Goal: Transaction & Acquisition: Purchase product/service

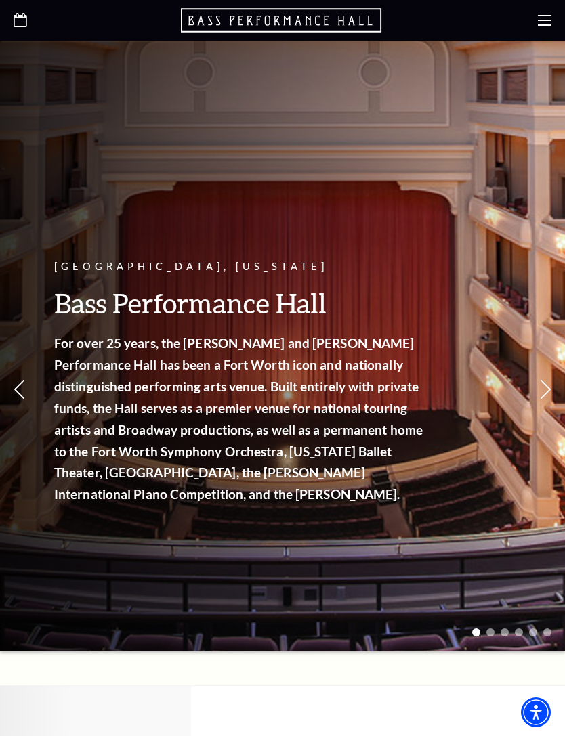
click at [545, 14] on icon at bounding box center [545, 21] width 14 height 14
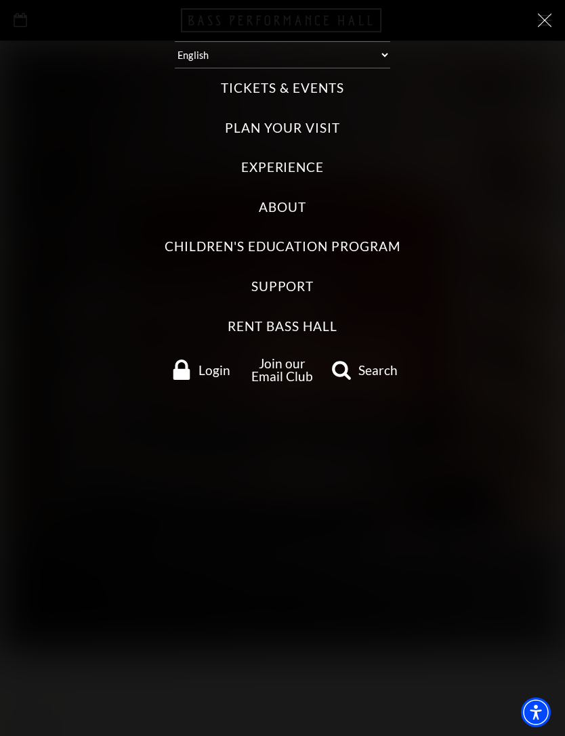
click at [323, 57] on select "Select: English Español" at bounding box center [282, 54] width 215 height 27
click at [276, 87] on label "Tickets & Events" at bounding box center [282, 88] width 123 height 18
click at [0, 0] on Events "Tickets & Events" at bounding box center [0, 0] width 0 height 0
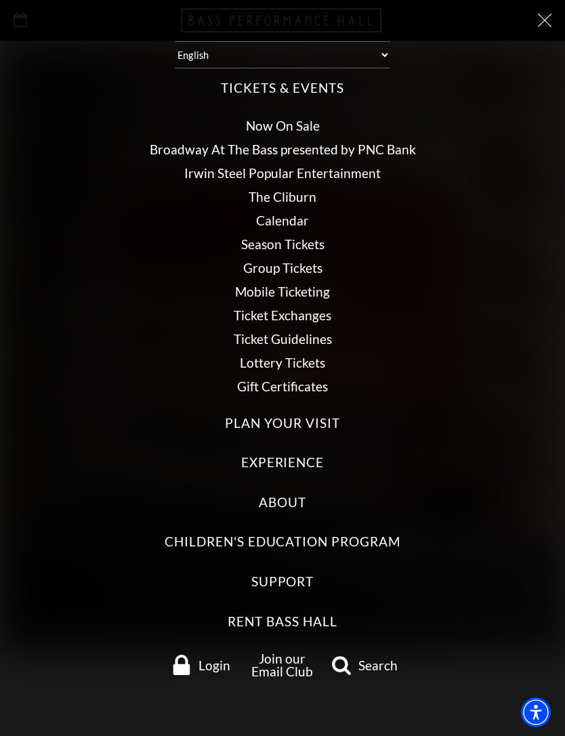
click at [308, 118] on link "Now On Sale" at bounding box center [283, 126] width 74 height 16
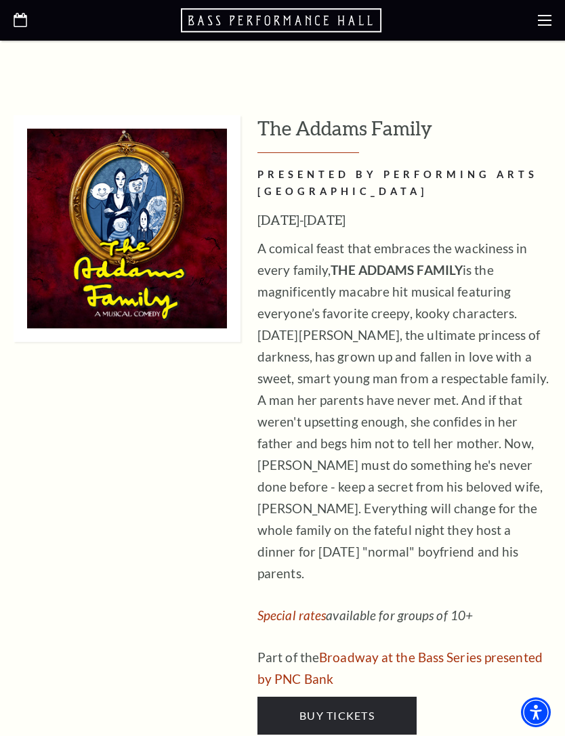
scroll to position [3478, 0]
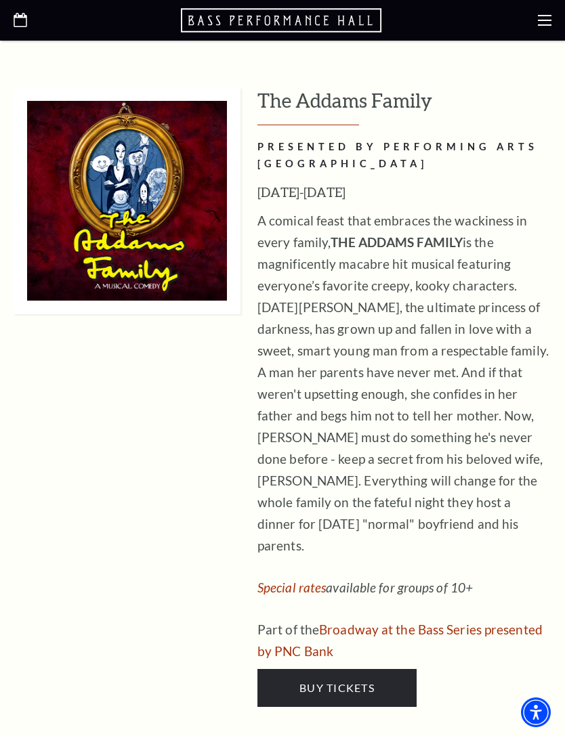
click at [377, 669] on link "Buy Tickets" at bounding box center [336, 688] width 159 height 38
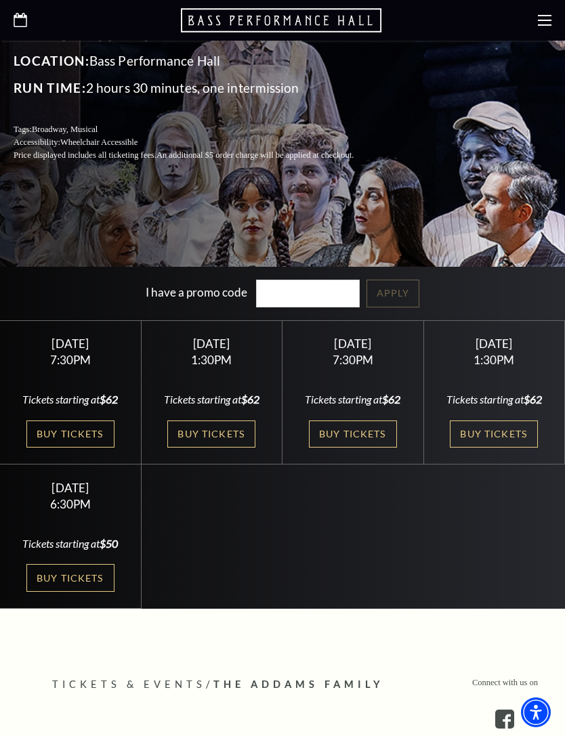
scroll to position [367, 0]
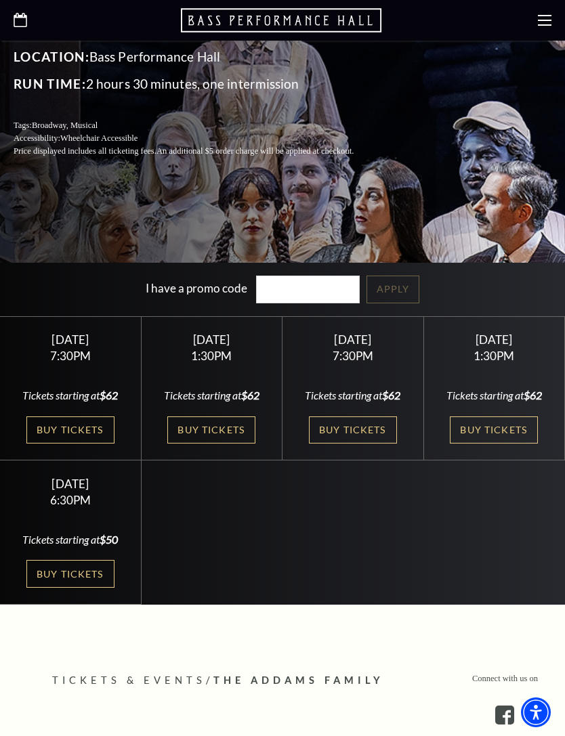
click at [234, 444] on link "Buy Tickets" at bounding box center [211, 431] width 88 height 28
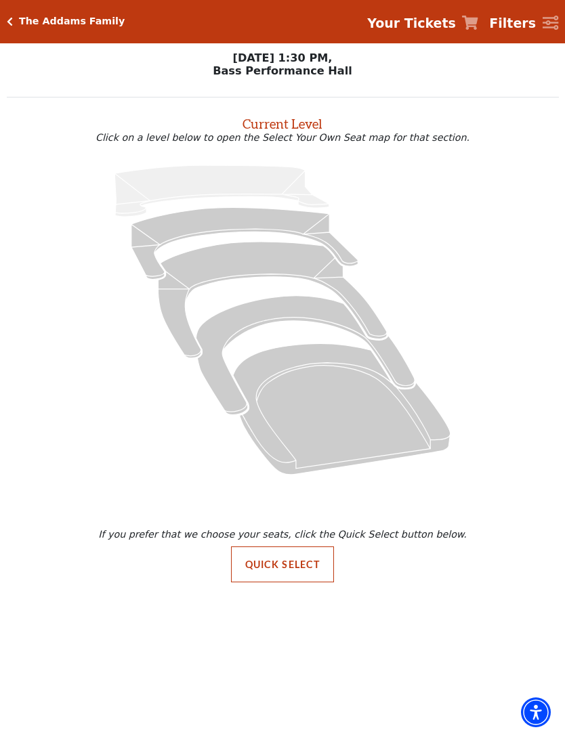
click at [545, 31] on div "Filters" at bounding box center [551, 24] width 16 height 16
click at [558, 18] on icon "Filters" at bounding box center [551, 23] width 16 height 15
click at [550, 28] on icon "Filters" at bounding box center [551, 23] width 16 height 15
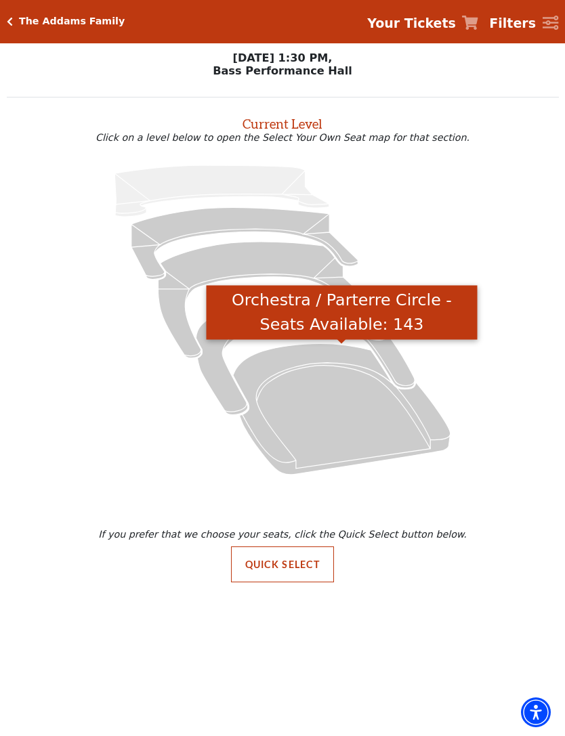
click at [309, 360] on icon "Orchestra / Parterre Circle - Seats Available: 143" at bounding box center [341, 409] width 217 height 131
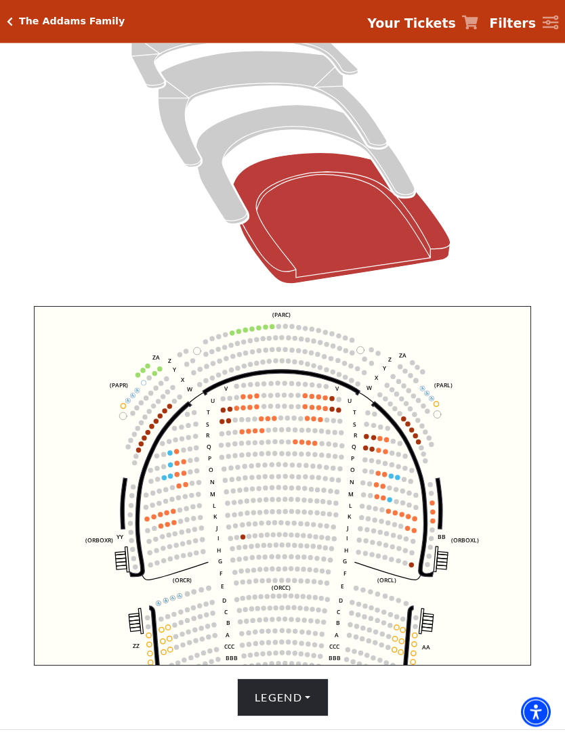
scroll to position [213, 0]
click at [175, 525] on circle at bounding box center [173, 522] width 5 height 5
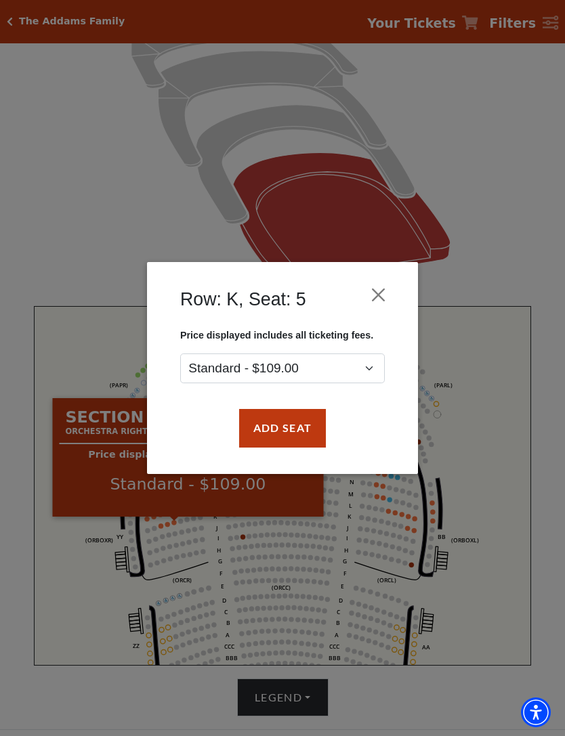
click at [311, 427] on button "Add Seat" at bounding box center [282, 428] width 87 height 38
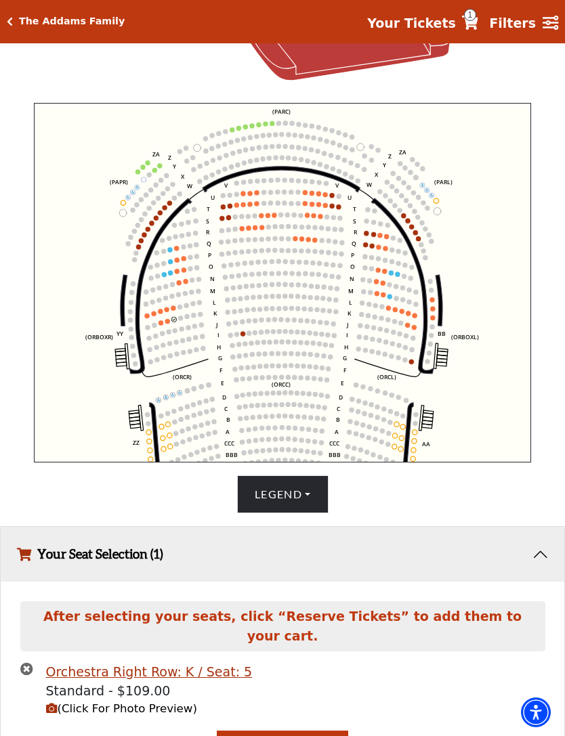
scroll to position [449, 0]
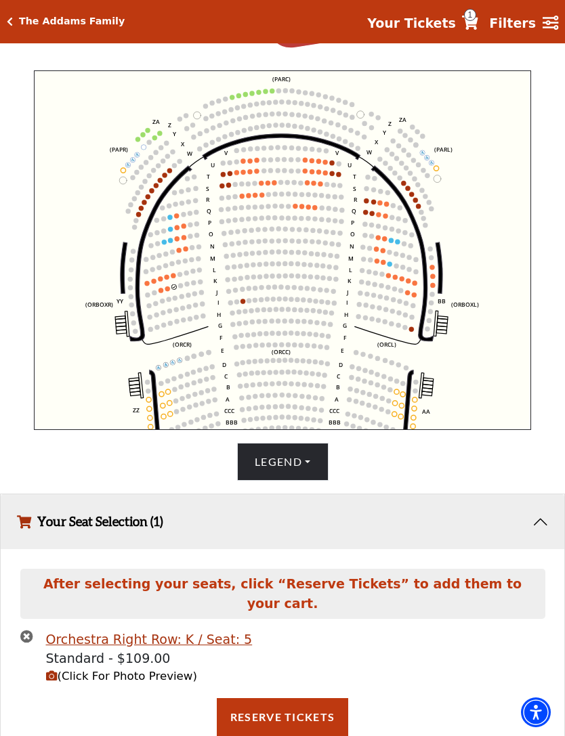
click at [177, 683] on span "(Click For Photo Preview)" at bounding box center [121, 676] width 151 height 13
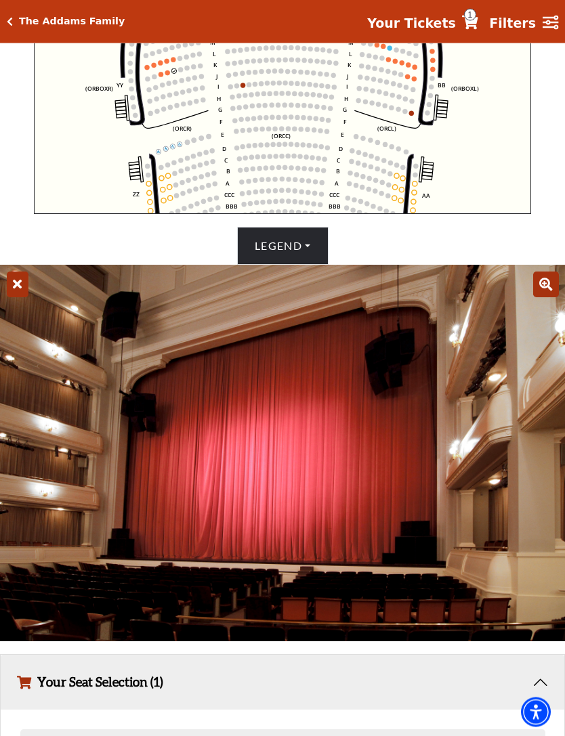
scroll to position [664, 0]
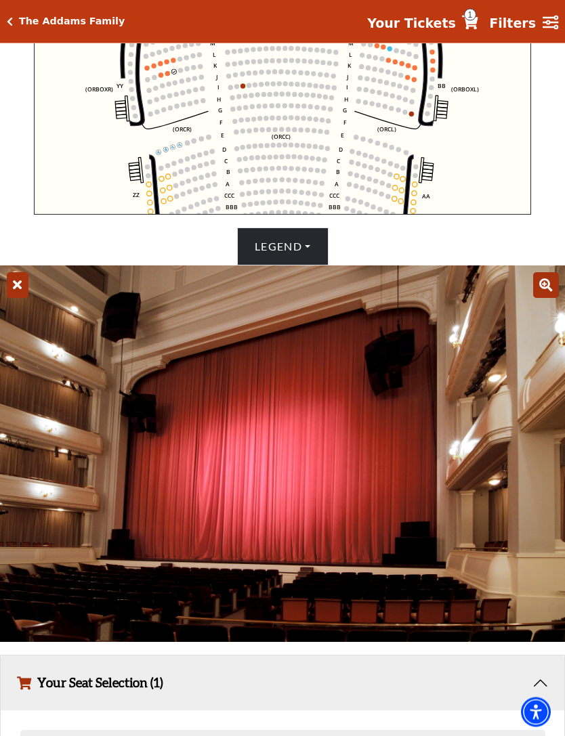
click at [20, 299] on icon at bounding box center [18, 286] width 22 height 26
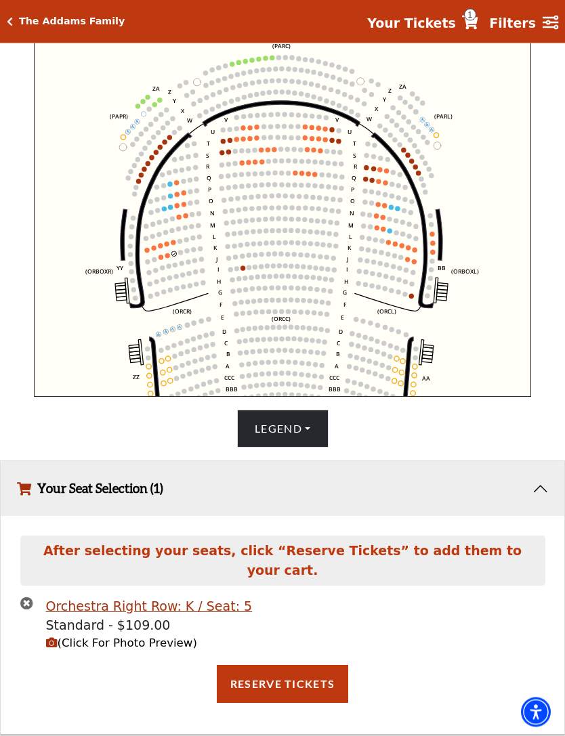
scroll to position [449, 0]
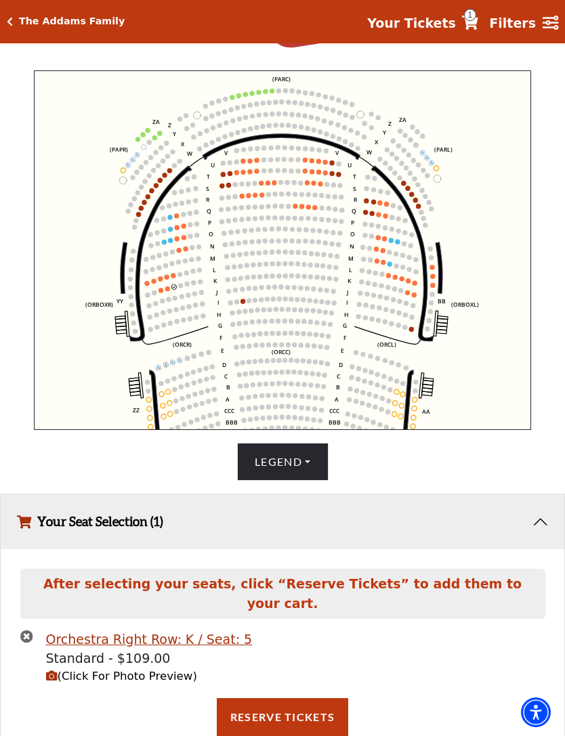
click at [28, 643] on icon "times-circle" at bounding box center [26, 636] width 13 height 13
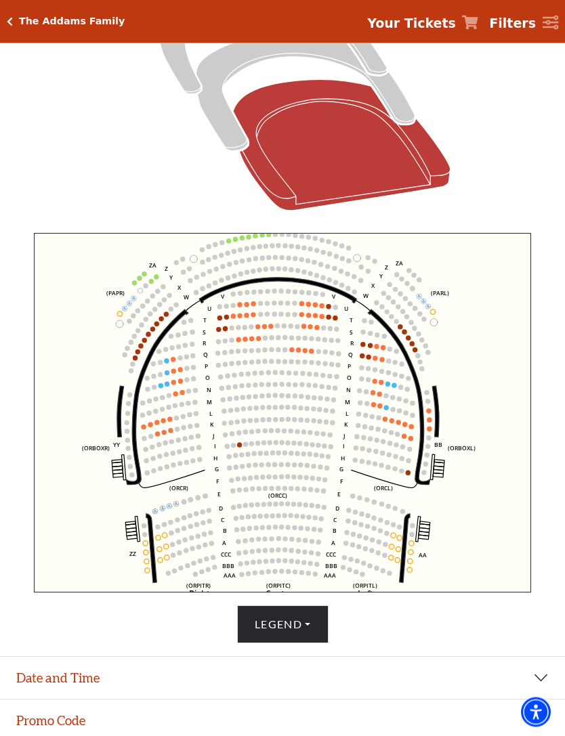
scroll to position [287, 0]
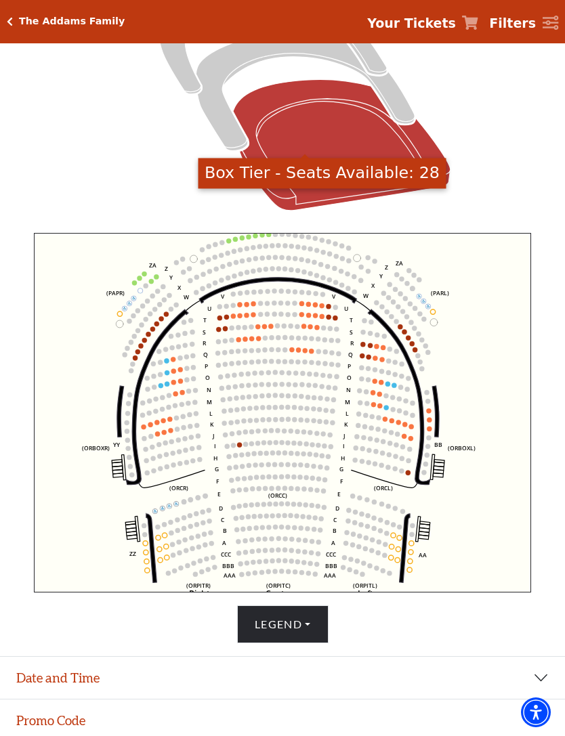
click at [234, 151] on icon "Box Tier - Seats Available: 28" at bounding box center [305, 91] width 219 height 119
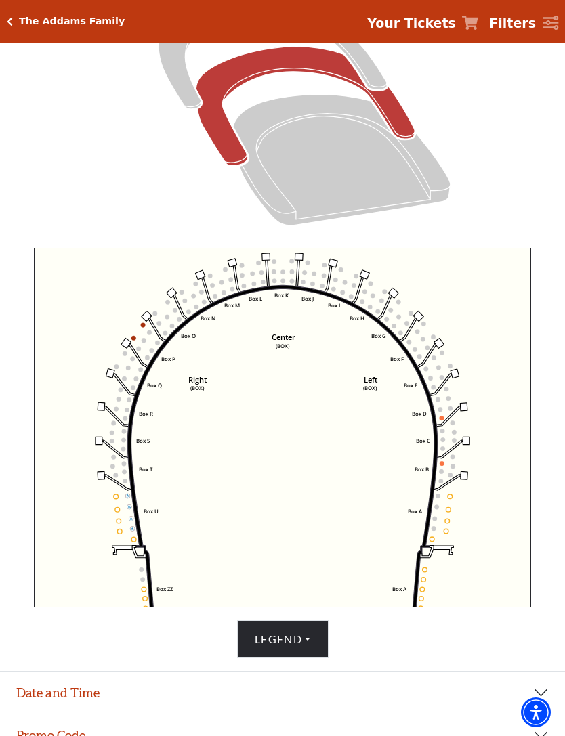
scroll to position [282, 0]
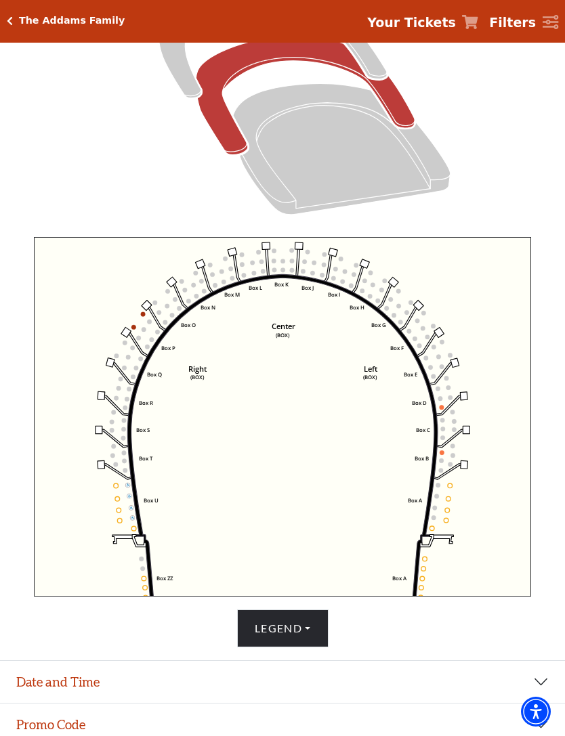
click at [455, 490] on icon "Left (BOX) Right (BOX) Center (BOX) Box ZZ Box U Box T Box S Box R Box Q Box P …" at bounding box center [282, 418] width 497 height 360
click at [454, 484] on icon "Left (BOX) Right (BOX) Center (BOX) Box ZZ Box U Box T Box S Box R Box Q Box P …" at bounding box center [282, 418] width 497 height 360
click at [453, 496] on icon "Left (BOX) Right (BOX) Center (BOX) Box ZZ Box U Box T Box S Box R Box Q Box P …" at bounding box center [282, 418] width 497 height 360
click at [451, 488] on circle at bounding box center [450, 486] width 5 height 5
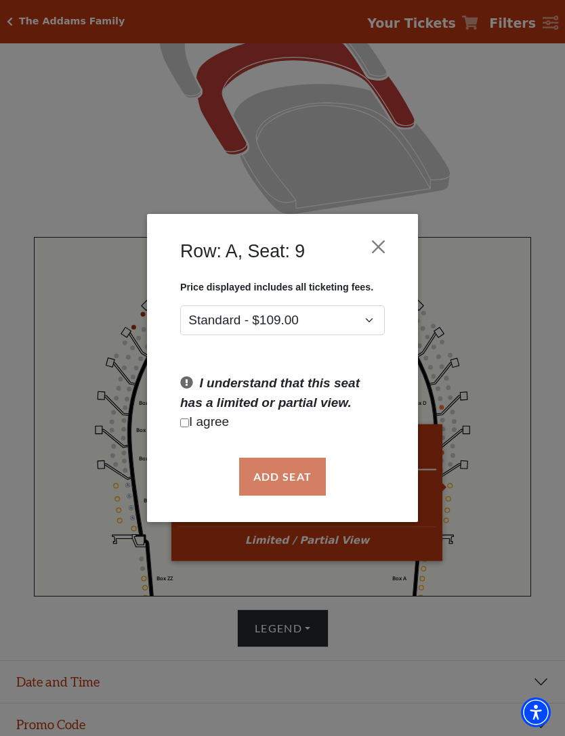
click at [196, 423] on p "I agree" at bounding box center [282, 423] width 205 height 20
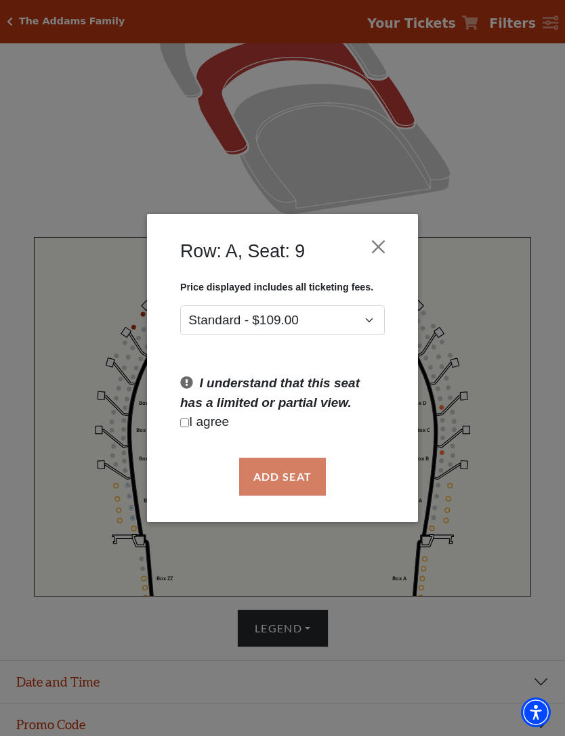
click at [184, 414] on p "I agree" at bounding box center [282, 423] width 205 height 20
click at [189, 421] on input "Checkbox field" at bounding box center [184, 423] width 9 height 9
checkbox input "true"
click at [302, 476] on button "Add Seat" at bounding box center [282, 477] width 87 height 38
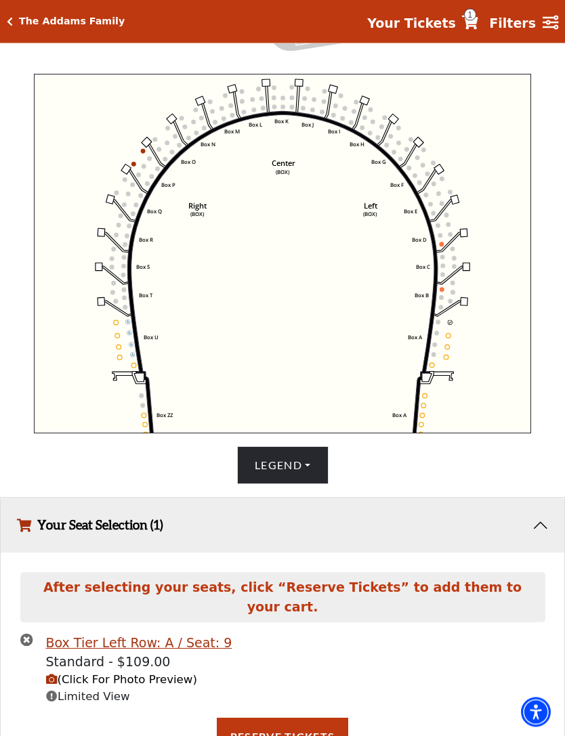
scroll to position [465, 0]
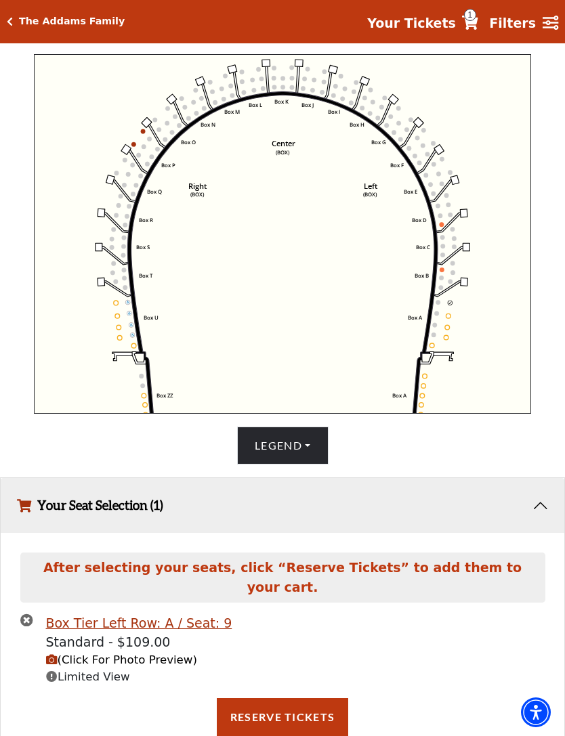
click at [180, 667] on span "(Click For Photo Preview)" at bounding box center [121, 660] width 151 height 13
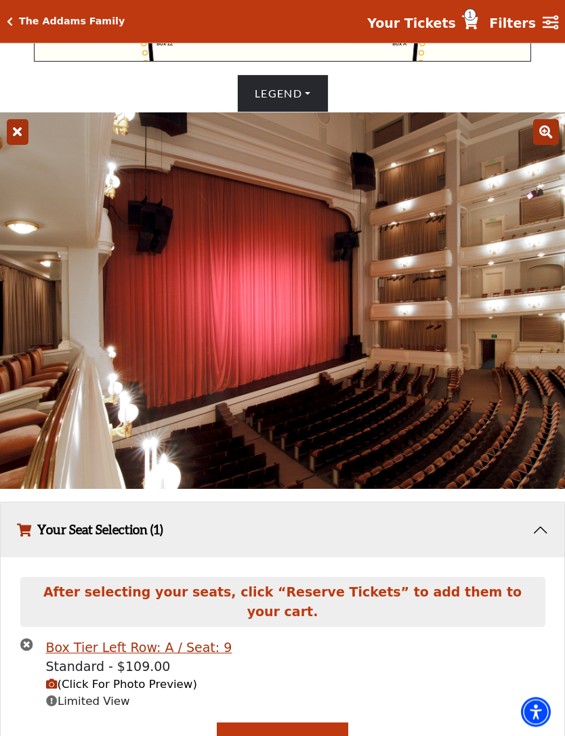
scroll to position [842, 0]
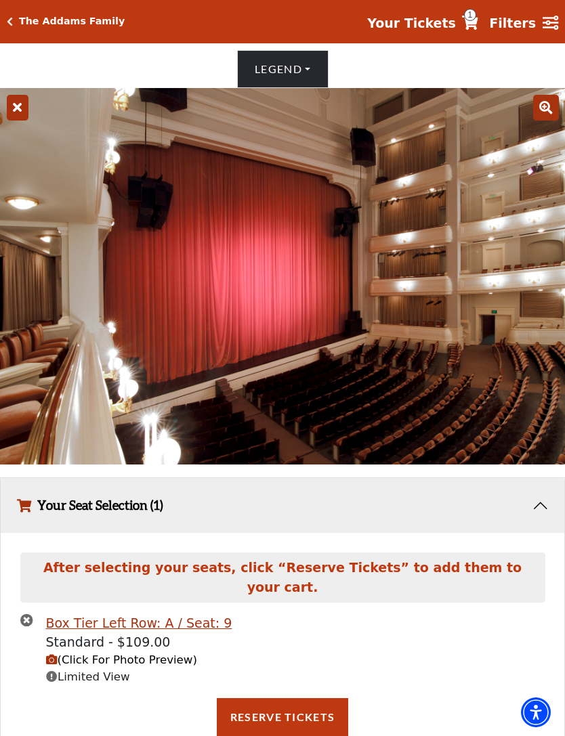
click at [112, 684] on span "Limited View" at bounding box center [88, 677] width 84 height 13
click at [62, 684] on span "Limited View" at bounding box center [88, 677] width 84 height 13
click at [544, 121] on icon at bounding box center [546, 108] width 26 height 26
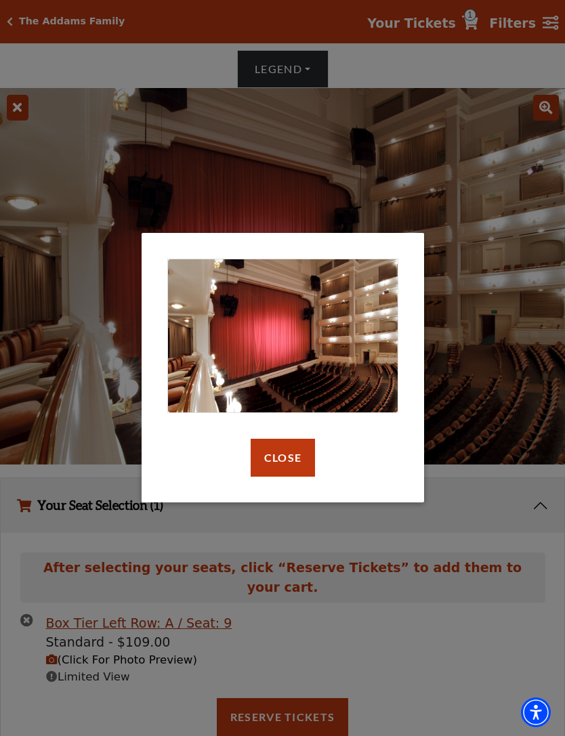
click at [296, 449] on button "Close" at bounding box center [282, 458] width 64 height 38
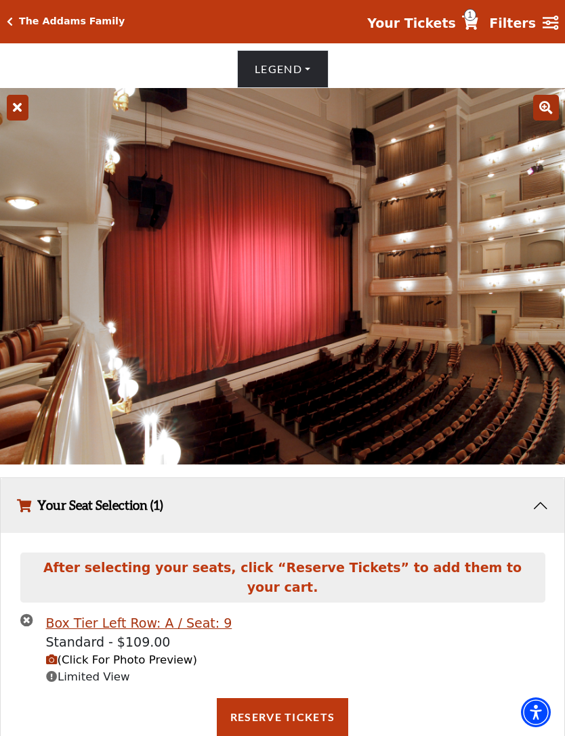
click at [22, 121] on icon at bounding box center [18, 108] width 22 height 26
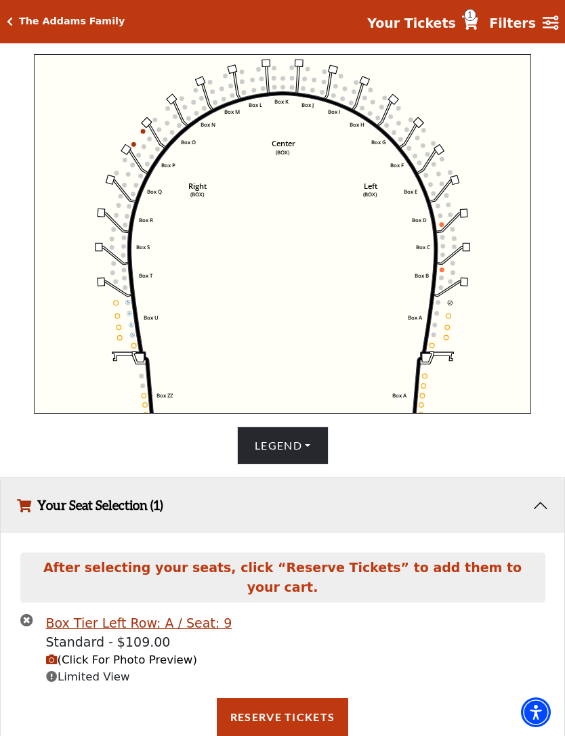
click at [447, 323] on icon "Left (BOX) Right (BOX) Center (BOX) Box ZZ Box U Box T Box S Box R Box Q Box P …" at bounding box center [282, 234] width 497 height 360
click at [448, 325] on icon "Left (BOX) Right (BOX) Center (BOX) Box ZZ Box U Box T Box S Box R Box Q Box P …" at bounding box center [282, 234] width 497 height 360
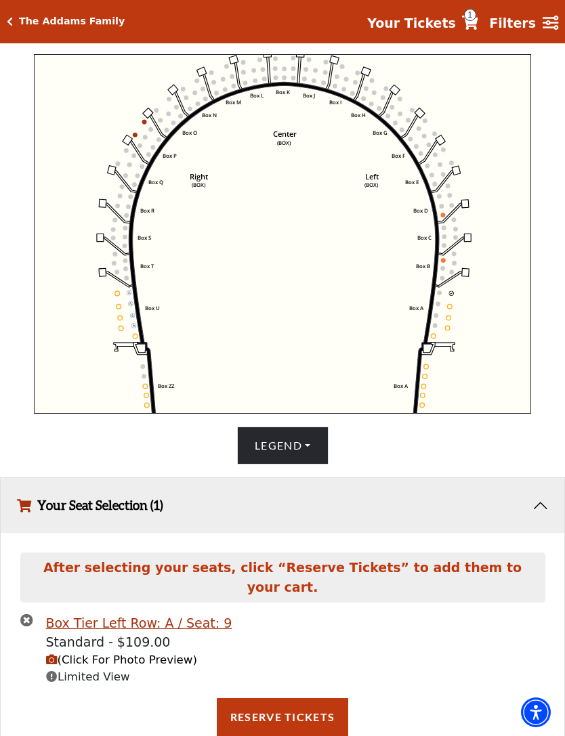
click at [450, 309] on circle at bounding box center [450, 306] width 5 height 5
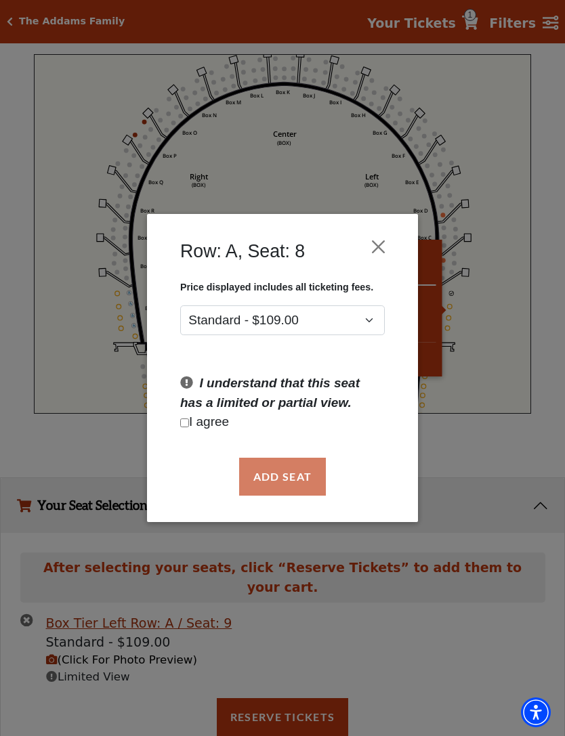
click at [189, 425] on input "Checkbox field" at bounding box center [184, 423] width 9 height 9
checkbox input "true"
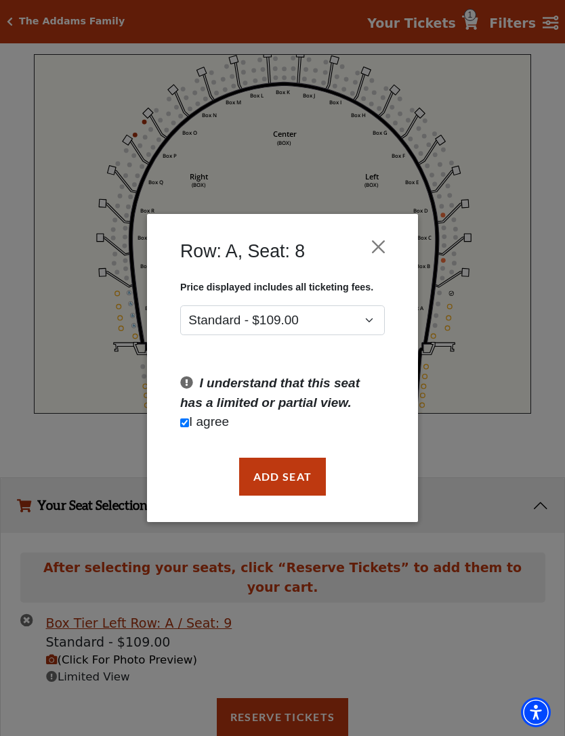
click at [315, 470] on button "Add Seat" at bounding box center [282, 477] width 87 height 38
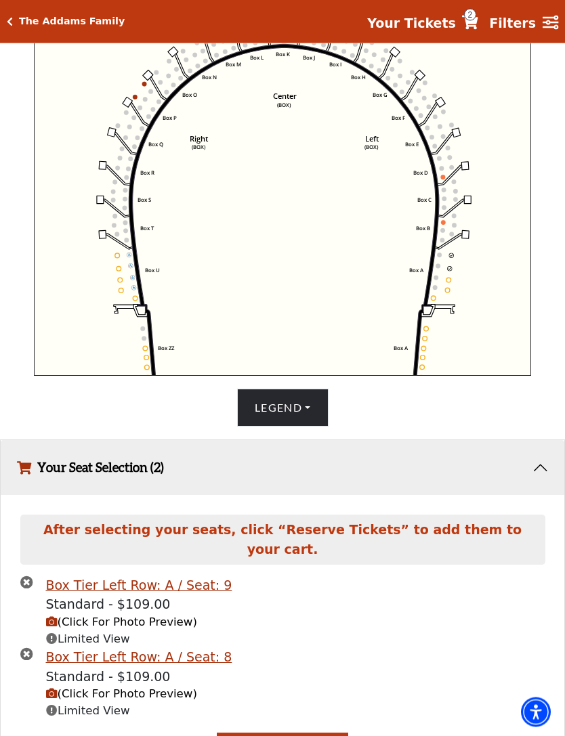
scroll to position [503, 0]
click at [449, 280] on use "Seat Selected" at bounding box center [448, 280] width 5 height 5
click at [449, 286] on icon "Left (BOX) Right (BOX) Center (BOX) Box ZZ Box U Box T Box S Box R Box Q Box P …" at bounding box center [282, 196] width 497 height 360
click at [447, 287] on icon "Left (BOX) Right (BOX) Center (BOX) Box ZZ Box U Box T Box S Box R Box Q Box P …" at bounding box center [282, 196] width 497 height 360
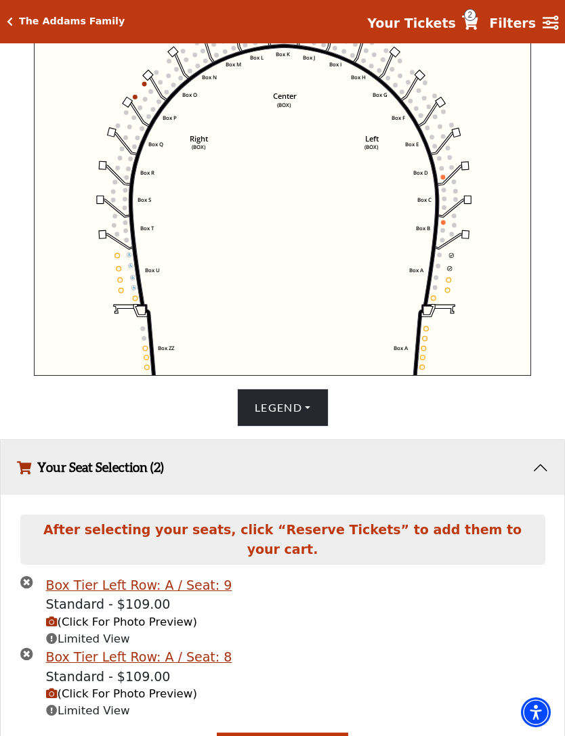
click at [449, 283] on circle at bounding box center [448, 280] width 5 height 5
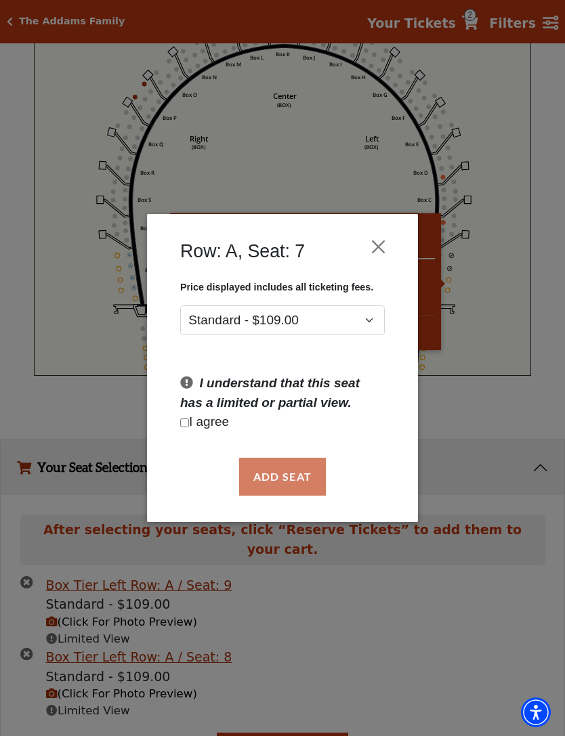
click at [194, 446] on div "Add Seat" at bounding box center [282, 477] width 230 height 64
click at [188, 428] on input "Checkbox field" at bounding box center [184, 423] width 9 height 9
checkbox input "true"
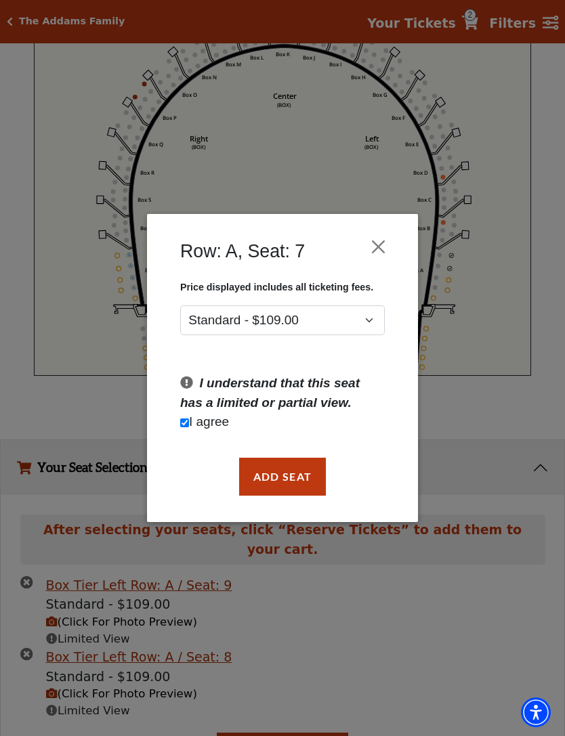
click at [291, 470] on button "Add Seat" at bounding box center [282, 477] width 87 height 38
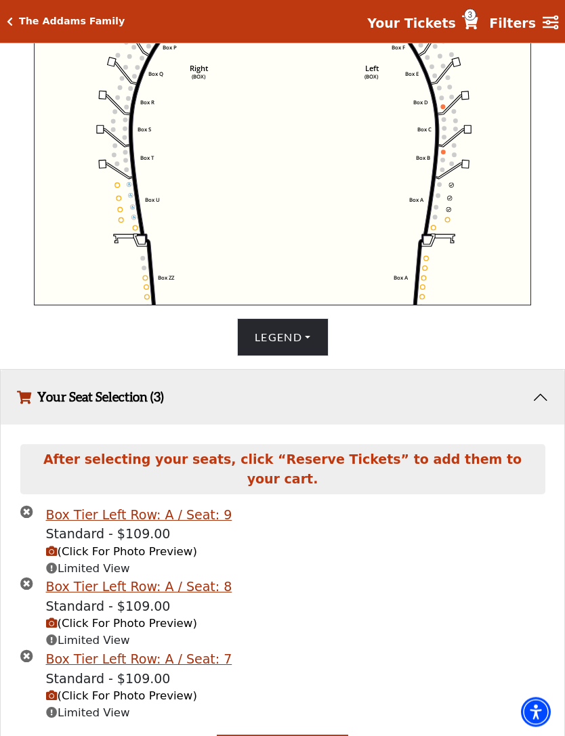
scroll to position [574, 0]
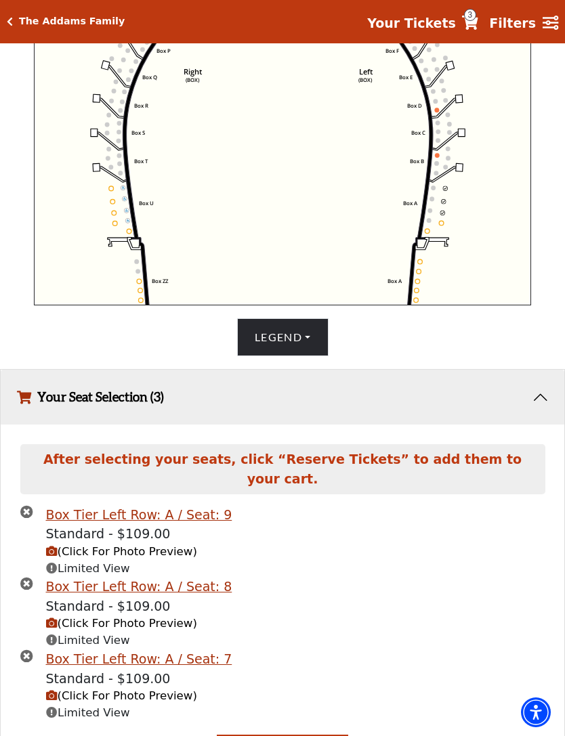
click at [442, 233] on icon "Left (BOX) Right (BOX) Center (BOX) Box ZZ Box U Box T Box S Box R Box Q Box P …" at bounding box center [282, 126] width 497 height 360
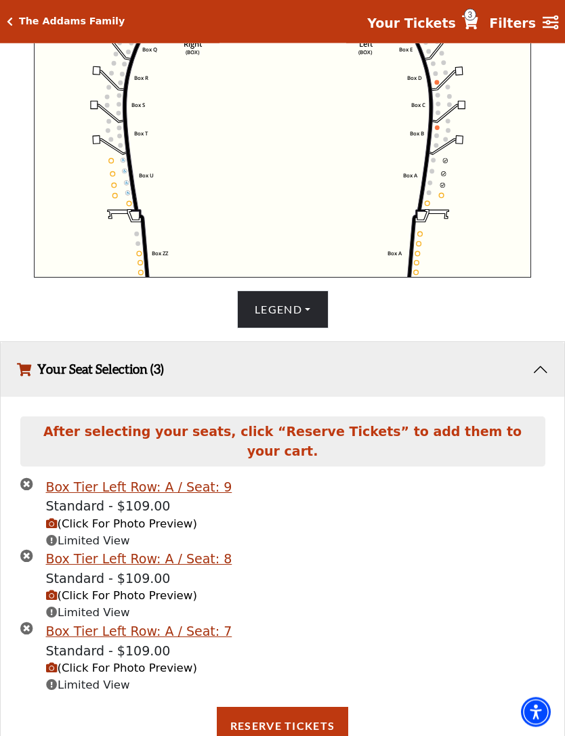
scroll to position [606, 0]
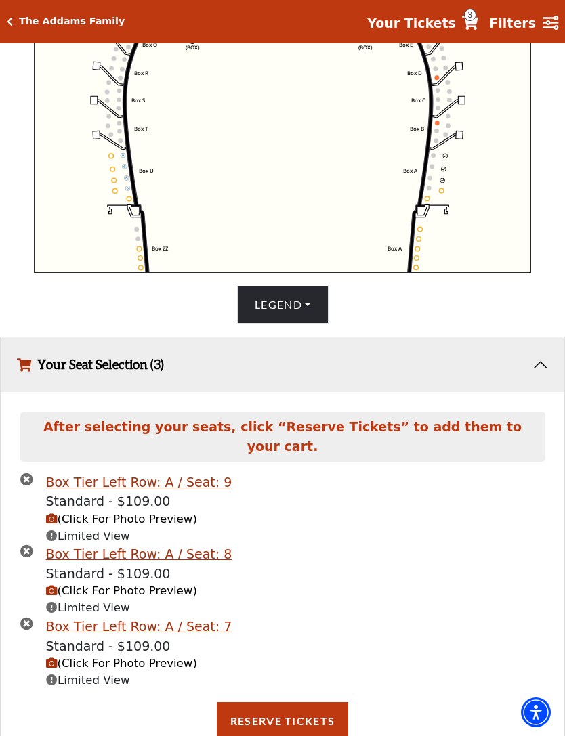
click at [292, 734] on button "Reserve Tickets" at bounding box center [282, 722] width 131 height 38
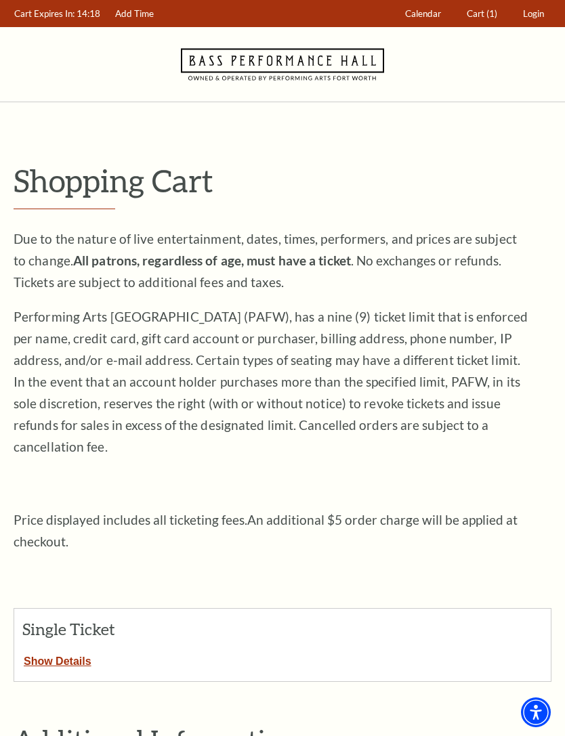
click at [488, 17] on span "(1)" at bounding box center [491, 13] width 11 height 11
click at [69, 613] on div "Single Ticket" at bounding box center [282, 629] width 537 height 41
click at [84, 650] on button "Show Details" at bounding box center [57, 659] width 87 height 18
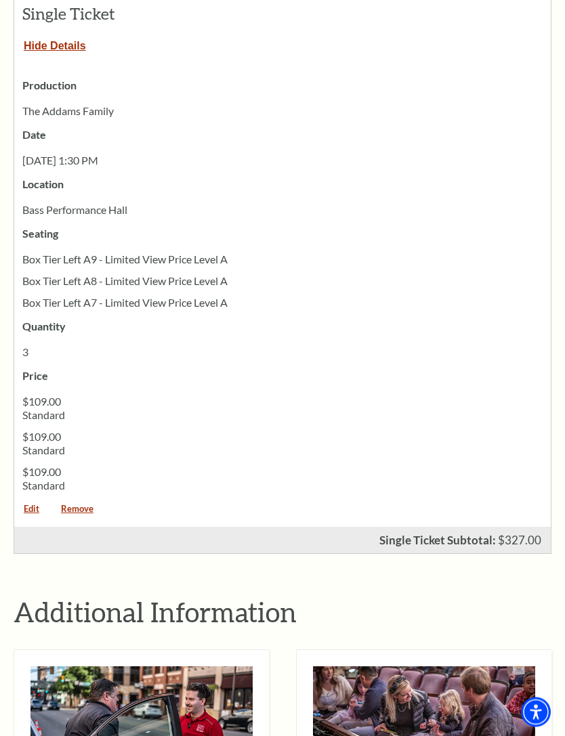
scroll to position [616, 0]
click at [33, 505] on link "Edit" at bounding box center [31, 514] width 35 height 18
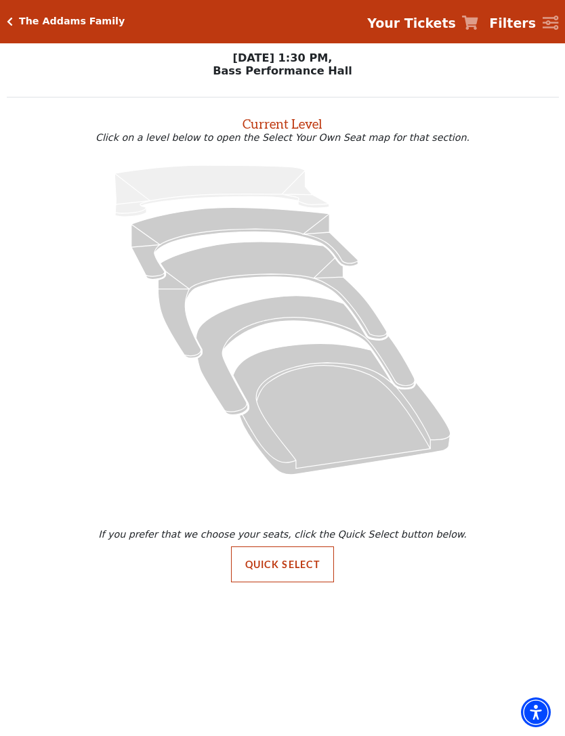
click at [285, 316] on icon "Box Tier - Seats Available: 28" at bounding box center [305, 354] width 219 height 119
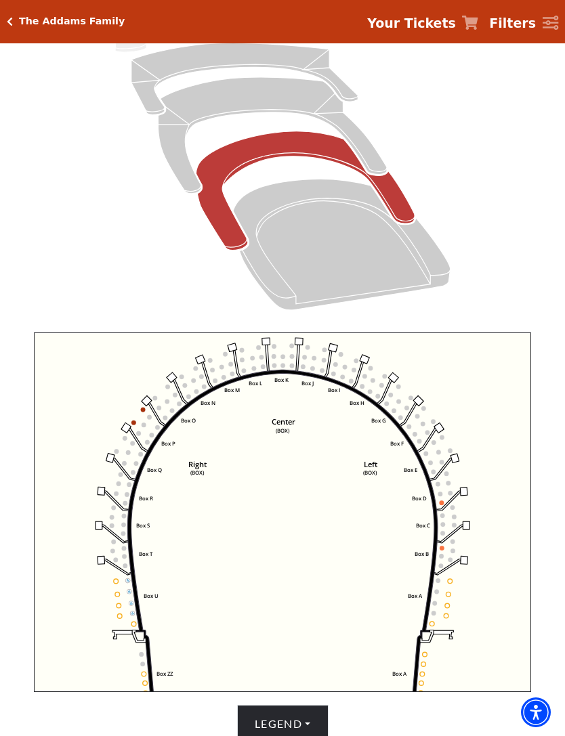
scroll to position [188, 0]
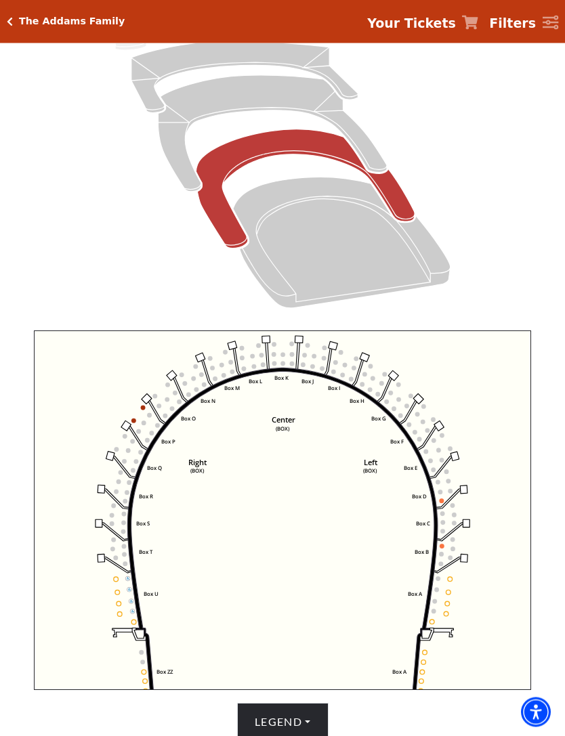
click at [144, 417] on icon "Left (BOX) Right (BOX) Center (BOX) Box ZZ Box U Box T Box S Box R Box Q Box P …" at bounding box center [282, 511] width 497 height 360
click at [144, 409] on circle at bounding box center [143, 409] width 5 height 5
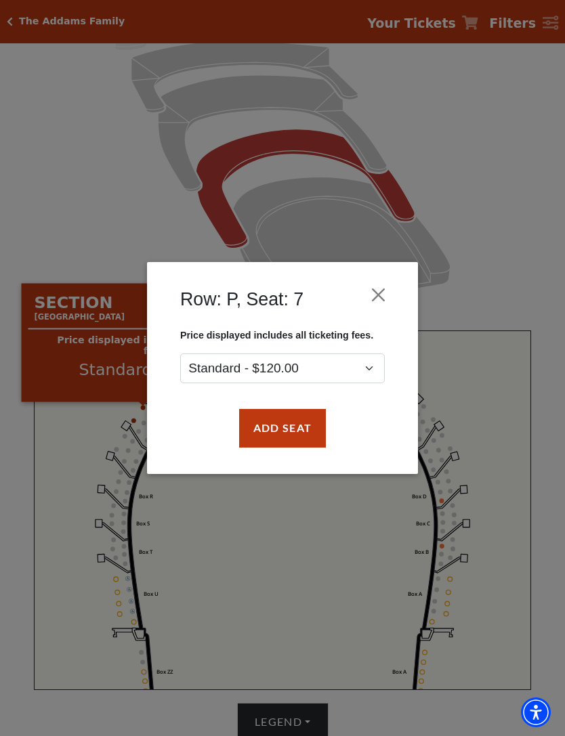
click at [302, 431] on button "Add Seat" at bounding box center [282, 428] width 87 height 38
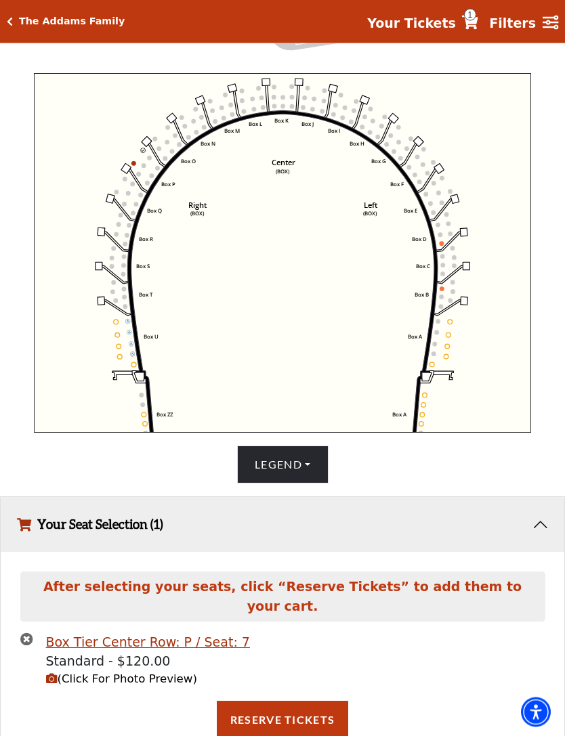
scroll to position [449, 0]
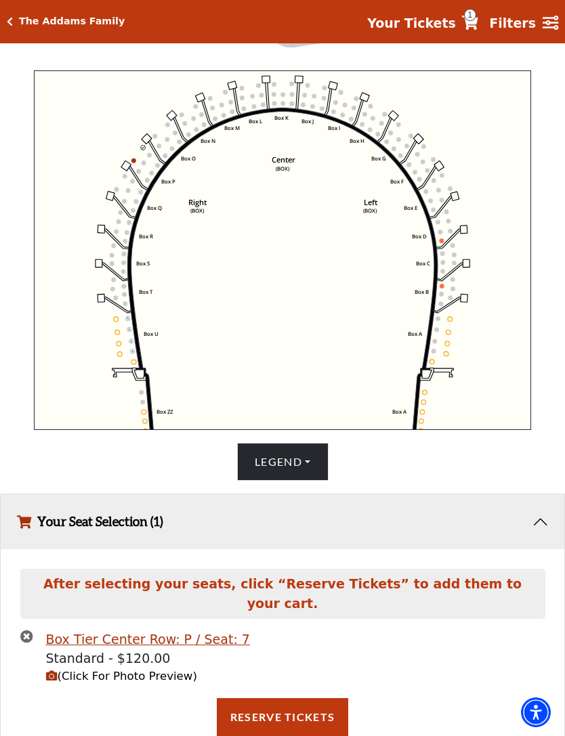
click at [133, 167] on icon "Left (BOX) Right (BOX) Center (BOX) Box ZZ Box U Box T Box S Box R Box Q Box P …" at bounding box center [282, 250] width 497 height 360
click at [129, 165] on icon "Left (BOX) Right (BOX) Center (BOX) Box ZZ Box U Box T Box S Box R Box Q Box P …" at bounding box center [282, 250] width 497 height 360
click at [136, 161] on icon "Left (BOX) Right (BOX) Center (BOX) Box ZZ Box U Box T Box S Box R Box Q Box P …" at bounding box center [282, 250] width 497 height 360
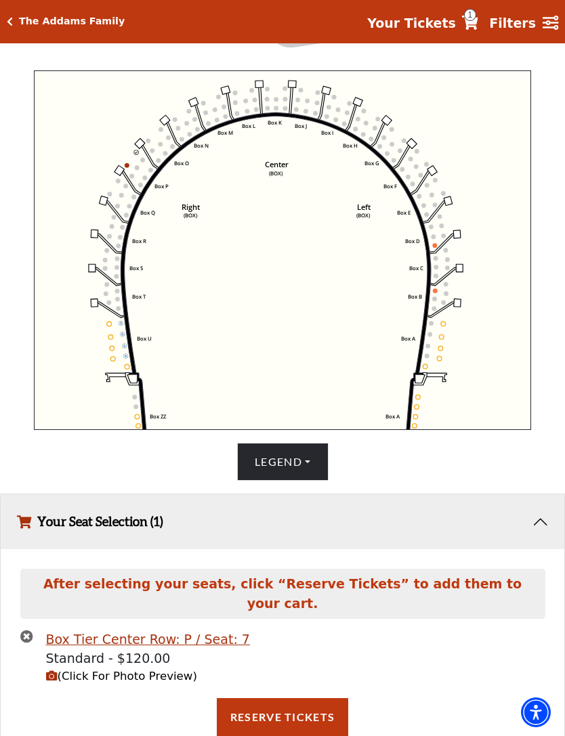
click at [125, 171] on icon "Left (BOX) Right (BOX) Center (BOX) Box ZZ Box U Box T Box S Box R Box Q Box P …" at bounding box center [282, 250] width 497 height 360
click at [127, 168] on circle at bounding box center [127, 165] width 5 height 5
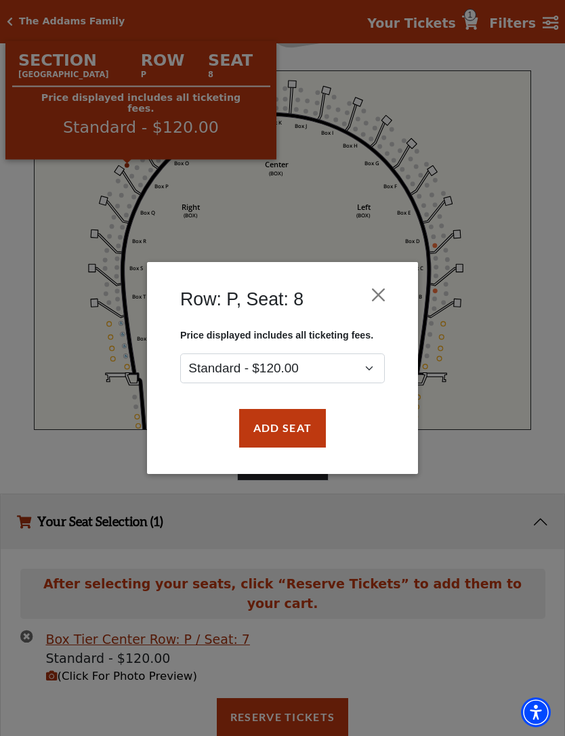
click at [310, 429] on button "Add Seat" at bounding box center [282, 428] width 87 height 38
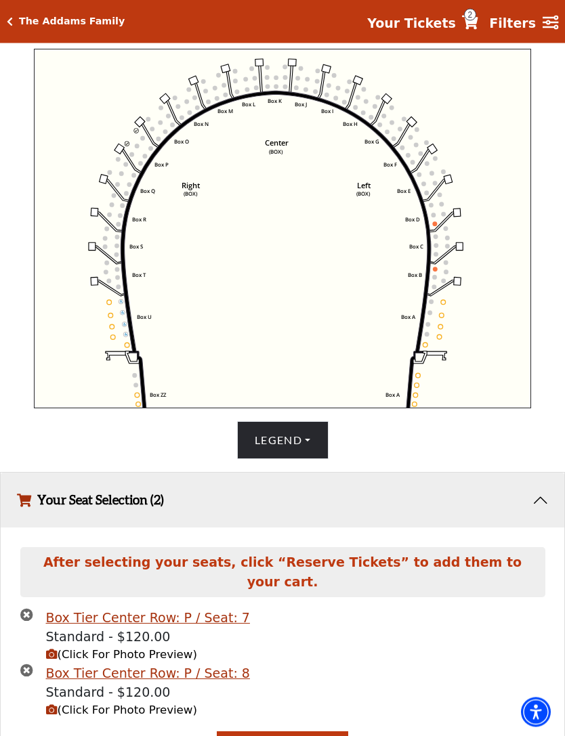
scroll to position [471, 0]
click at [169, 661] on span "(Click For Photo Preview)" at bounding box center [121, 654] width 151 height 13
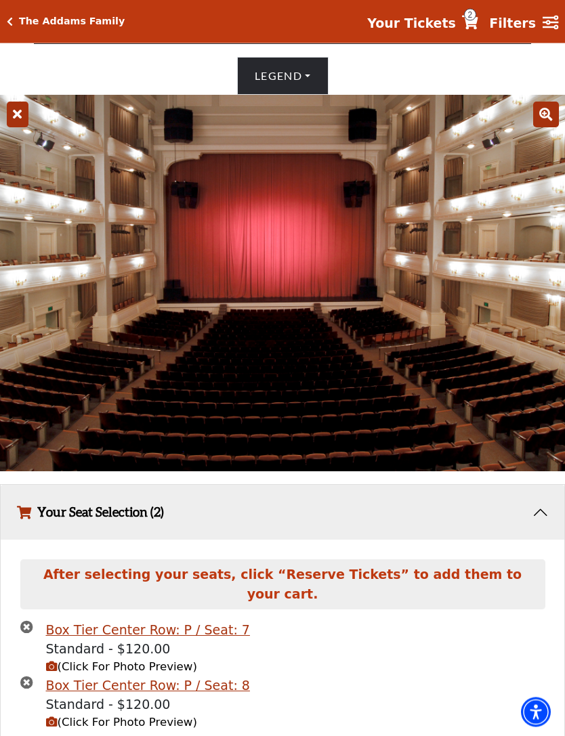
scroll to position [880, 0]
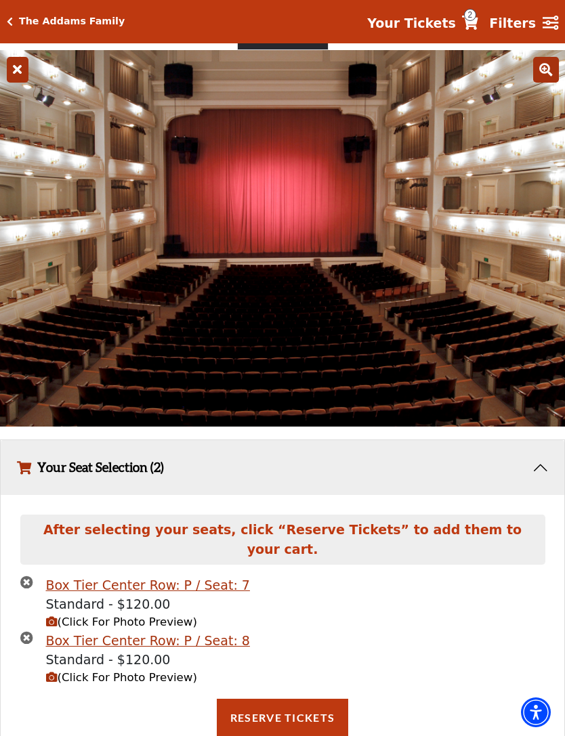
click at [299, 725] on button "Reserve Tickets" at bounding box center [282, 718] width 131 height 38
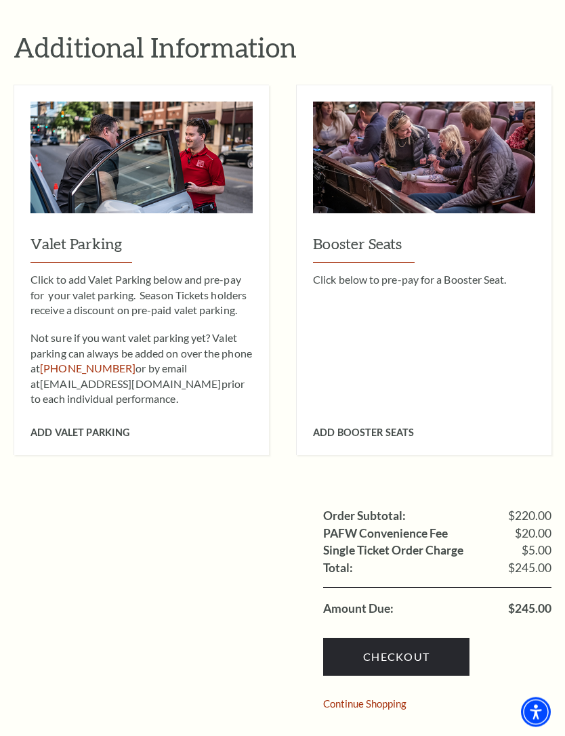
scroll to position [693, 0]
click at [152, 407] on div "Add Valet Parking" at bounding box center [141, 423] width 222 height 32
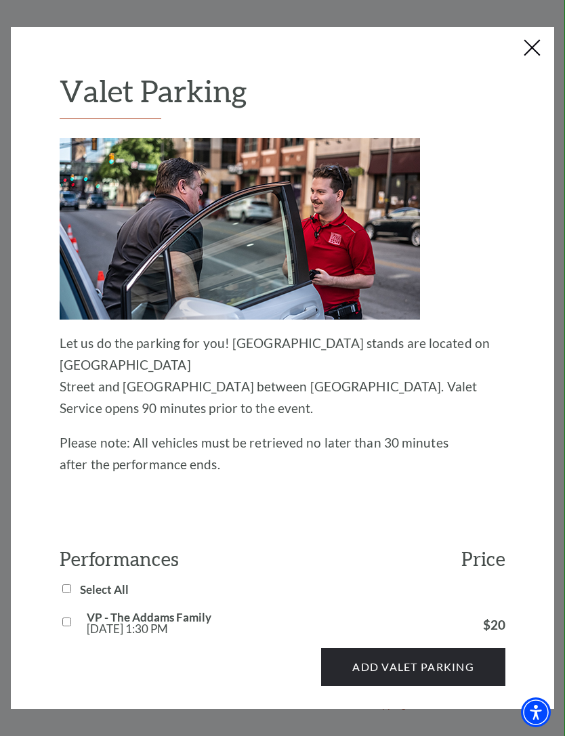
click at [68, 618] on input "VP - The Addams Family [DATE] 1:30 PM" at bounding box center [66, 622] width 9 height 9
checkbox input "true"
click at [423, 648] on button "Add Valet Parking" at bounding box center [413, 667] width 184 height 38
click at [434, 635] on div "Add Valet Parking" at bounding box center [283, 660] width 446 height 51
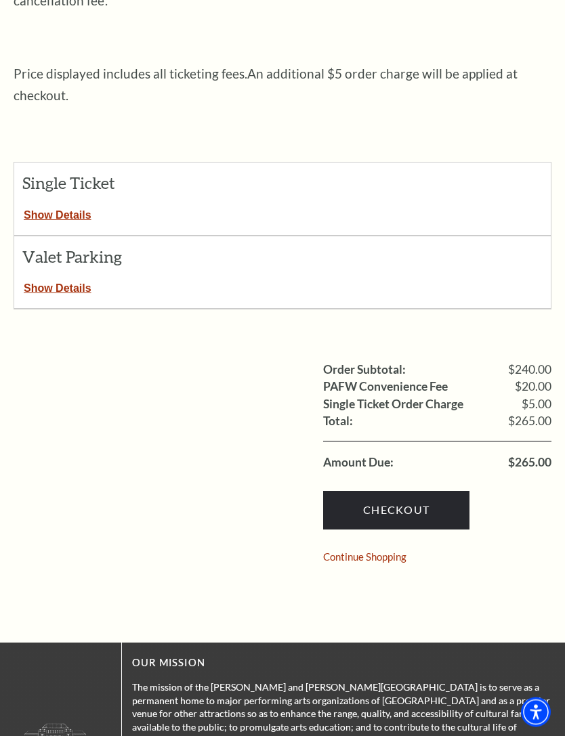
scroll to position [447, 0]
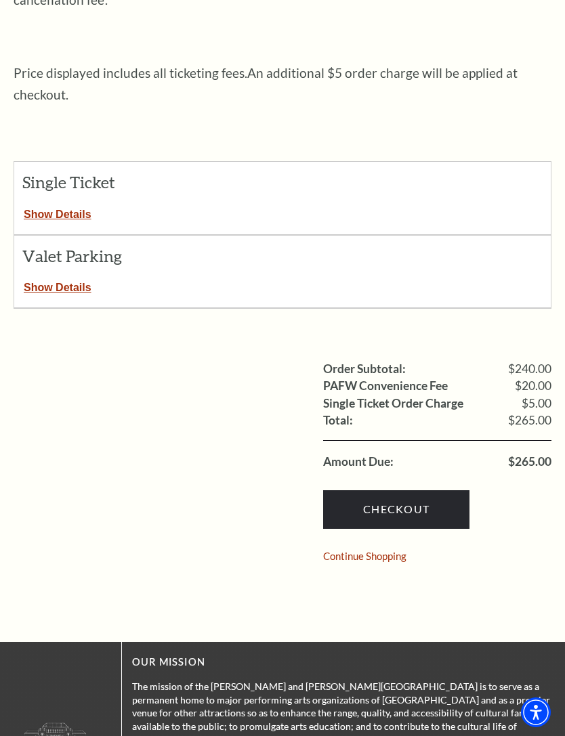
click at [395, 491] on link "Checkout" at bounding box center [396, 510] width 146 height 38
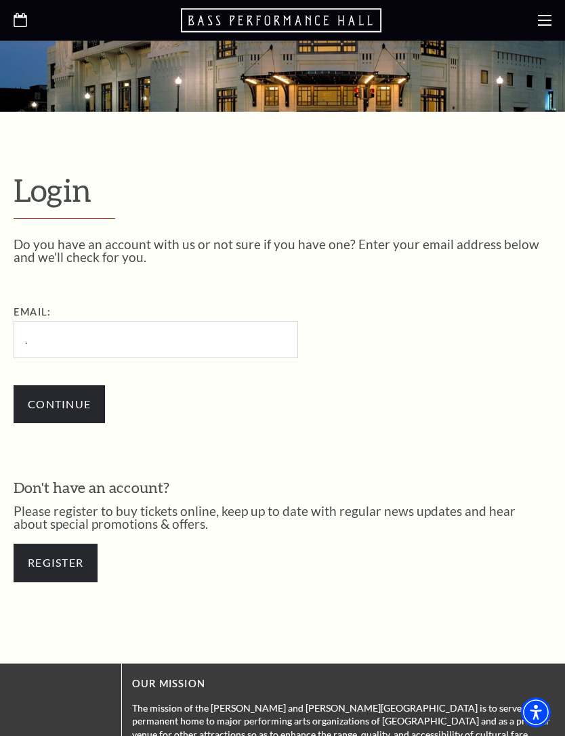
scroll to position [148, 0]
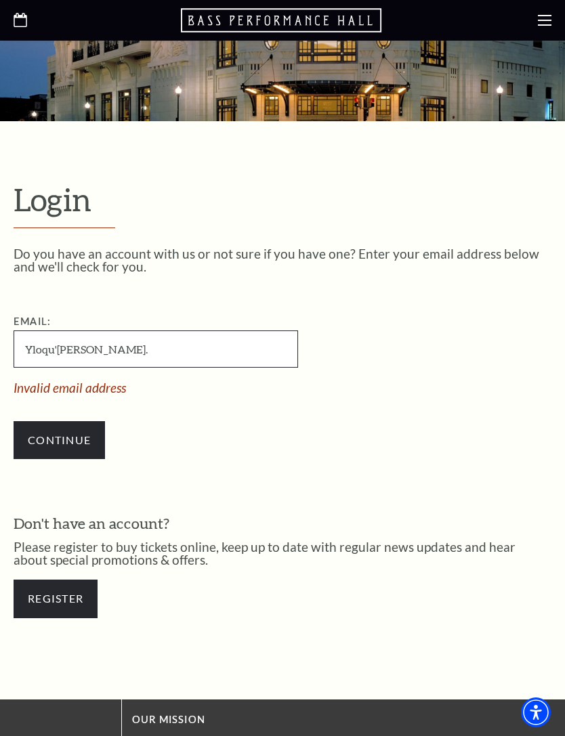
type input "Yloqu'[PERSON_NAME]."
click at [58, 354] on input "Yloqu'[PERSON_NAME]." at bounding box center [156, 349] width 285 height 37
click at [367, 541] on p "Please register to buy tickets online, keep up to date with regular news update…" at bounding box center [283, 554] width 538 height 26
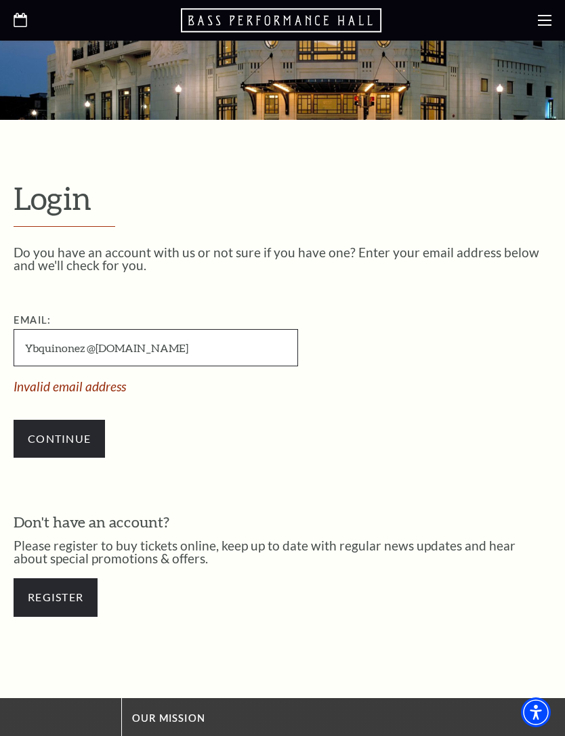
click at [103, 350] on input "Ybquinonez @[DOMAIN_NAME]" at bounding box center [156, 347] width 285 height 37
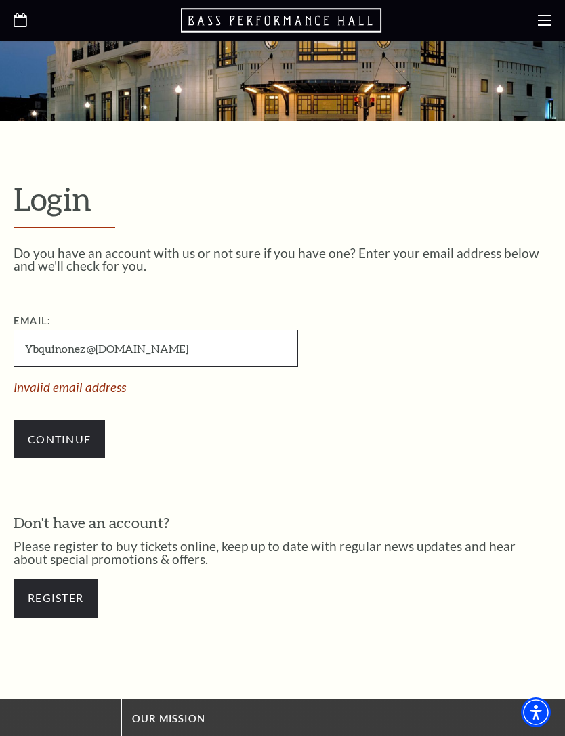
click at [173, 348] on input "Ybquinonez @[DOMAIN_NAME]" at bounding box center [156, 348] width 285 height 37
click at [108, 346] on input "Ybquinonez a" at bounding box center [156, 348] width 285 height 37
click at [144, 384] on span "Invalid email address" at bounding box center [224, 387] width 420 height 13
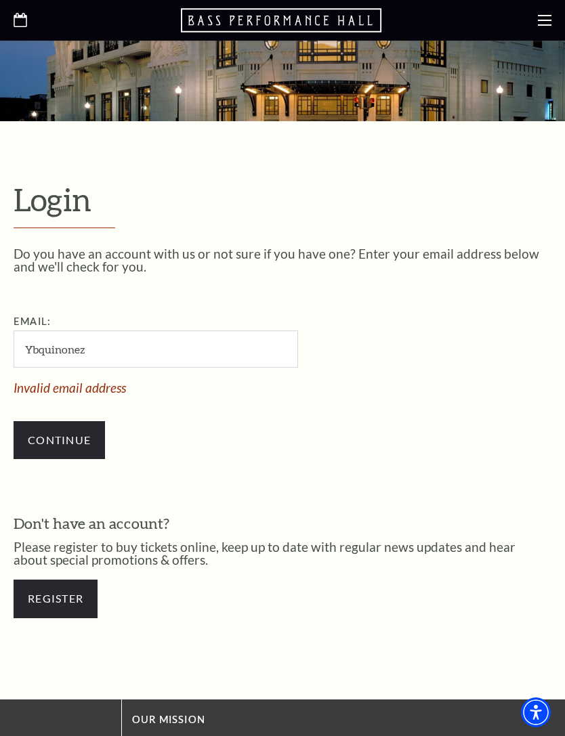
click at [116, 377] on div "Email: Ybquinonez Invalid email address" at bounding box center [224, 354] width 420 height 81
type input "@Gmail.com Ybquinonez"
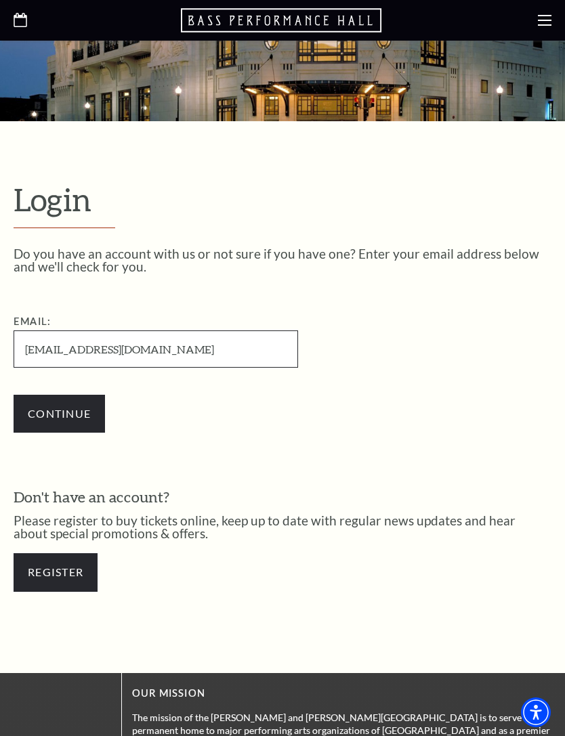
click at [21, 350] on input "bquinonez@gmail.com" at bounding box center [156, 349] width 285 height 37
click at [20, 350] on input "bquinonez@gmail.com" at bounding box center [156, 349] width 285 height 37
click at [173, 355] on input "bquinonez@gmail.com" at bounding box center [156, 349] width 285 height 37
click at [15, 352] on input "bquinonez@gmail.com" at bounding box center [156, 349] width 285 height 37
click at [192, 355] on input "bquinonez@gmail.com" at bounding box center [156, 349] width 285 height 37
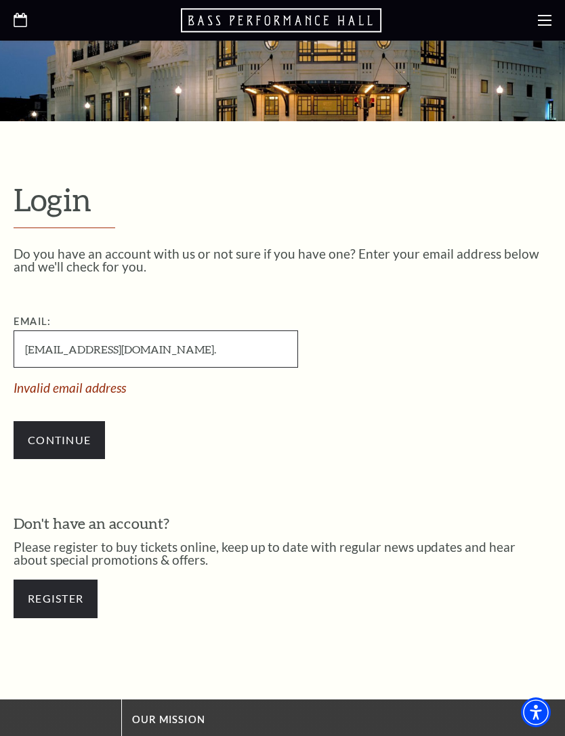
click at [14, 348] on input "bquinonez@gmail.com." at bounding box center [156, 349] width 285 height 37
click at [154, 360] on input "bquinonez@gmail.com." at bounding box center [156, 349] width 285 height 37
click at [152, 364] on input "bquinonez@gmail.com." at bounding box center [156, 349] width 285 height 37
click at [274, 350] on input "bquinonez@gmail.com." at bounding box center [156, 349] width 285 height 37
click at [210, 352] on input "ybquinonez@gmail.com" at bounding box center [156, 349] width 285 height 37
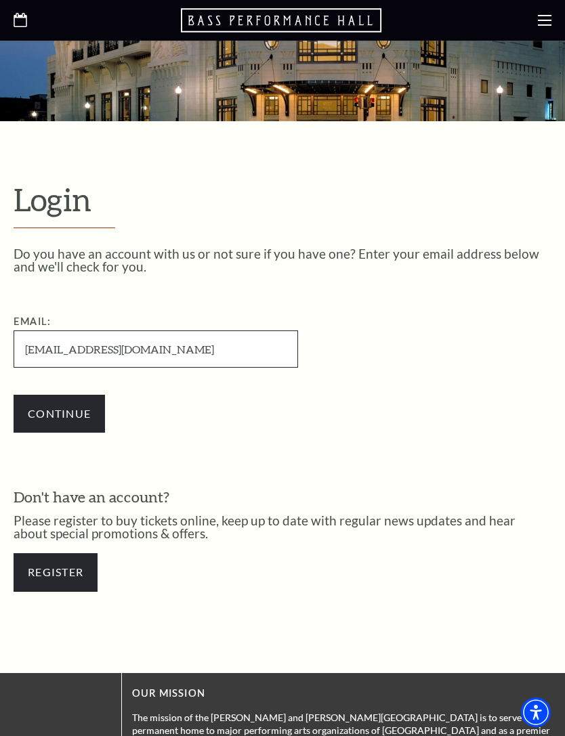
type input "ybquinonez@gmail.com"
click at [83, 415] on input "Continue" at bounding box center [59, 414] width 91 height 38
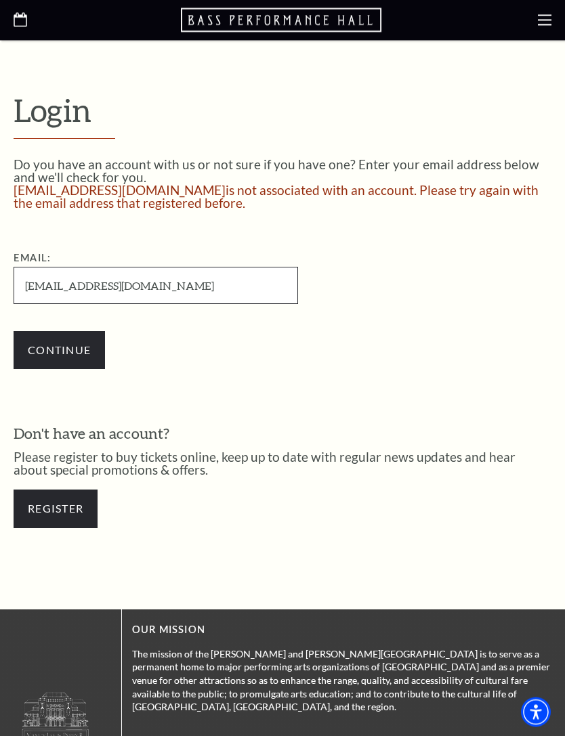
scroll to position [235, 0]
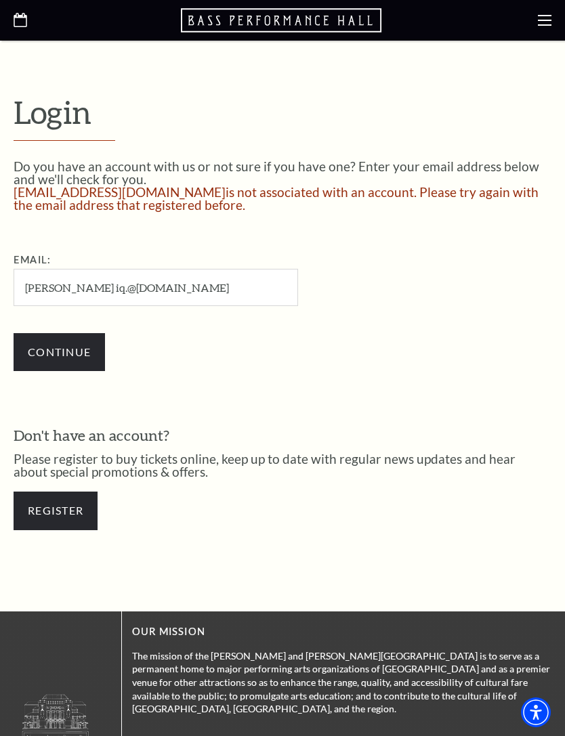
click at [273, 482] on div "Don't have an account? Please register to buy tickets online, keep up to date w…" at bounding box center [283, 484] width 538 height 119
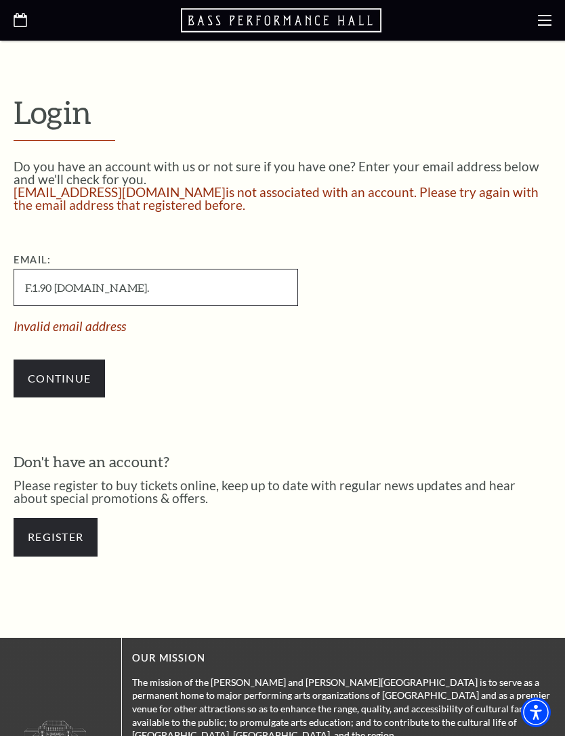
type input "F.1.90 [DOMAIN_NAME]."
click at [59, 378] on input "Continue" at bounding box center [59, 379] width 91 height 38
click at [70, 524] on link "Register" at bounding box center [56, 537] width 84 height 38
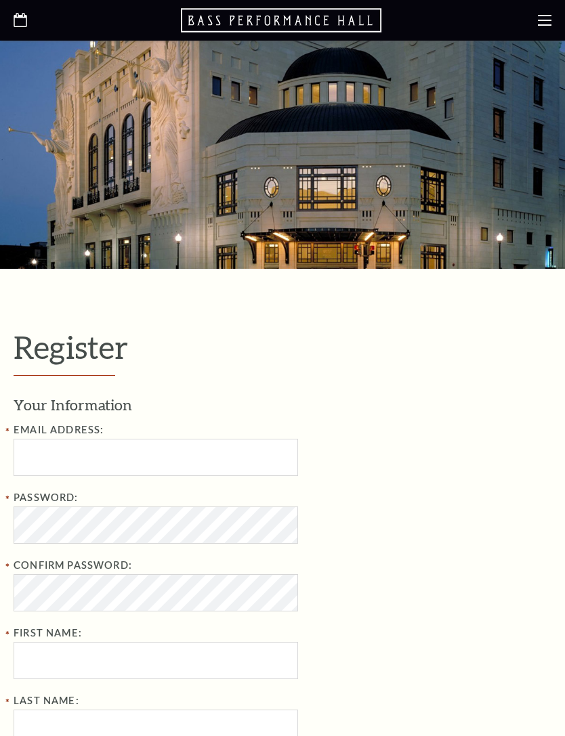
select select "1"
select select "[GEOGRAPHIC_DATA]"
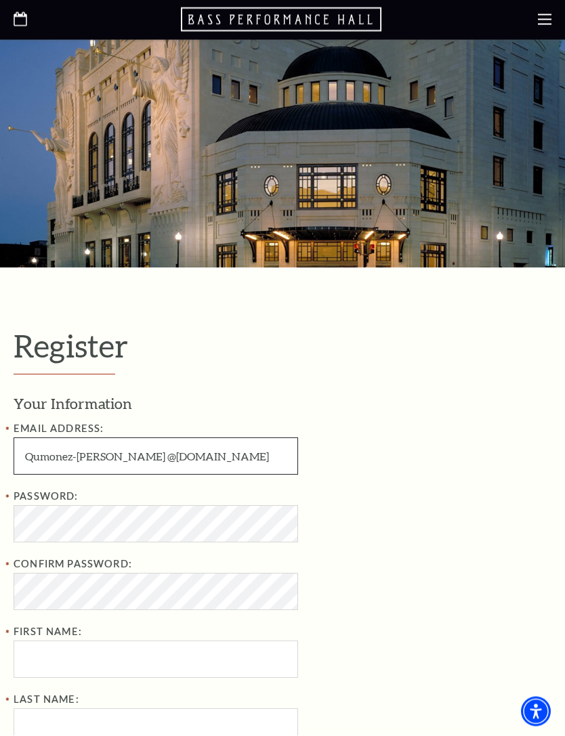
click at [124, 459] on input "Qumonez-jonathan @yahoo.com" at bounding box center [156, 457] width 285 height 37
click at [131, 464] on input "Qumonez-jonathan @yahoo.com" at bounding box center [156, 457] width 285 height 37
click at [124, 459] on input "Qumonez-jonathan @yahoo.com" at bounding box center [156, 457] width 285 height 37
click at [222, 467] on input "Qumonez-jonathan @yahoo.com" at bounding box center [156, 457] width 285 height 37
click at [125, 460] on input "Qumonez-jonathan @yahoo.com" at bounding box center [156, 457] width 285 height 37
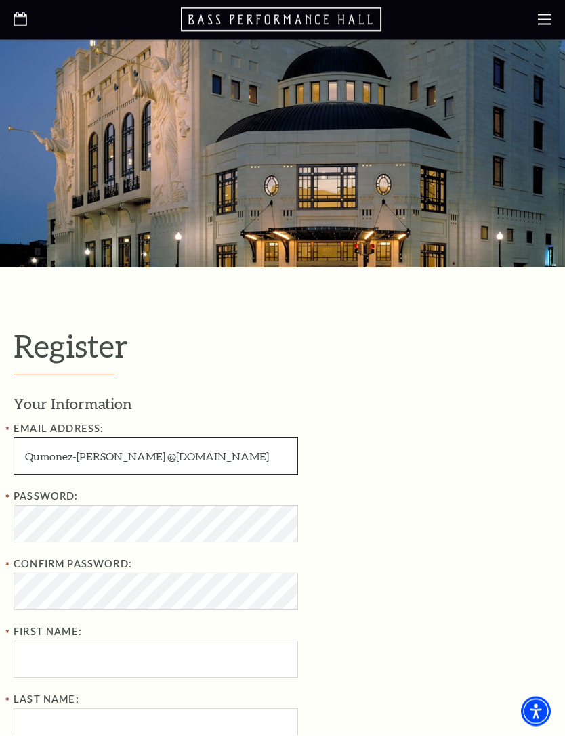
click at [200, 473] on input "Qumonez-jonathan @yahoo.com" at bounding box center [156, 457] width 285 height 37
click at [144, 463] on input "Qumonez-jonathan @yahoo.com" at bounding box center [156, 457] width 285 height 37
click at [139, 461] on input "Qumonez-jonathan @yahoo.com" at bounding box center [156, 457] width 285 height 37
type input "Qumonez-jonathan @yahoo.com"
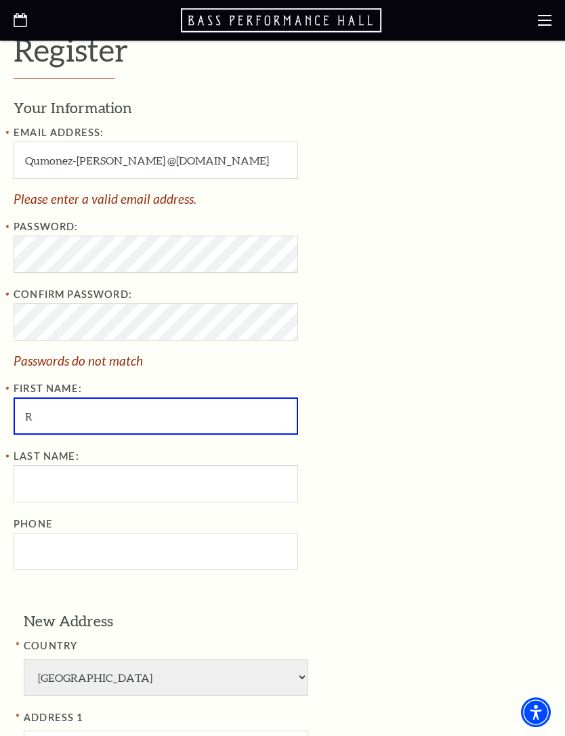
scroll to position [297, 0]
type input "R"
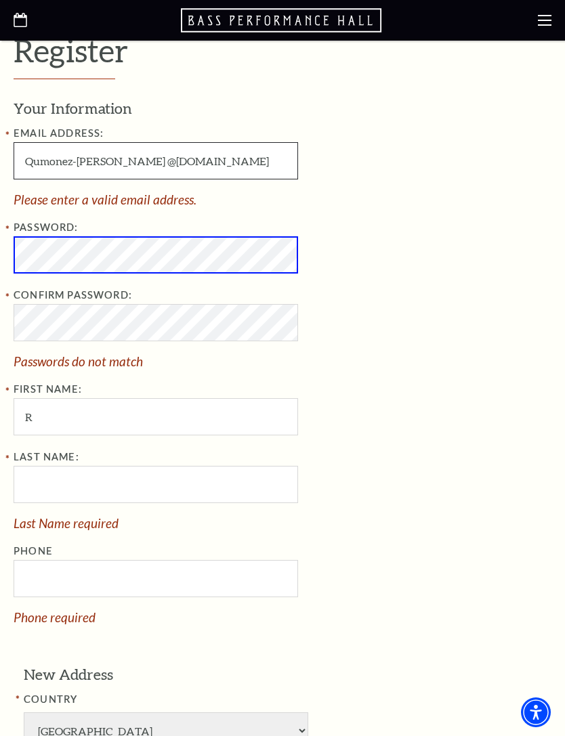
click at [41, 174] on input "Qumonez-jonathan @yahoo.com" at bounding box center [156, 160] width 285 height 37
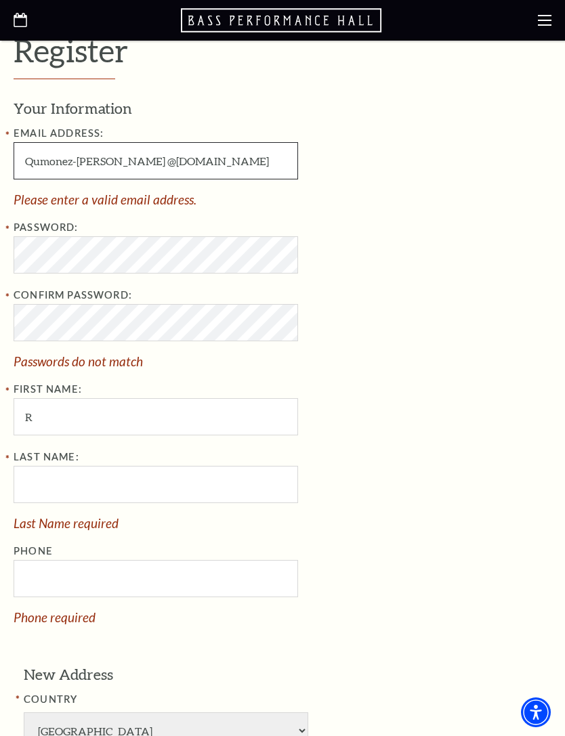
click at [253, 171] on input "Qumonez-jonathan @yahoo.com" at bounding box center [156, 160] width 285 height 37
click at [256, 167] on input "Qumonez-jonathan @yahoo.com" at bounding box center [156, 160] width 285 height 37
click at [253, 166] on input "Qumonez-jonathan @yahoo.com" at bounding box center [156, 160] width 285 height 37
click at [250, 168] on input "Qumonez-jonathan @yahoo.com" at bounding box center [156, 160] width 285 height 37
click at [249, 171] on input "Qumonez-jonathan @yahoo.com" at bounding box center [156, 160] width 285 height 37
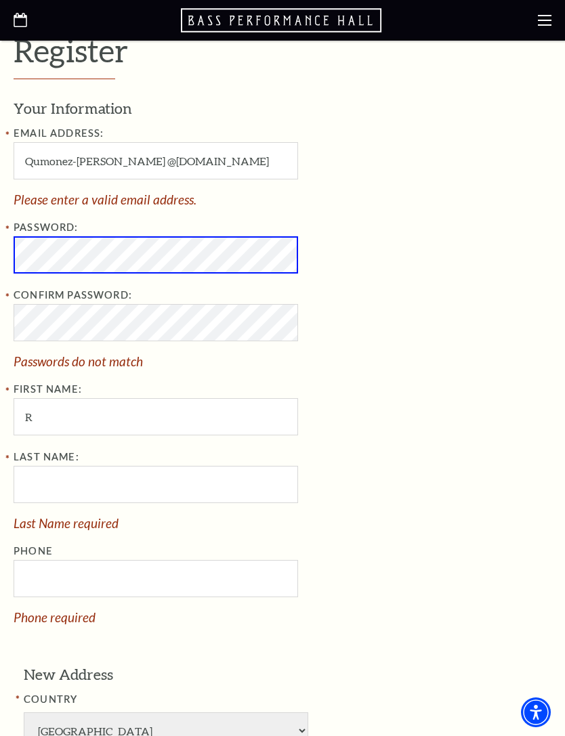
scroll to position [297, 0]
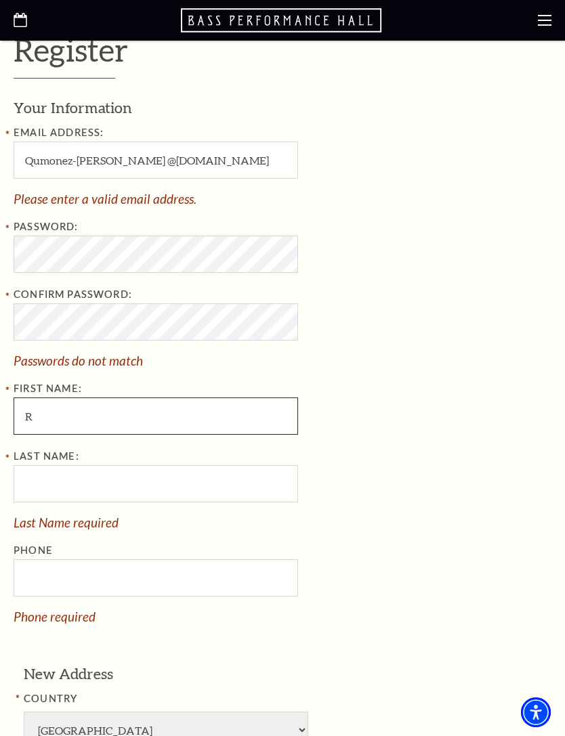
click at [68, 415] on input "R" at bounding box center [156, 416] width 285 height 37
type input "Jonathan"
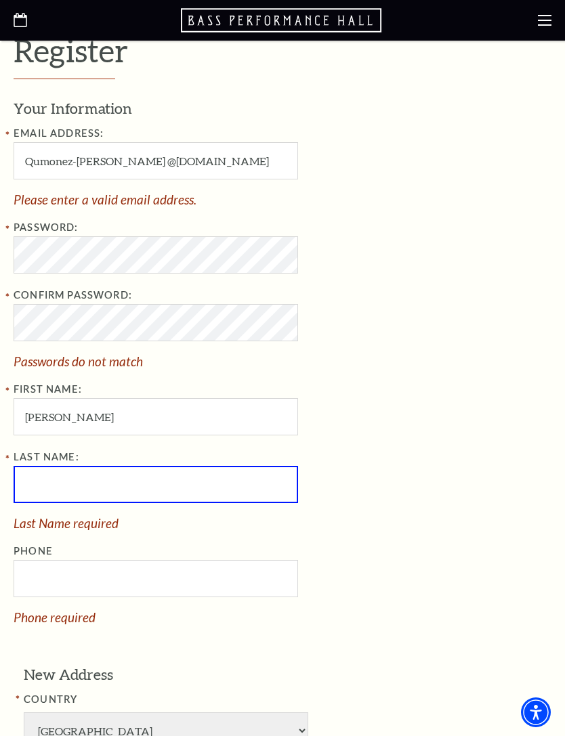
type input "Quinonez"
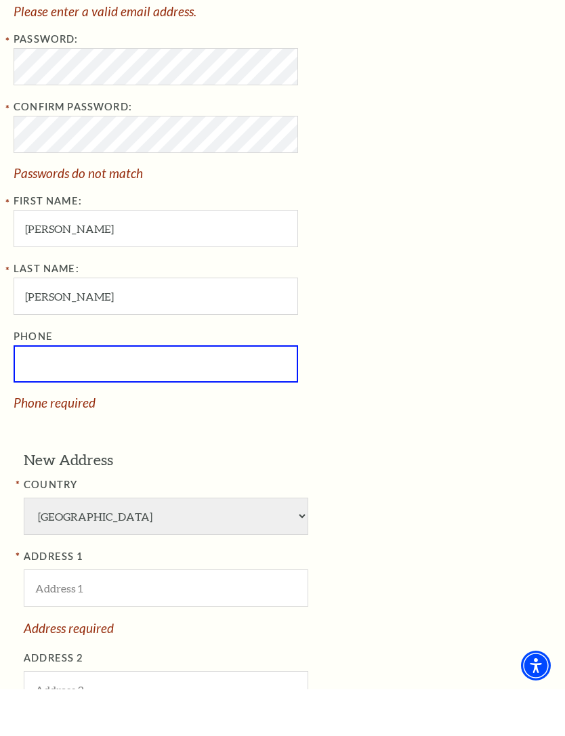
scroll to position [491, 0]
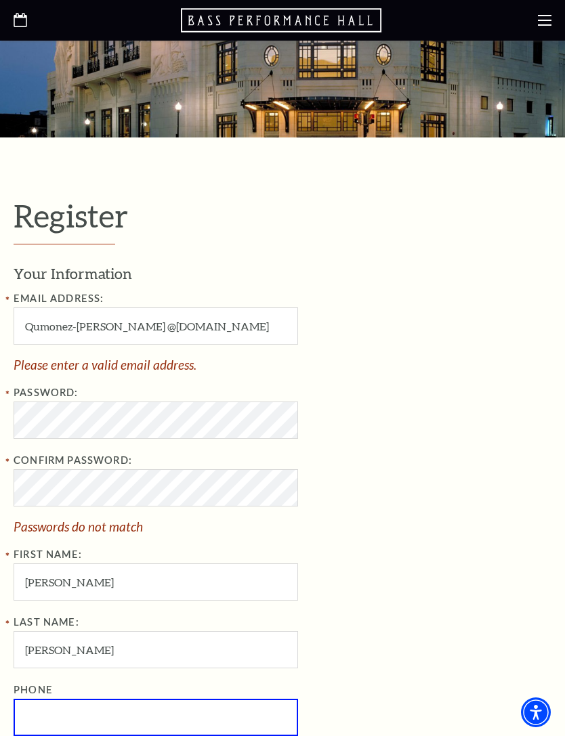
scroll to position [122, 0]
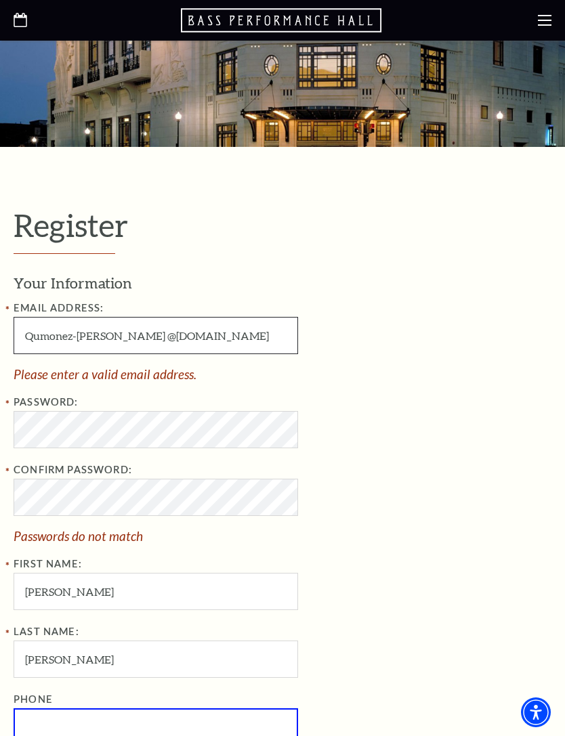
click at [79, 337] on input "Qumonez-jonathan @yahoo.com" at bounding box center [156, 335] width 285 height 37
click at [52, 327] on input "Qumonez-jonathan @yahoo.com" at bounding box center [156, 335] width 285 height 37
click at [45, 326] on input "Qumonez-jonathan @yahoo.com" at bounding box center [156, 335] width 285 height 37
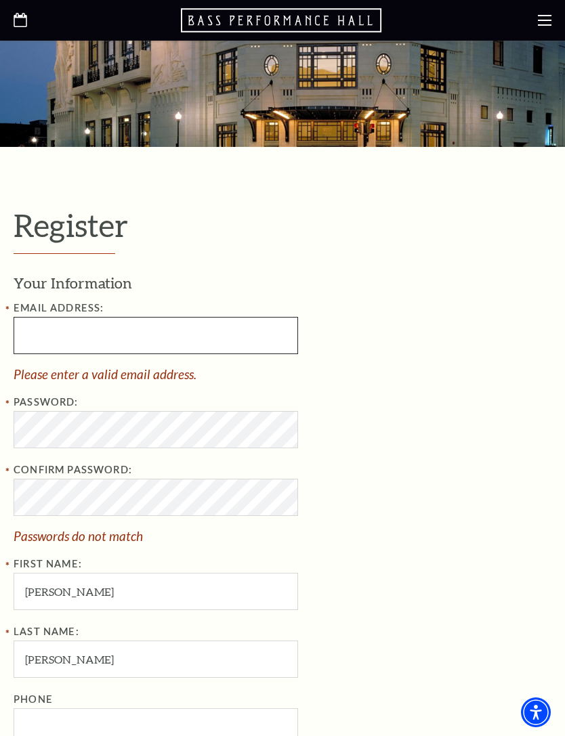
type input "quinonez.jonathan@yahoo.com"
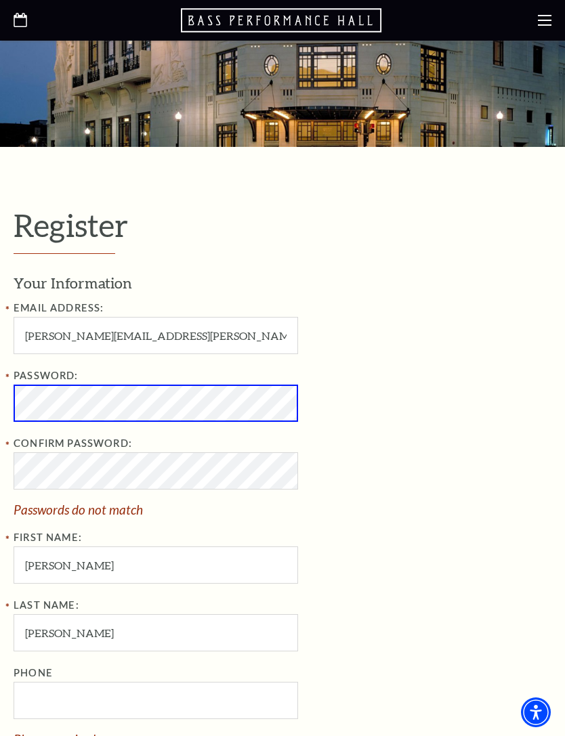
click at [472, 414] on div "Your Information Email Address: quinonez.jonathan@yahoo.com Password: Confirm P…" at bounding box center [283, 509] width 538 height 473
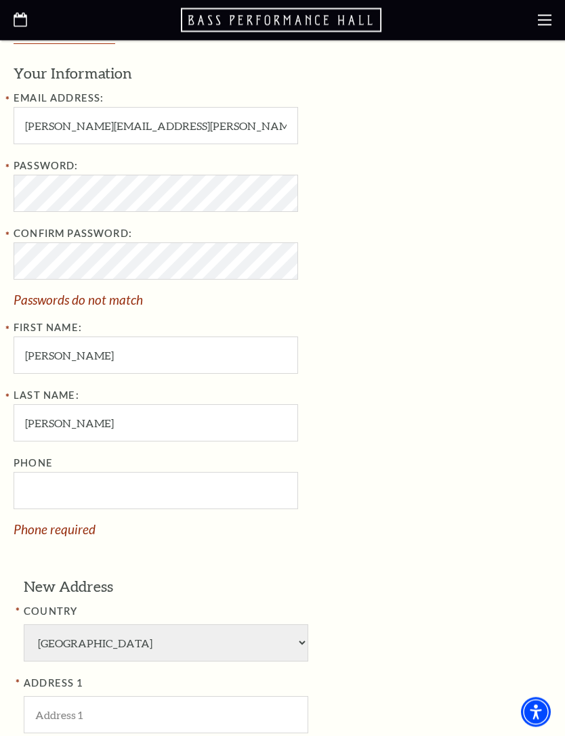
scroll to position [332, 0]
click at [43, 484] on input "Phone" at bounding box center [156, 490] width 285 height 37
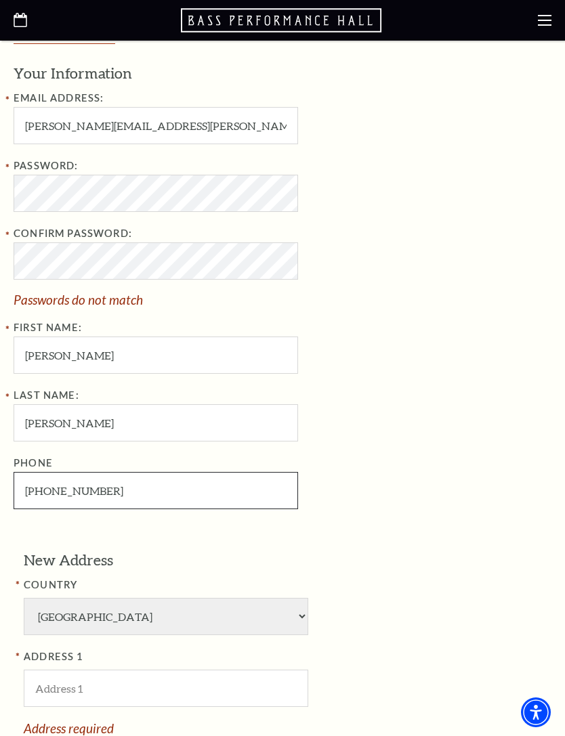
type input "361-676-0485"
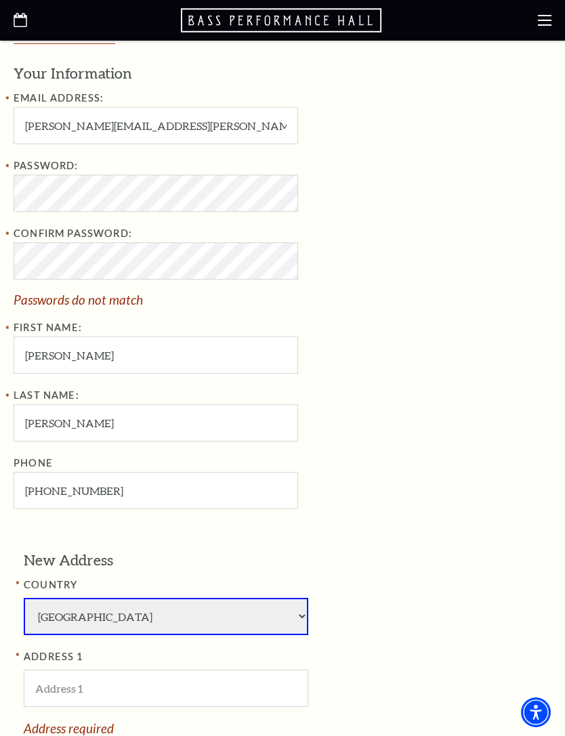
scroll to position [661, 0]
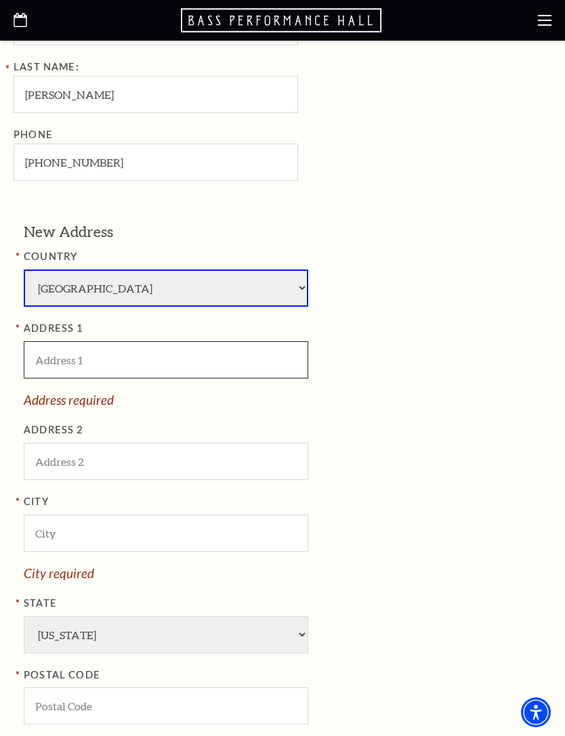
click at [55, 341] on input "ADDRESS 1" at bounding box center [166, 359] width 285 height 37
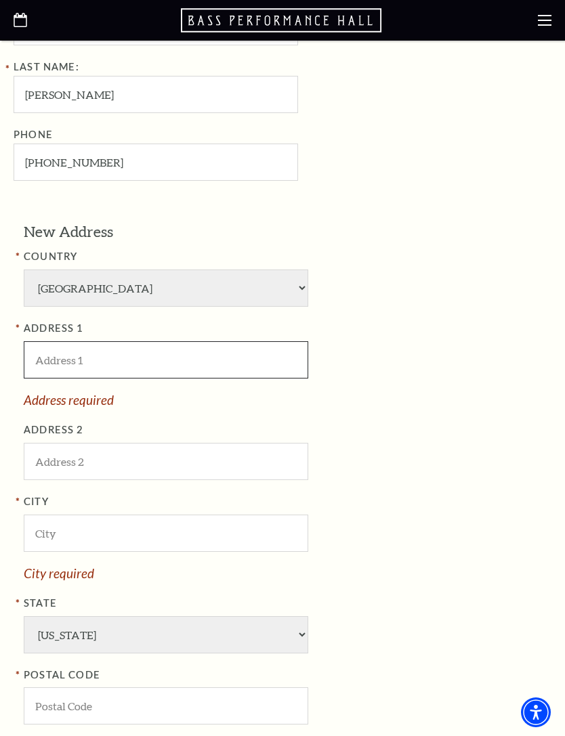
scroll to position [660, 0]
type input "7321 Brentwood Stair Rd"
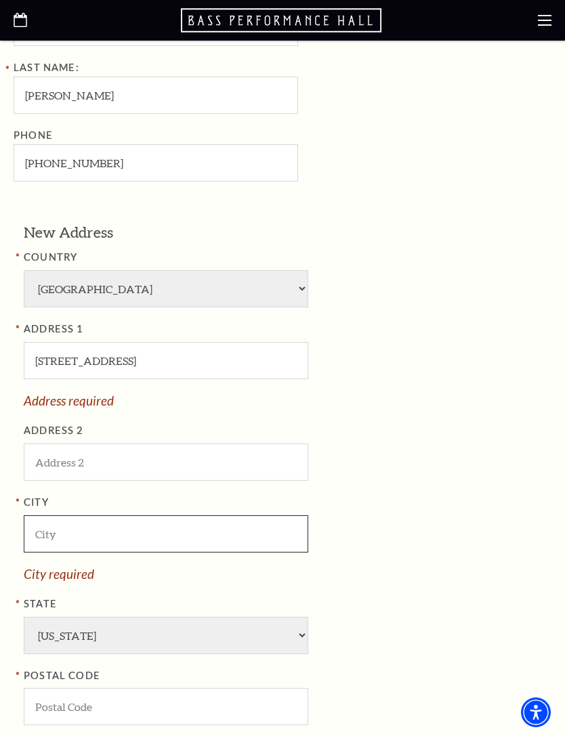
type input "Fort Worth"
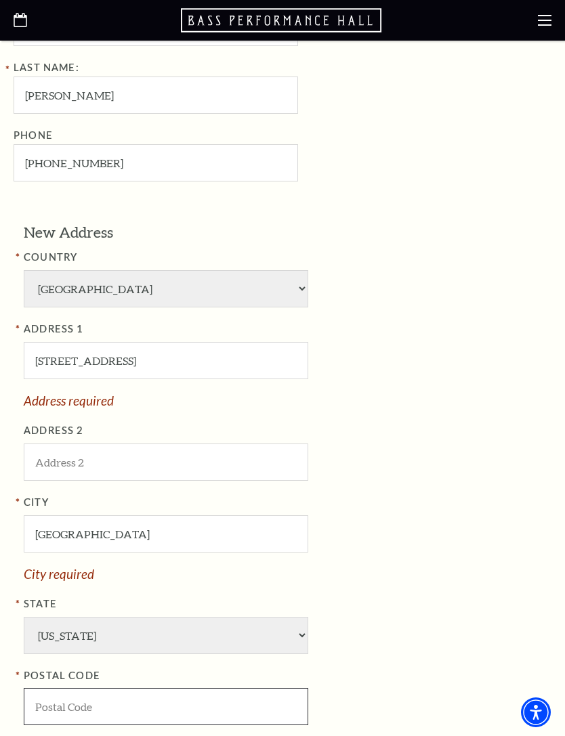
type input "76112"
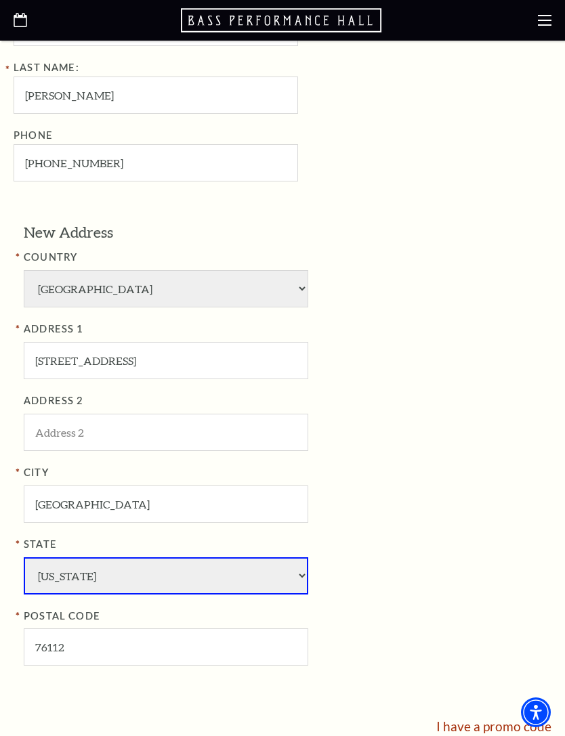
scroll to position [928, 0]
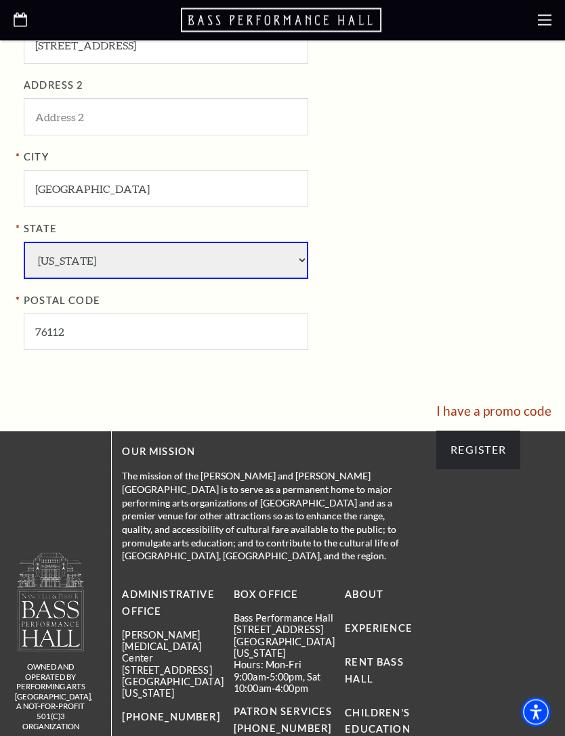
click at [496, 432] on input "Register" at bounding box center [478, 451] width 84 height 38
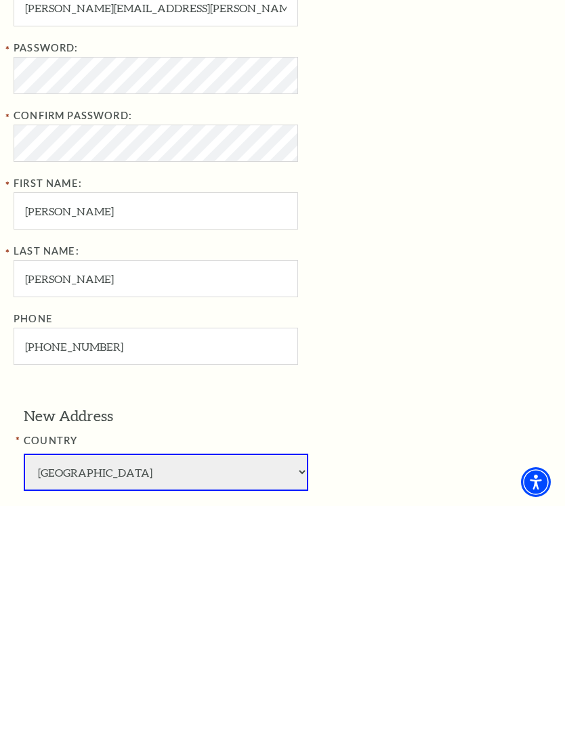
scroll to position [451, 0]
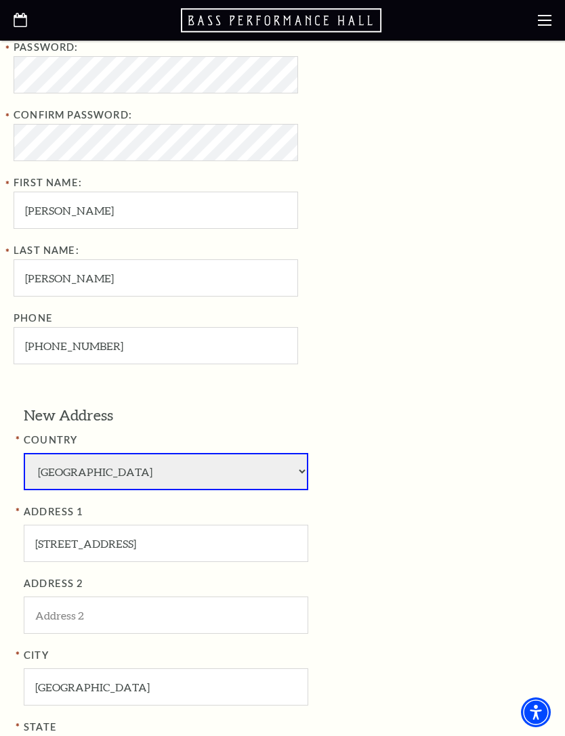
click at [539, 583] on div "New Address COUNTRY Afghanistan Albania Algeria Andorra Angola Antigua and Barb…" at bounding box center [283, 634] width 538 height 458
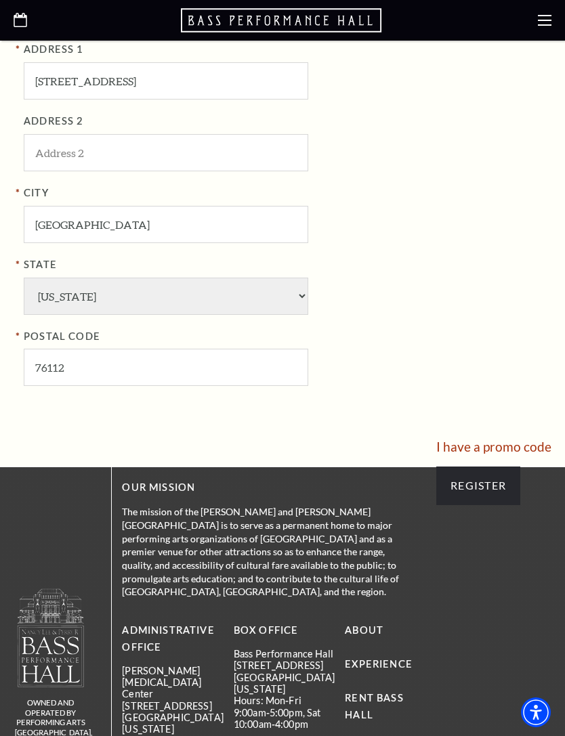
scroll to position [901, 0]
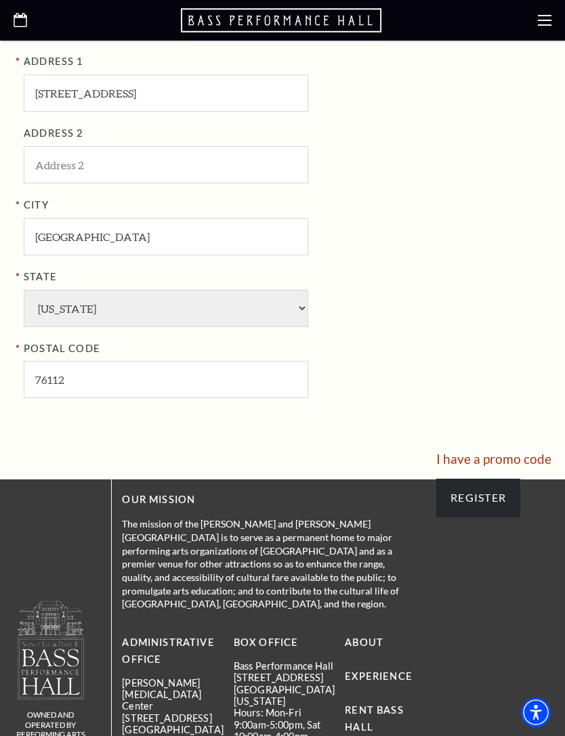
click at [491, 479] on input "Register" at bounding box center [478, 498] width 84 height 38
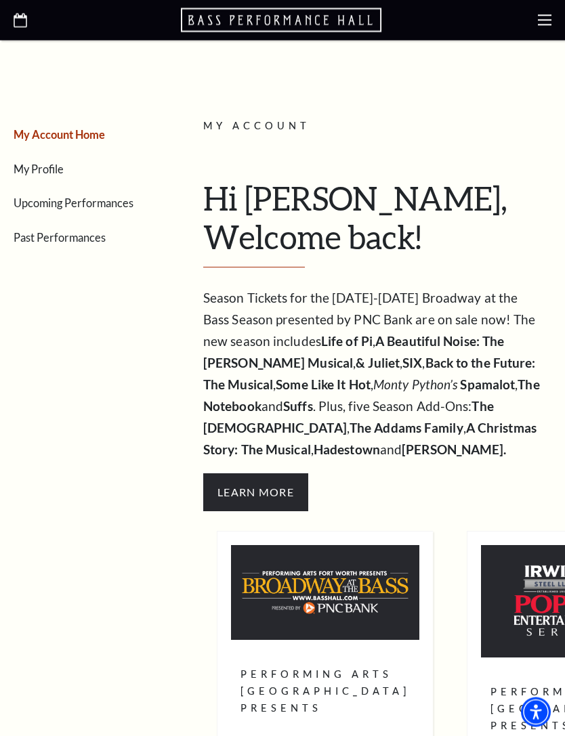
scroll to position [149, 0]
click at [501, 429] on strong "A Christmas Story: The Musical" at bounding box center [369, 438] width 333 height 37
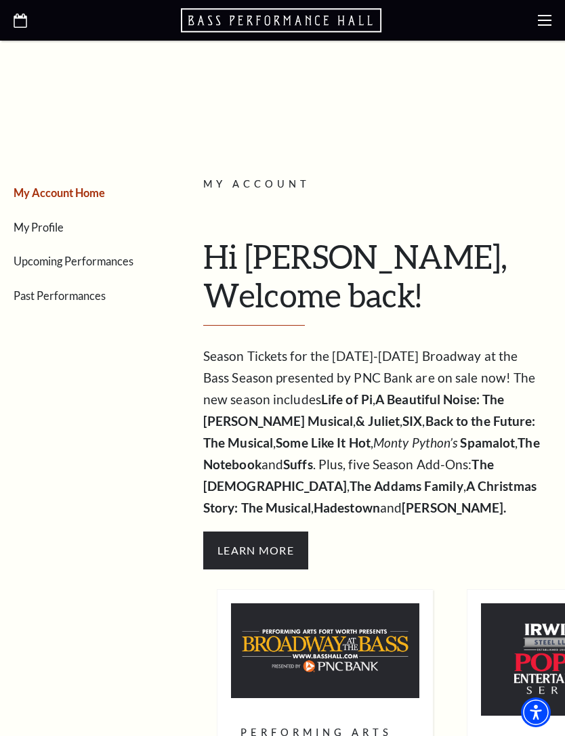
scroll to position [86, 0]
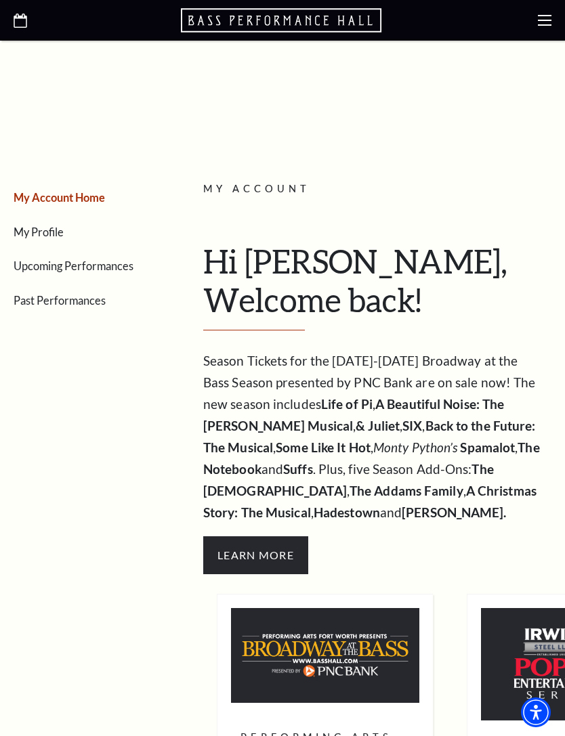
click at [35, 261] on link "Upcoming Performances" at bounding box center [74, 265] width 120 height 13
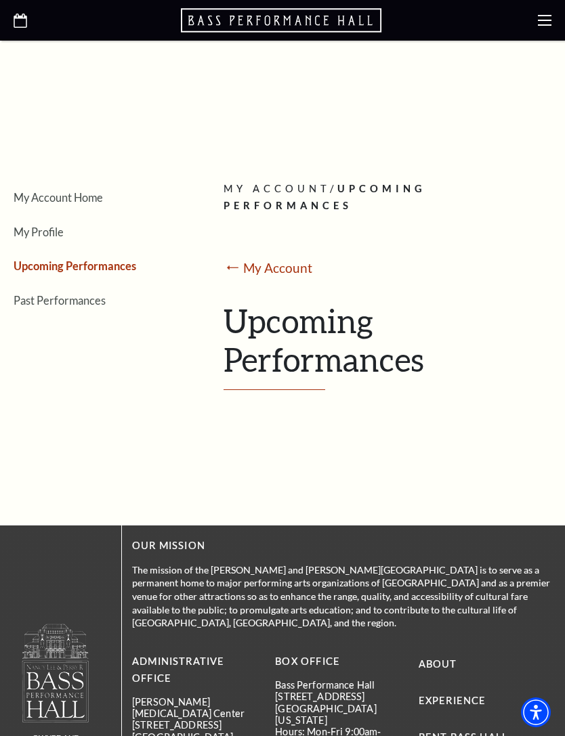
click at [33, 231] on link "My Profile" at bounding box center [39, 232] width 50 height 13
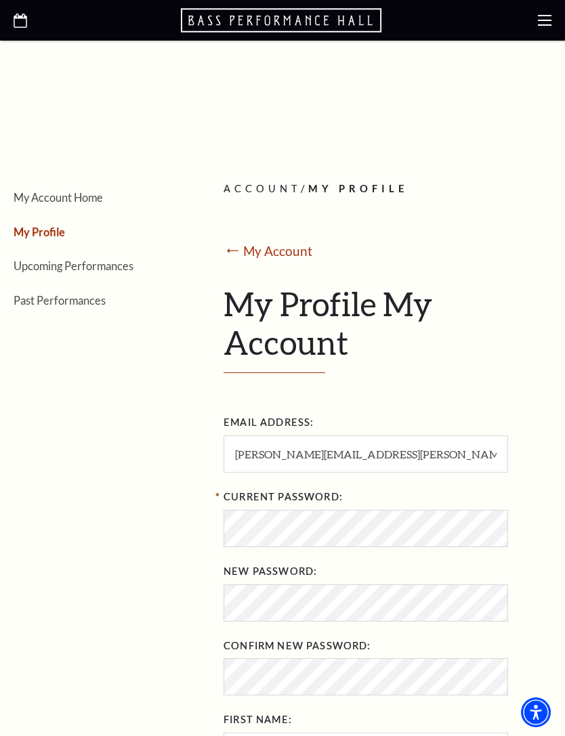
click at [38, 197] on link "My Account Home" at bounding box center [58, 197] width 89 height 13
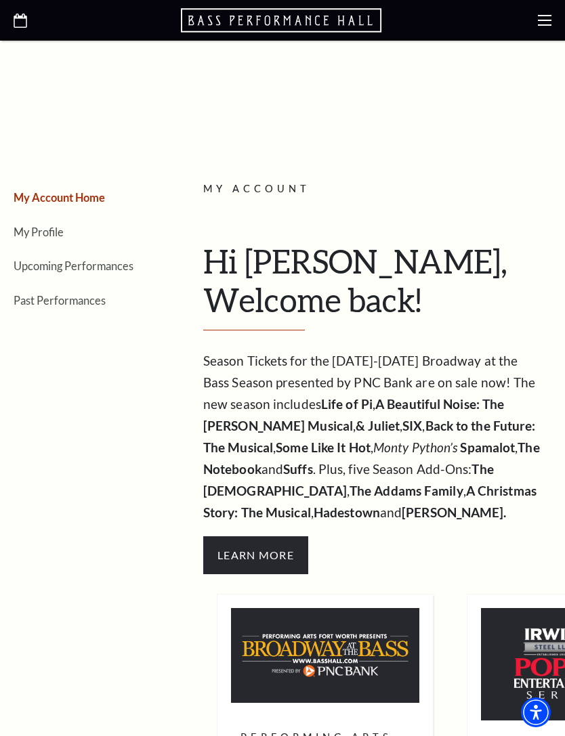
click at [551, 16] on use at bounding box center [545, 20] width 14 height 11
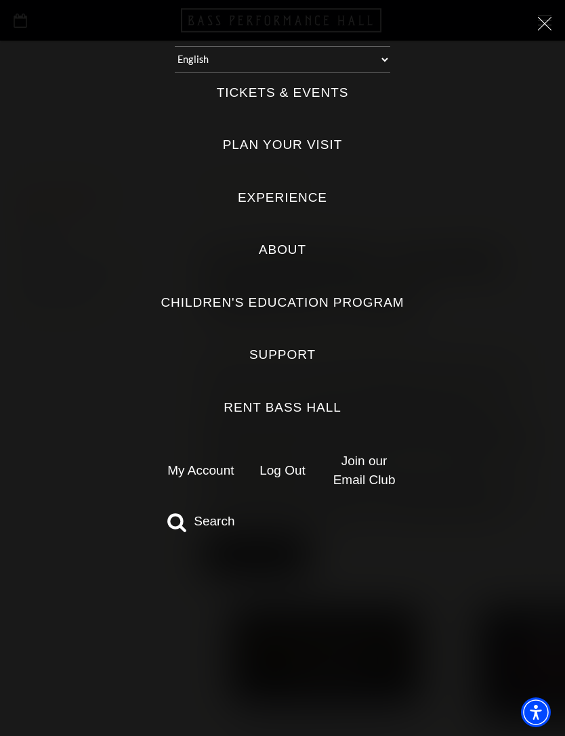
click at [521, 528] on div "Tickets & Events Now On Sale Broadway At The Bass presented by PNC Bank Irwin S…" at bounding box center [283, 308] width 538 height 470
click at [497, 520] on div "Tickets & Events Now On Sale Broadway At The Bass presented by PNC Bank Irwin S…" at bounding box center [283, 308] width 538 height 470
click at [539, 33] on div "Select: English Español Tickets & Events Now On Sale Broadway At The Bass prese…" at bounding box center [282, 368] width 565 height 736
click at [558, 20] on div "Select: English Español Tickets & Events Now On Sale Broadway At The Bass prese…" at bounding box center [282, 368] width 565 height 736
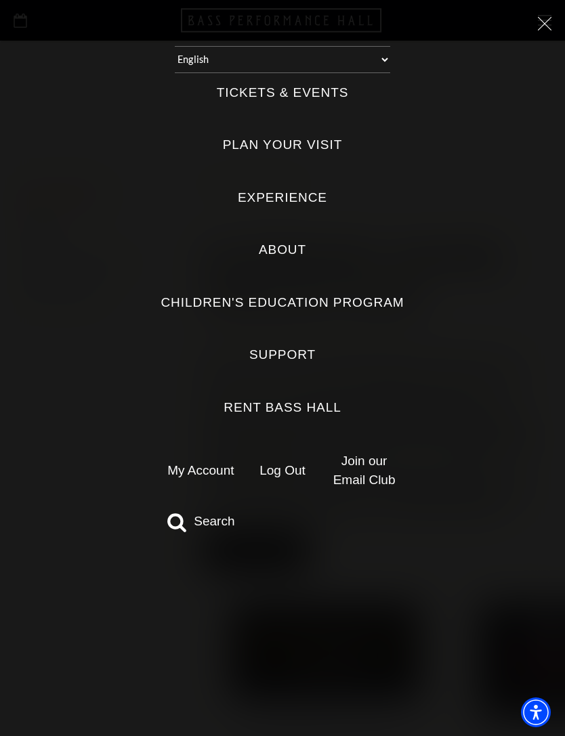
click at [545, 28] on icon at bounding box center [545, 24] width 14 height 14
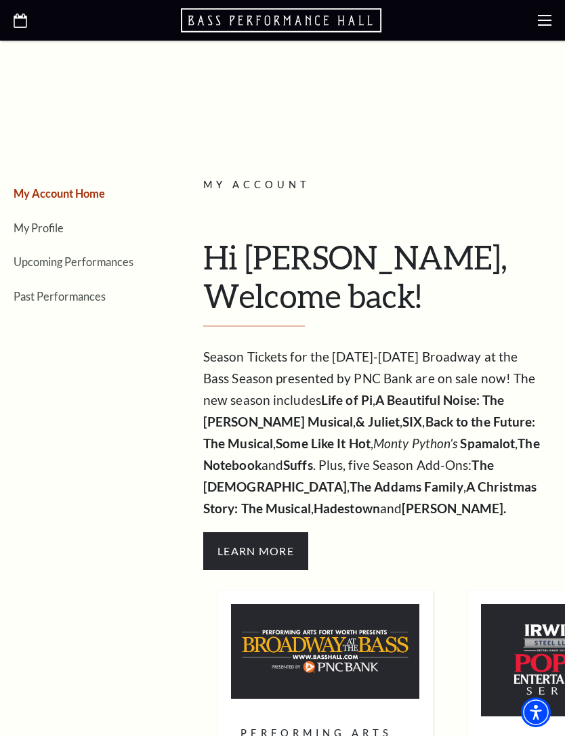
click at [549, 20] on use at bounding box center [545, 20] width 14 height 11
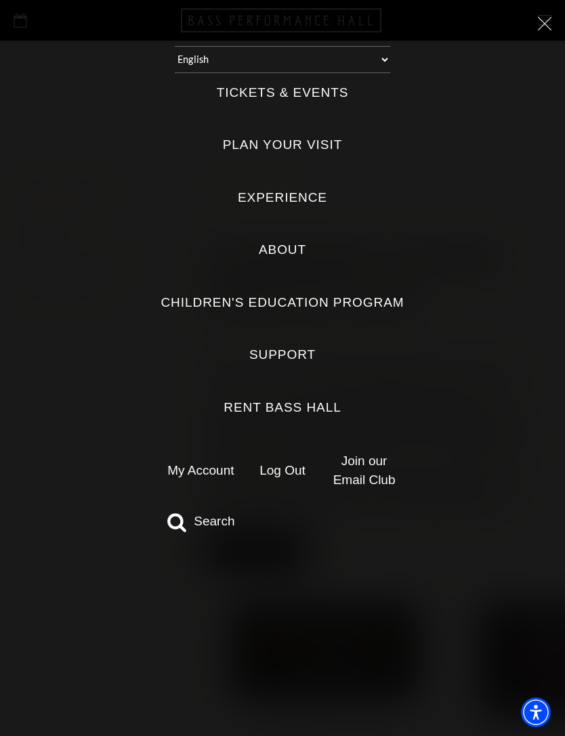
click at [550, 26] on icon at bounding box center [545, 24] width 14 height 14
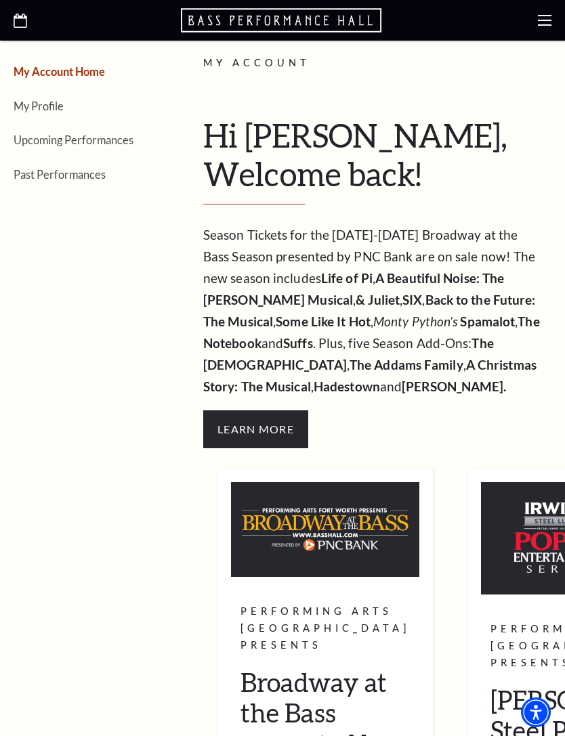
scroll to position [231, 0]
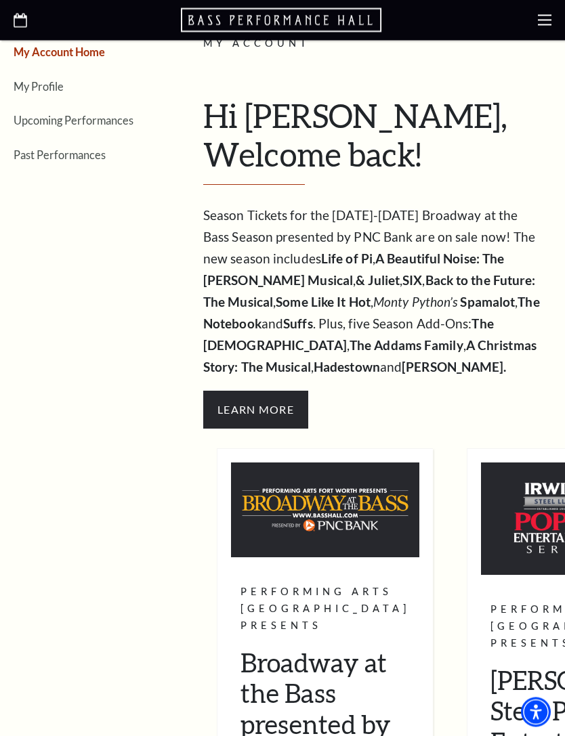
click at [283, 392] on span "Learn More" at bounding box center [255, 411] width 105 height 38
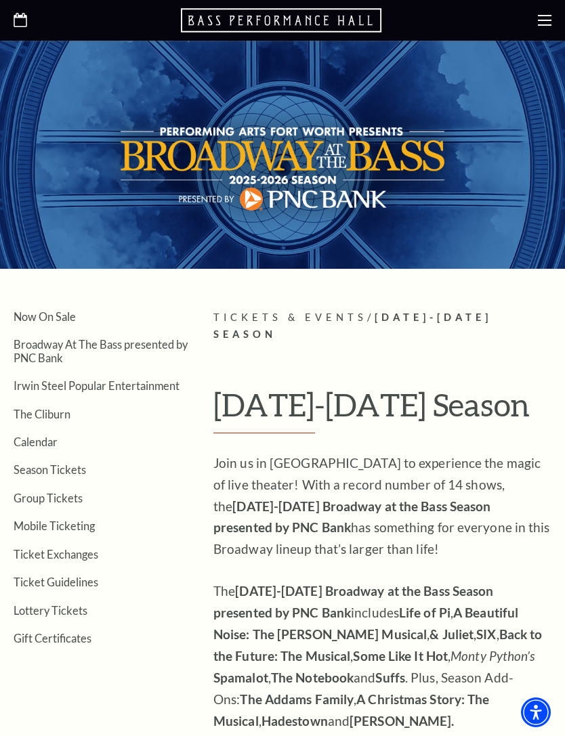
click at [37, 318] on link "Now On Sale" at bounding box center [45, 316] width 62 height 13
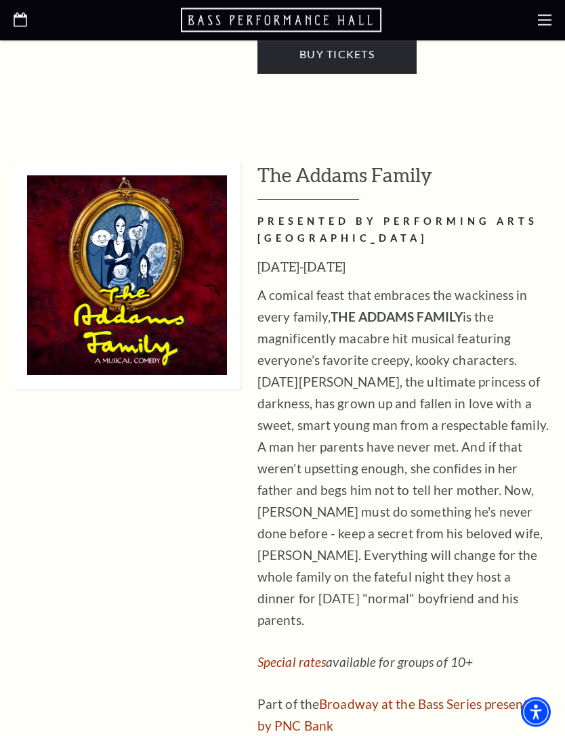
scroll to position [3403, 0]
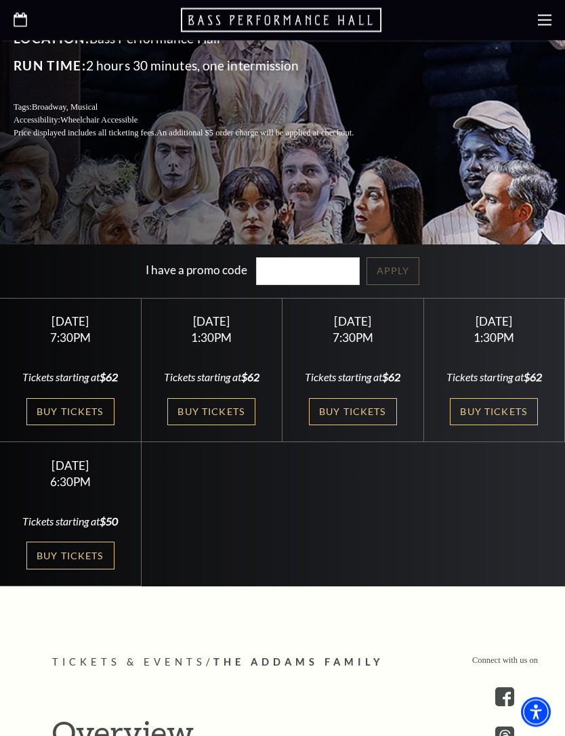
scroll to position [386, 0]
click at [236, 426] on link "Buy Tickets" at bounding box center [211, 412] width 88 height 28
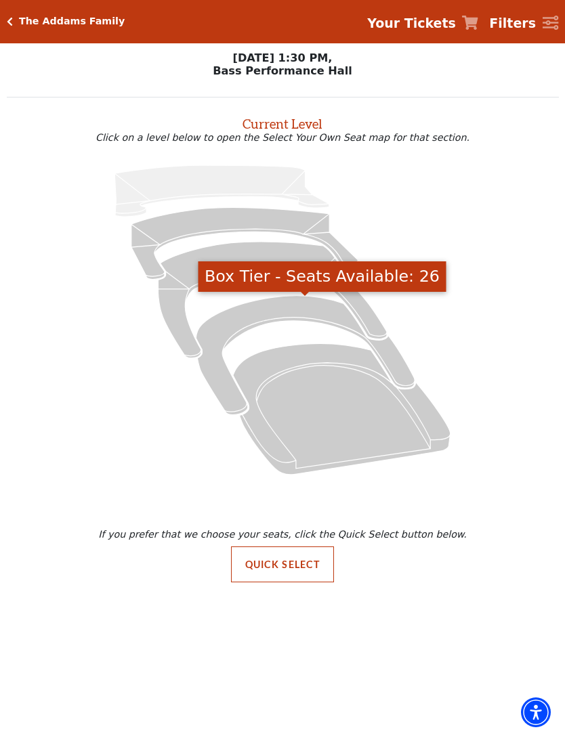
click at [407, 373] on icon "Box Tier - Seats Available: 26" at bounding box center [305, 354] width 219 height 119
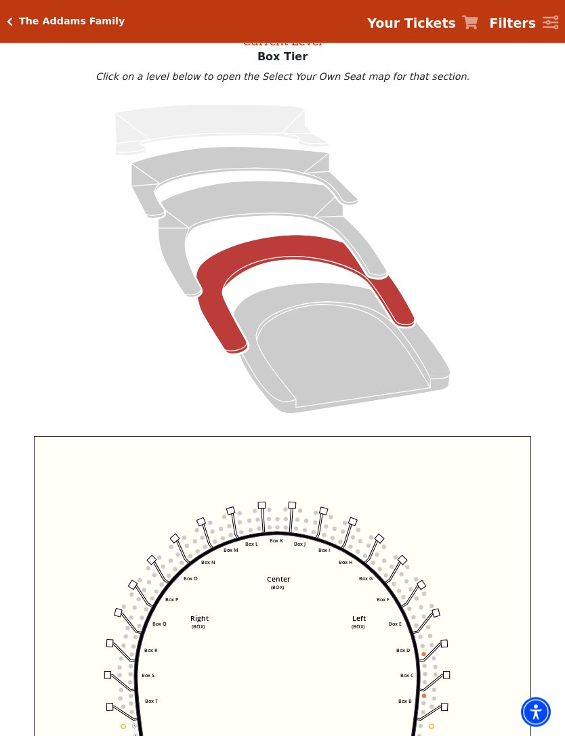
scroll to position [39, 0]
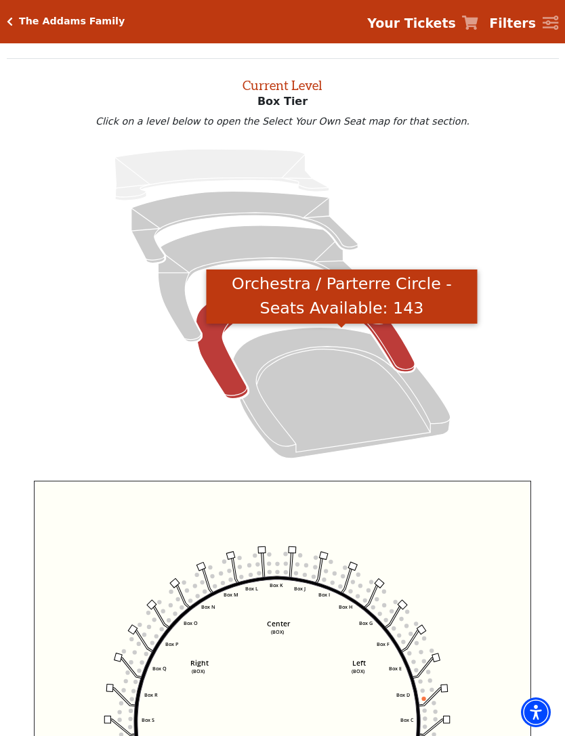
click at [431, 404] on icon "Orchestra / Parterre Circle - Seats Available: 143" at bounding box center [341, 393] width 217 height 131
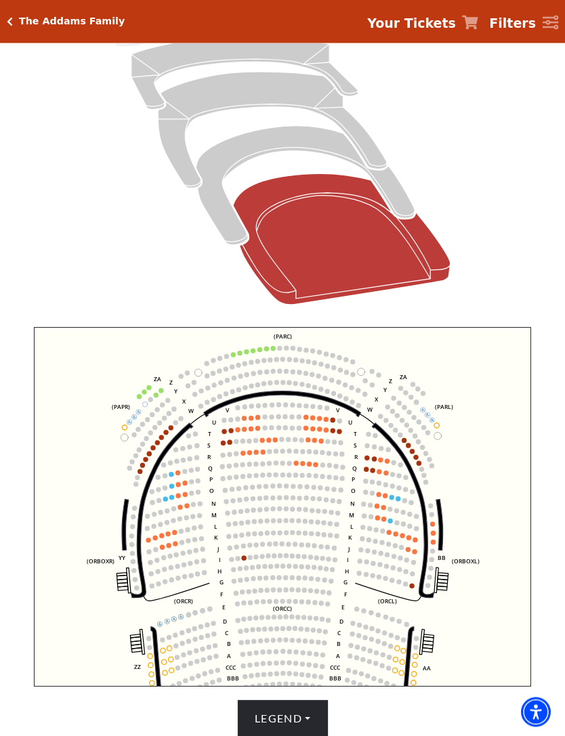
scroll to position [192, 0]
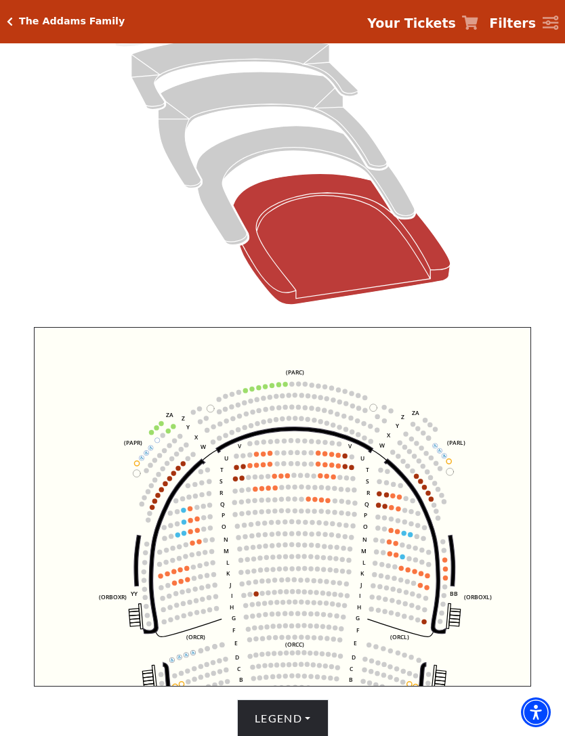
click at [183, 470] on icon "Left (ORPITL) Right (ORPITR) Center (ORPITC) ZZ AA YY BB ZA ZA (ORCL) (ORCR) (O…" at bounding box center [282, 507] width 497 height 360
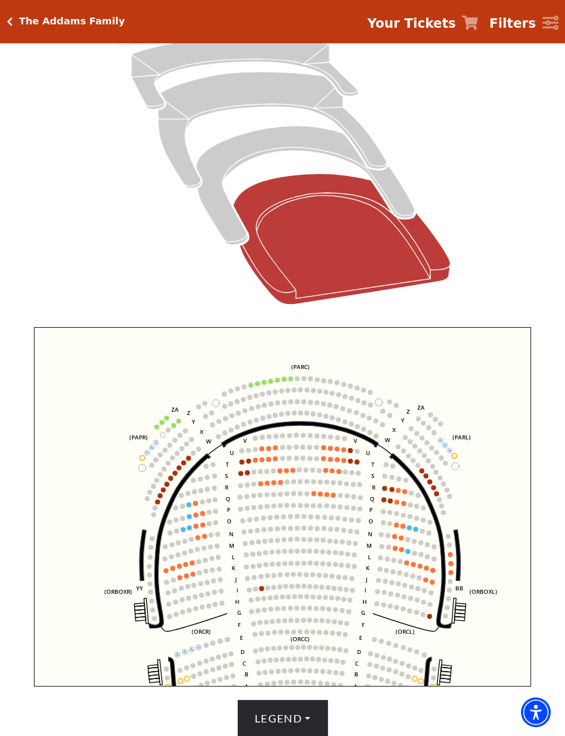
click at [187, 461] on circle at bounding box center [188, 458] width 5 height 5
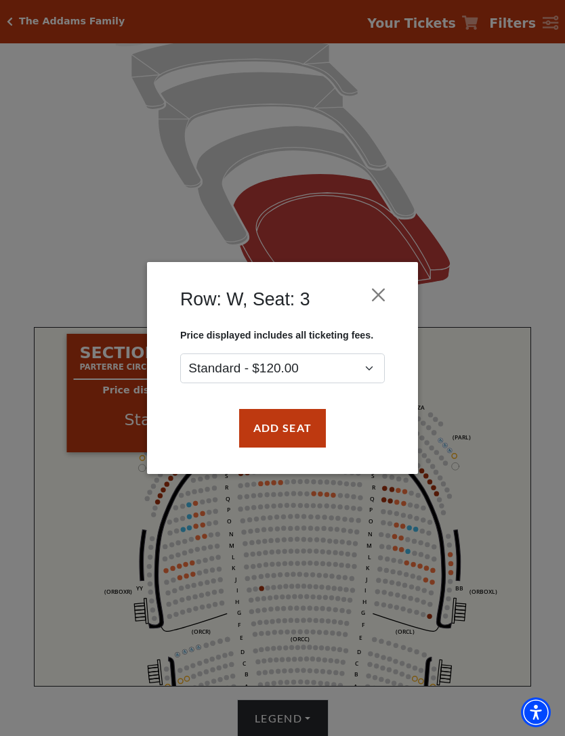
click at [291, 439] on button "Add Seat" at bounding box center [282, 428] width 87 height 38
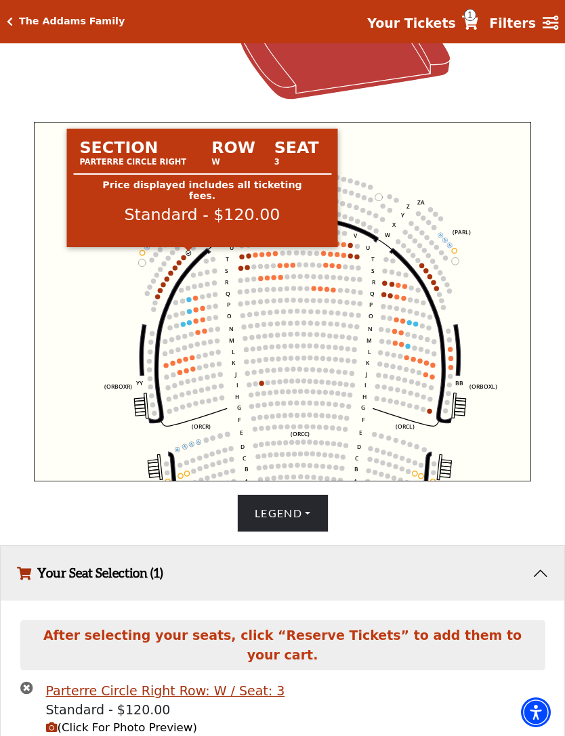
scroll to position [417, 0]
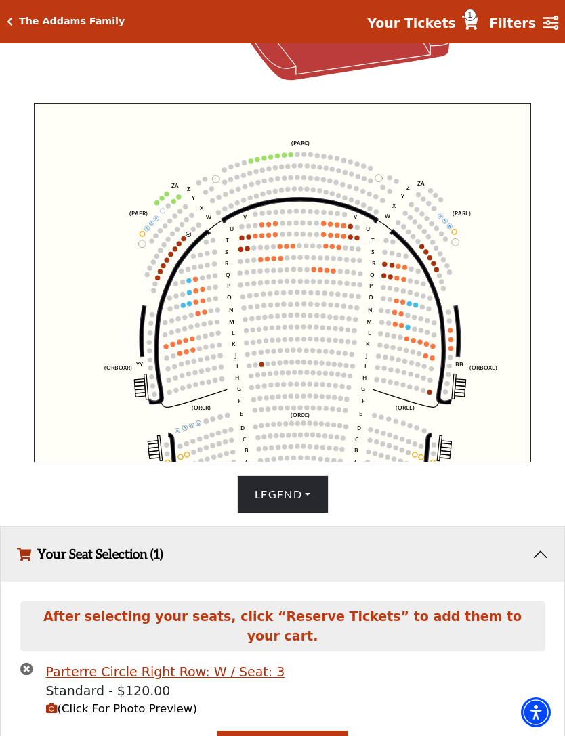
click at [102, 731] on div "Parterre Circle Right Row: W / Seat: 3 Standard - $120.00 (Click For Photo Prev…" at bounding box center [282, 697] width 545 height 68
click at [148, 715] on span "(Click For Photo Preview)" at bounding box center [121, 709] width 151 height 13
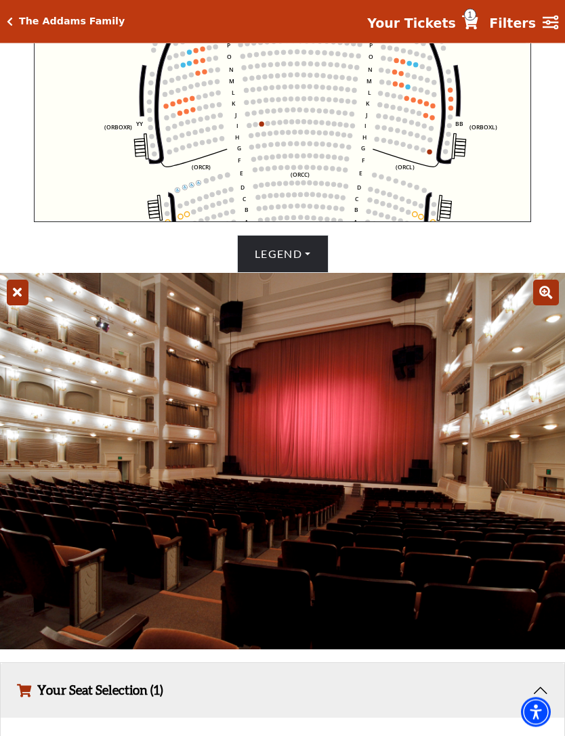
scroll to position [657, 0]
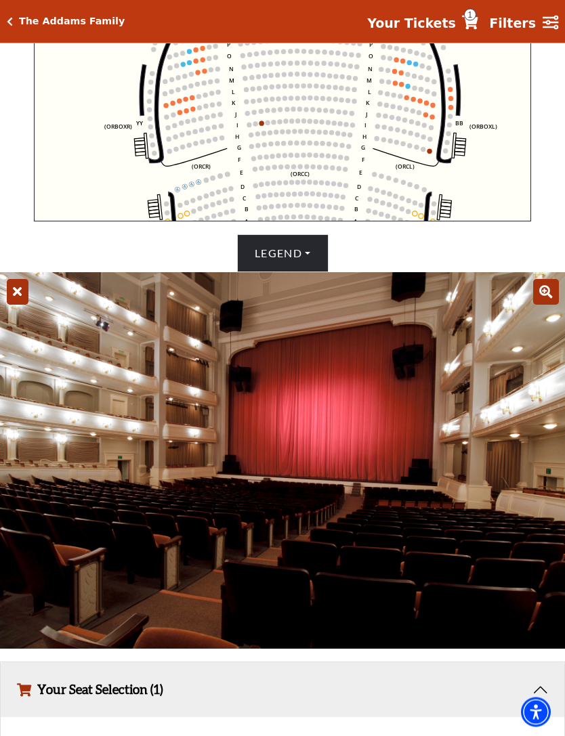
click at [29, 327] on img at bounding box center [282, 461] width 565 height 377
click at [25, 306] on icon at bounding box center [18, 293] width 22 height 26
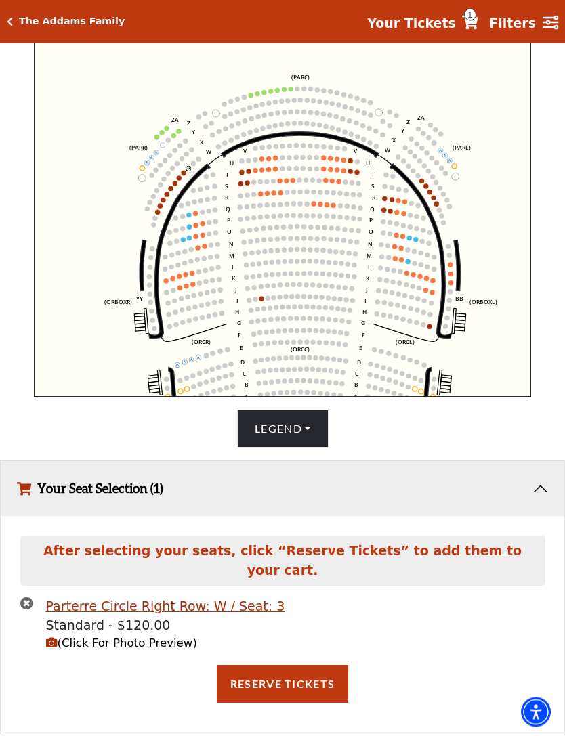
scroll to position [449, 0]
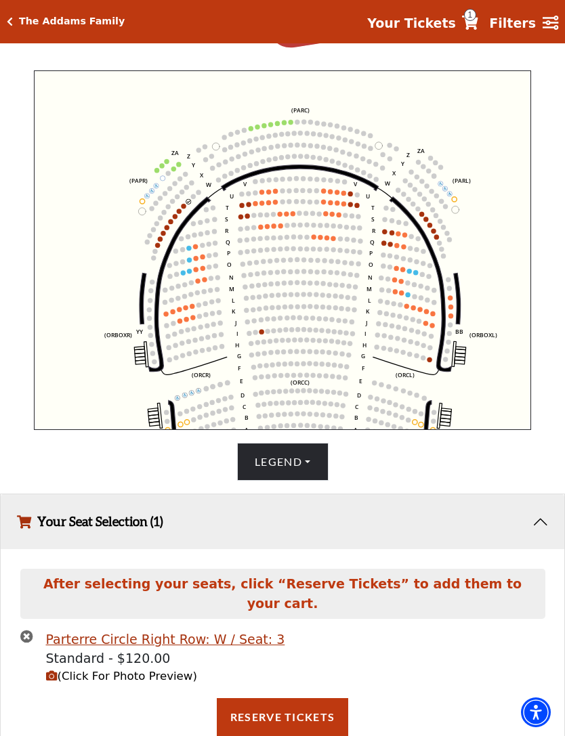
click at [28, 643] on icon "times-circle" at bounding box center [26, 636] width 13 height 13
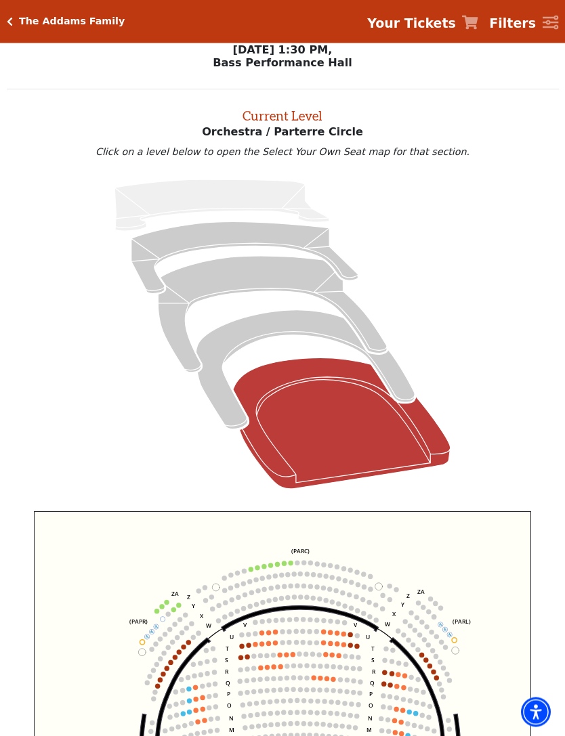
scroll to position [0, 0]
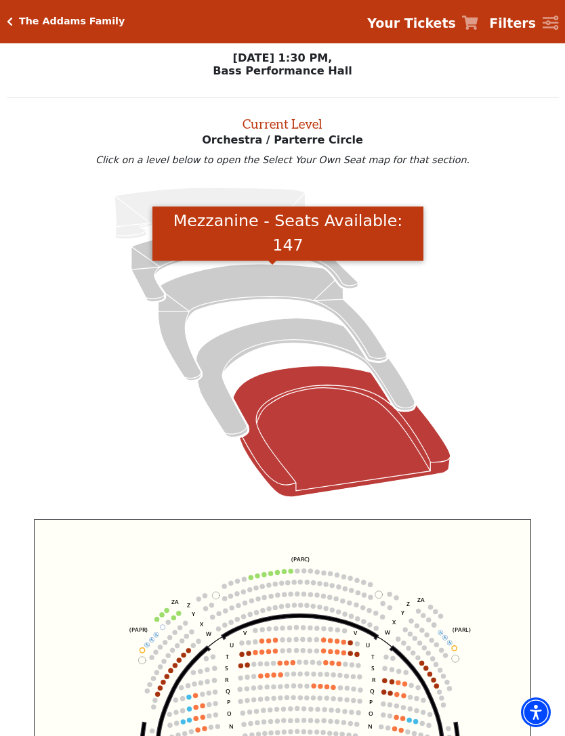
click at [266, 289] on icon "Mezzanine - Seats Available: 147" at bounding box center [272, 322] width 228 height 117
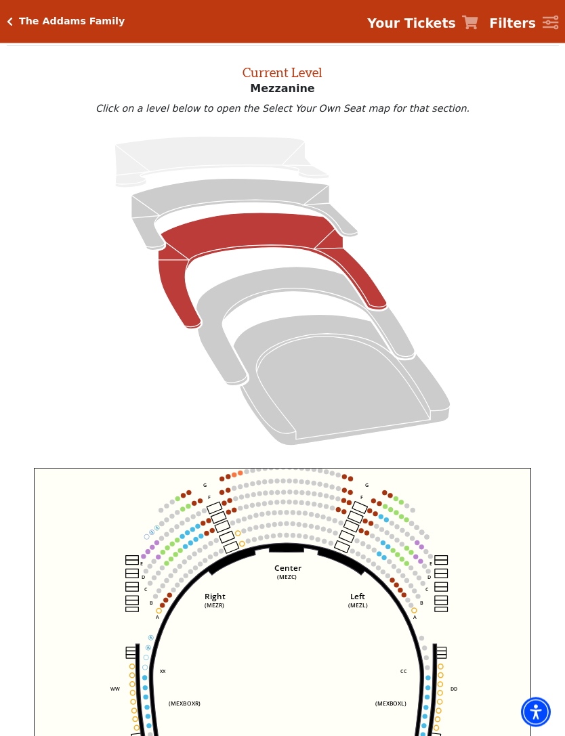
scroll to position [51, 0]
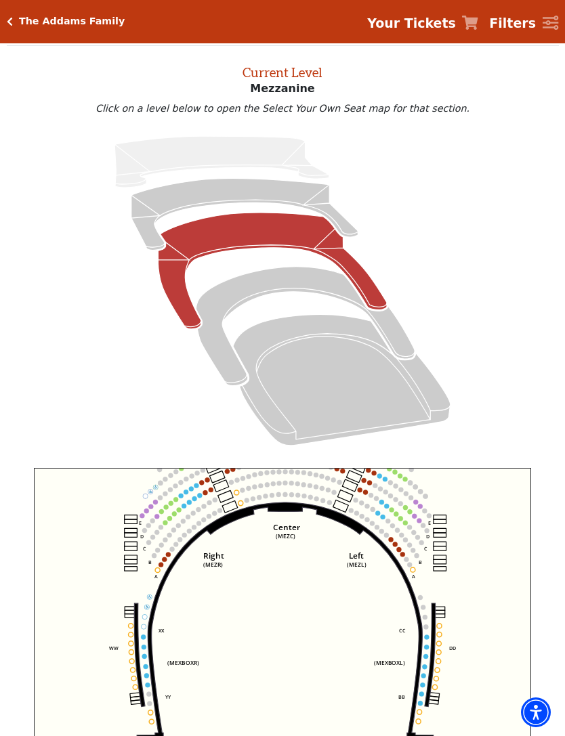
click at [390, 545] on icon "Center (MEZC) Right (MEZR) Left (MEZL) (MEXBOXR) (MEXBOXL) XX WW CC DD YY BB ZZ…" at bounding box center [282, 648] width 497 height 360
click at [389, 549] on icon "Center (MEZC) Right (MEZR) Left (MEZL) (MEXBOXR) (MEXBOXL) XX WW CC DD YY BB ZZ…" at bounding box center [282, 648] width 497 height 360
click at [394, 549] on icon "Center (MEZC) Right (MEZR) Left (MEZL) (MEXBOXR) (MEXBOXL) XX WW CC DD YY BB ZZ…" at bounding box center [282, 648] width 497 height 360
click at [395, 547] on circle at bounding box center [395, 544] width 5 height 5
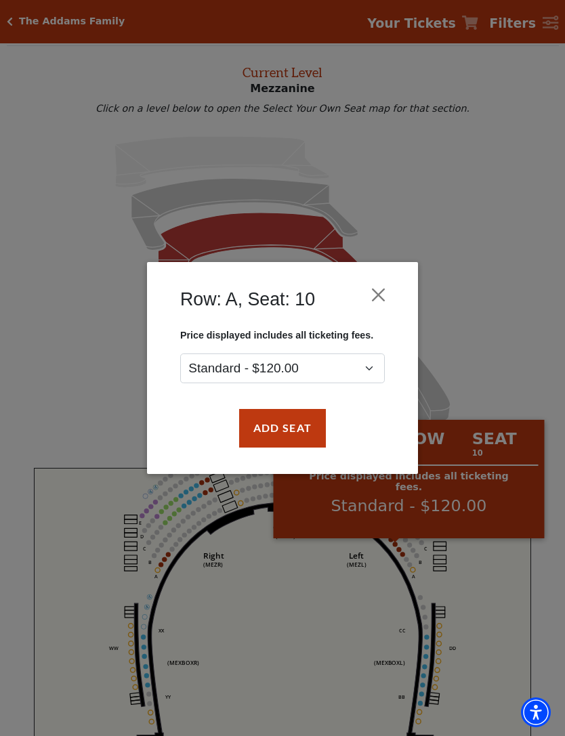
click at [299, 424] on button "Add Seat" at bounding box center [282, 428] width 87 height 38
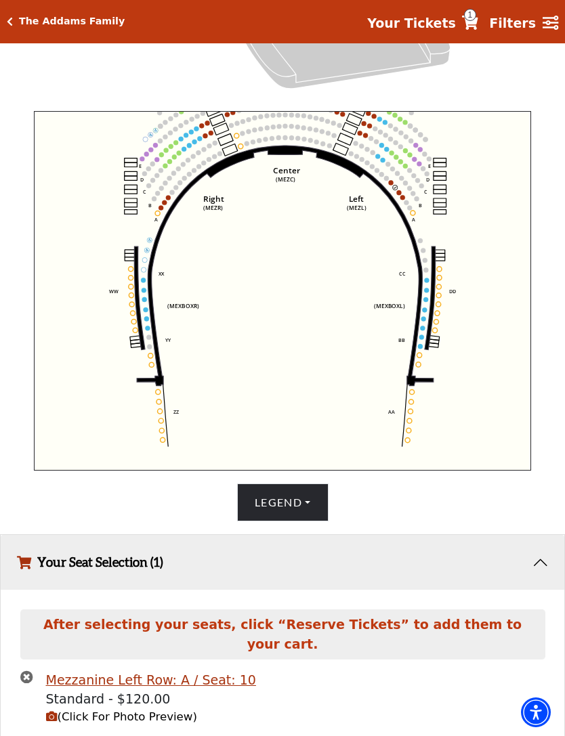
scroll to position [460, 0]
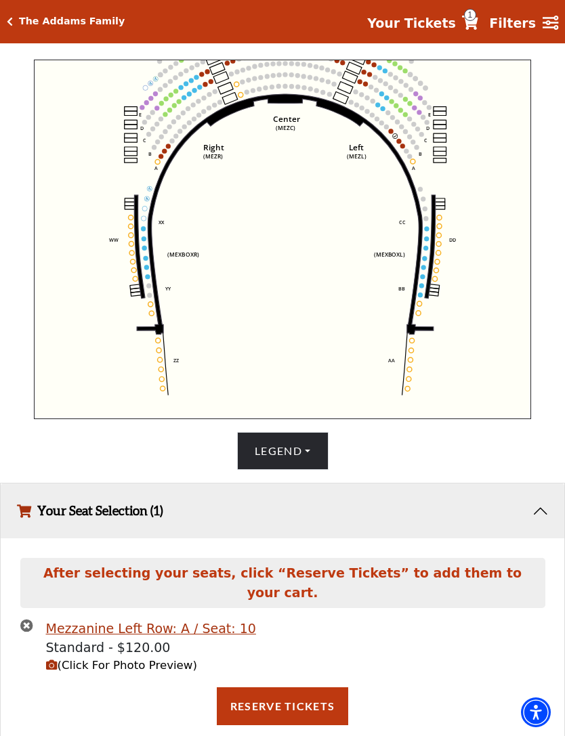
click at [388, 142] on icon at bounding box center [285, 214] width 297 height 241
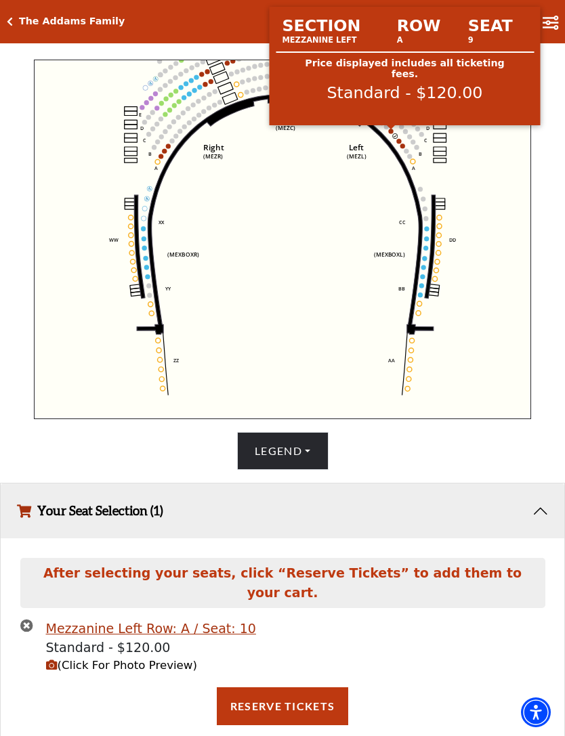
click at [392, 132] on circle at bounding box center [391, 131] width 5 height 5
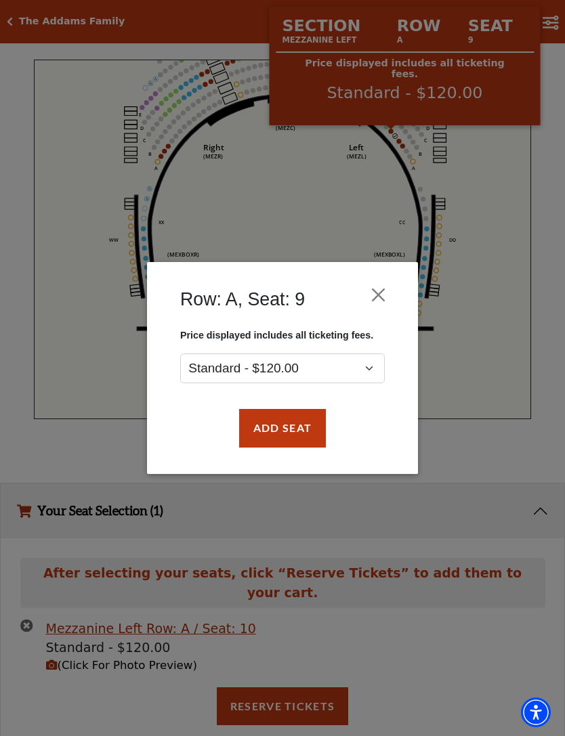
click at [296, 433] on button "Add Seat" at bounding box center [282, 428] width 87 height 38
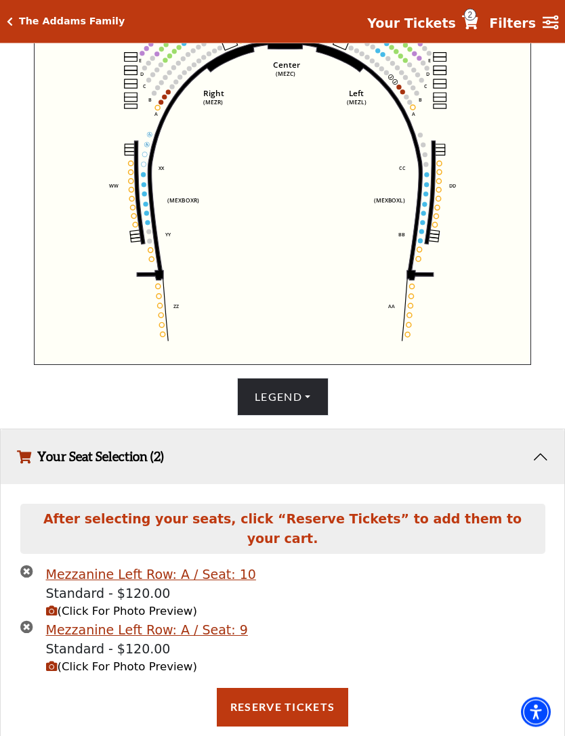
scroll to position [514, 0]
click at [136, 618] on span "(Click For Photo Preview)" at bounding box center [121, 611] width 151 height 13
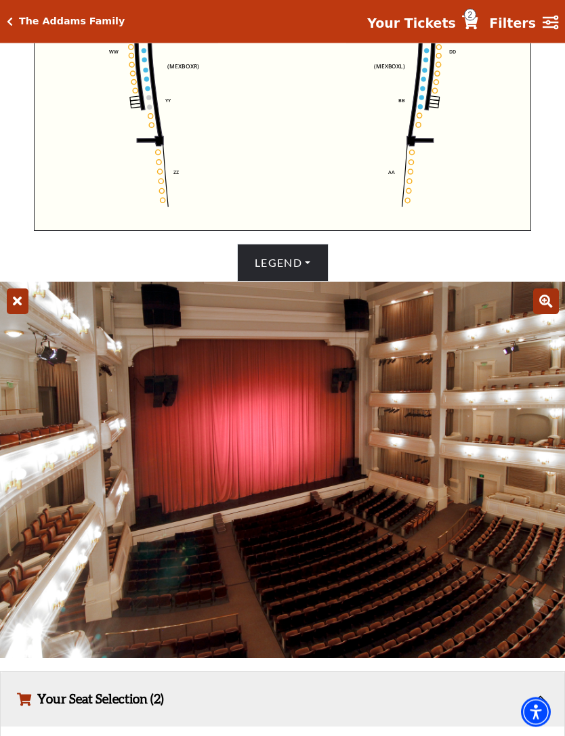
scroll to position [650, 0]
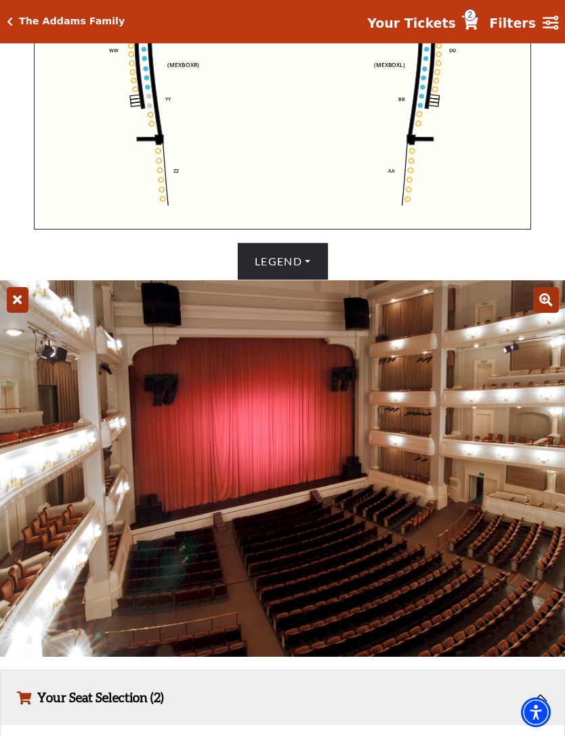
click at [289, 486] on img at bounding box center [282, 469] width 565 height 377
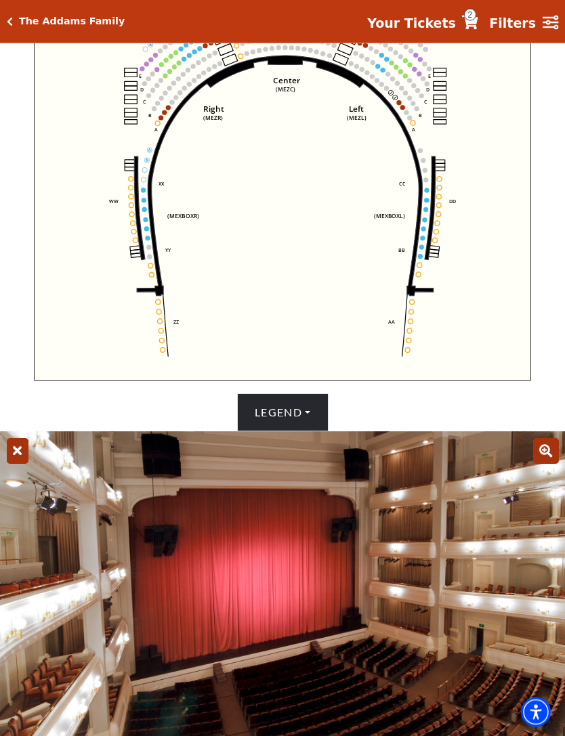
scroll to position [499, 0]
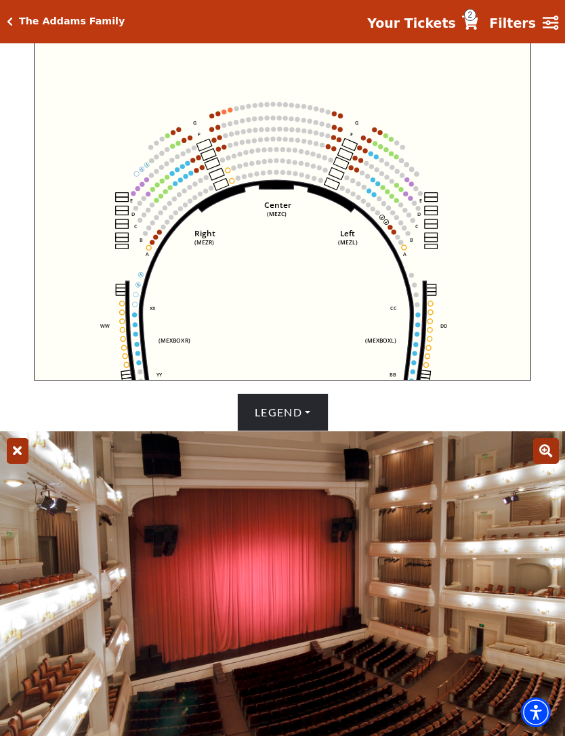
click at [307, 432] on button "Legend" at bounding box center [282, 413] width 91 height 38
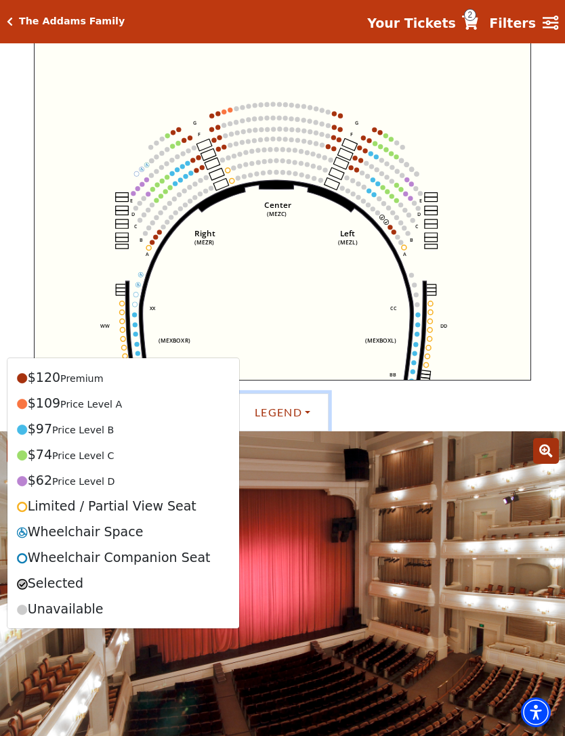
click at [528, 369] on icon "Center (MEZC) Right (MEZR) Left (MEZL) (MEXBOXR) (MEXBOXL) XX WW CC DD YY BB ZZ…" at bounding box center [282, 201] width 497 height 360
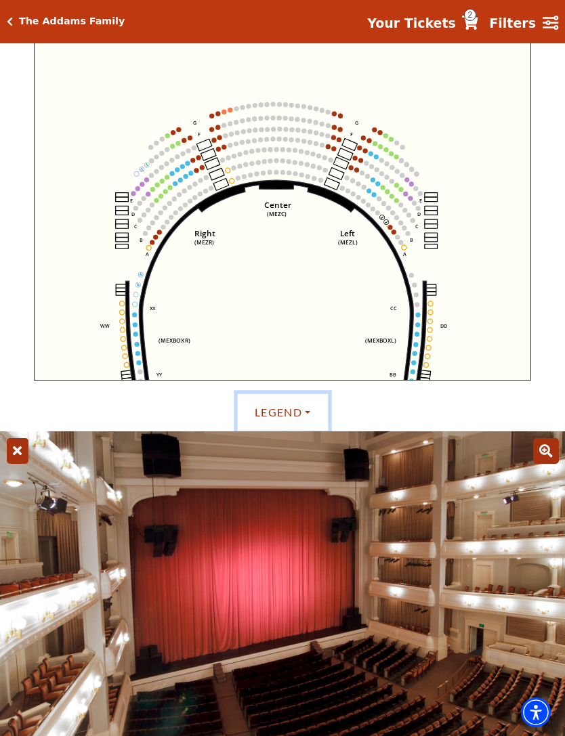
click at [134, 196] on circle at bounding box center [133, 193] width 5 height 5
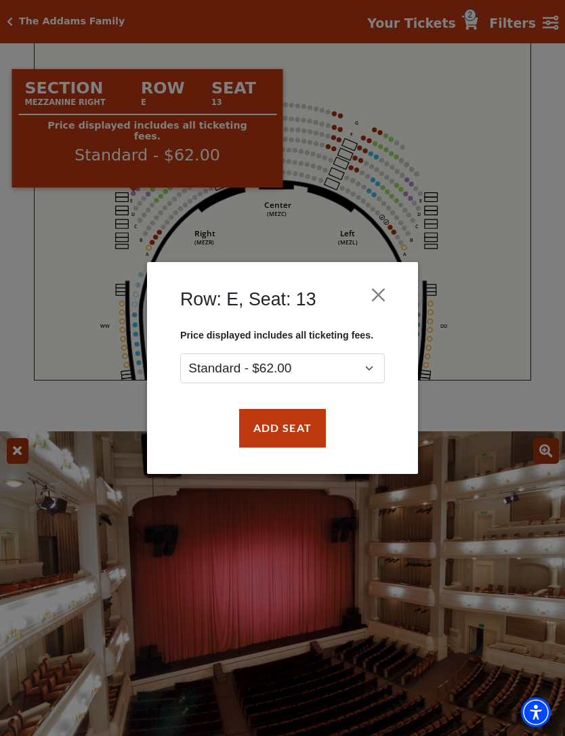
click at [374, 298] on button "Close" at bounding box center [379, 296] width 26 height 26
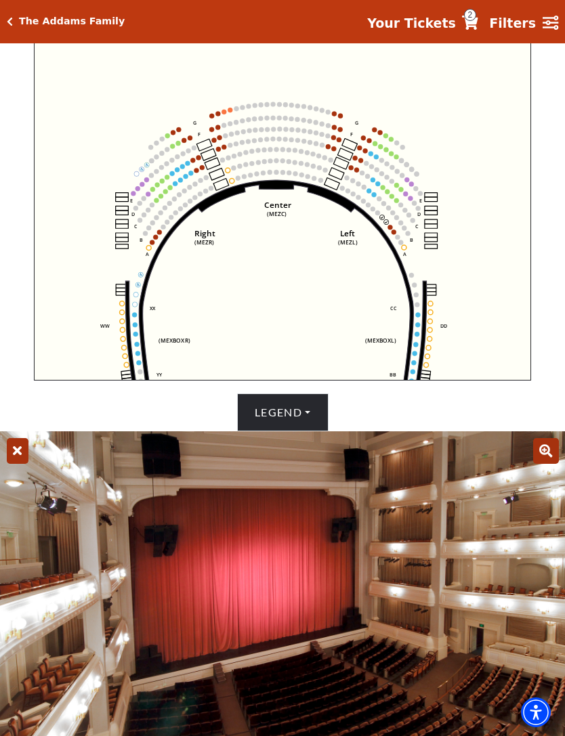
click at [148, 182] on circle at bounding box center [146, 180] width 5 height 5
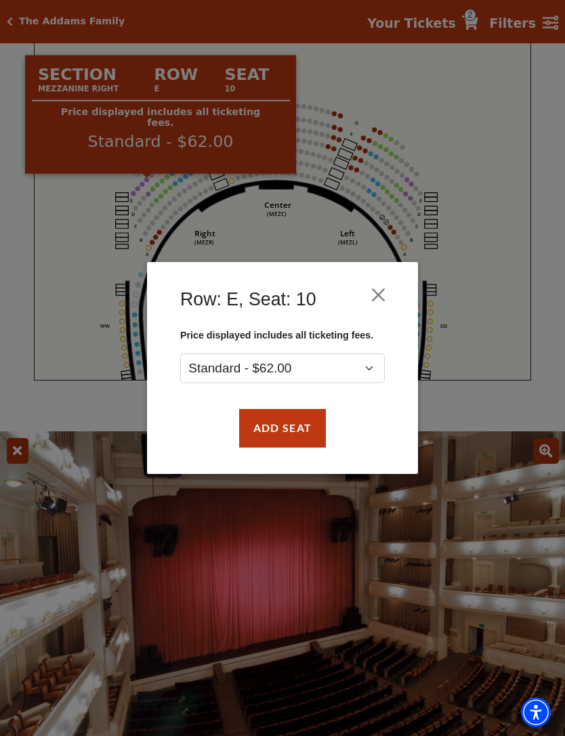
click at [301, 432] on button "Add Seat" at bounding box center [282, 428] width 87 height 38
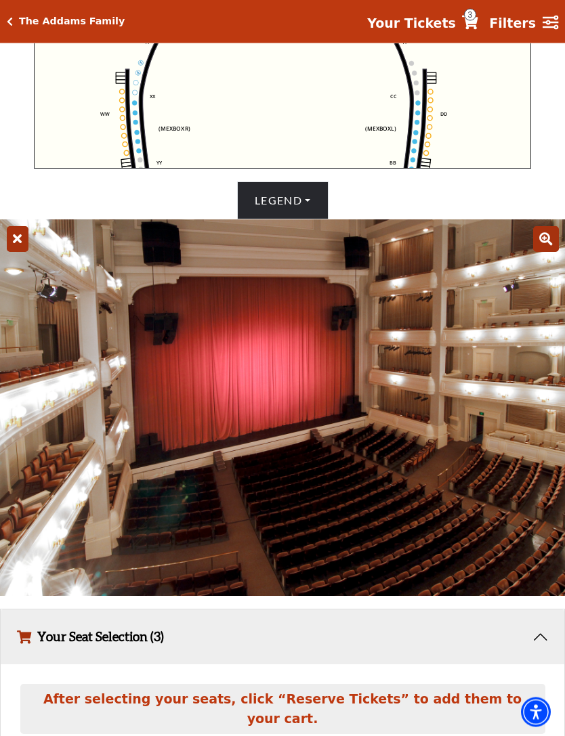
scroll to position [709, 0]
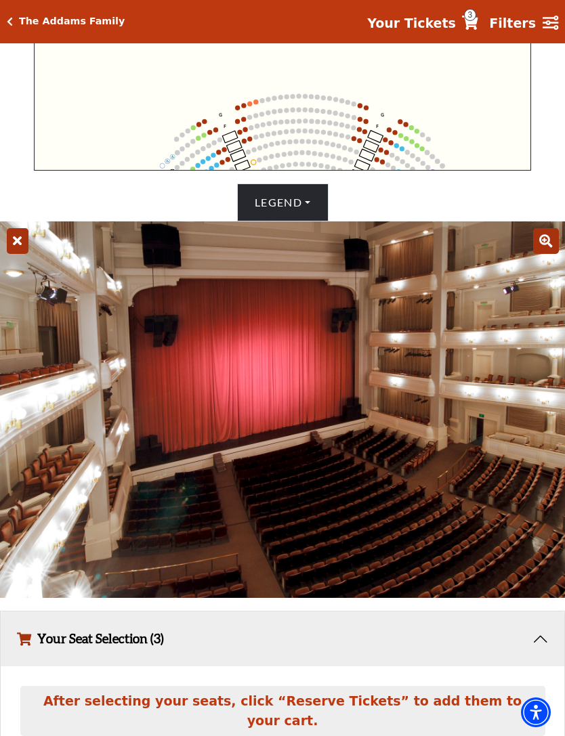
click at [166, 183] on circle at bounding box center [163, 180] width 5 height 5
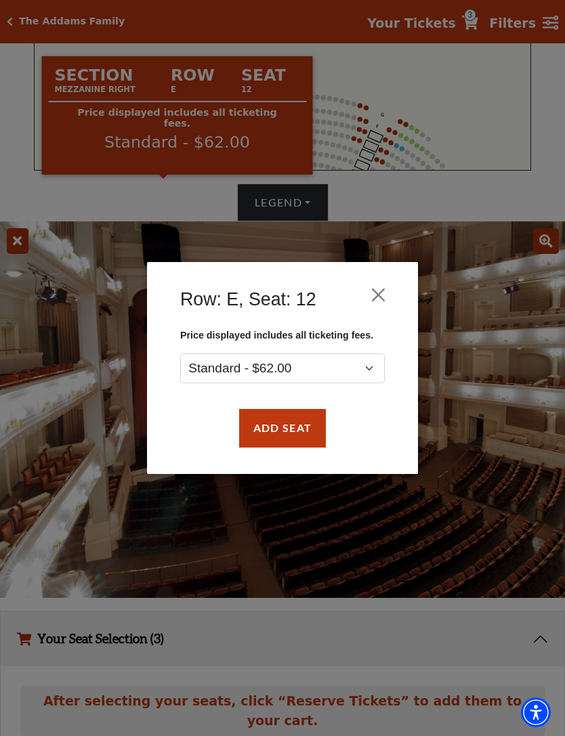
click at [288, 436] on button "Add Seat" at bounding box center [282, 428] width 87 height 38
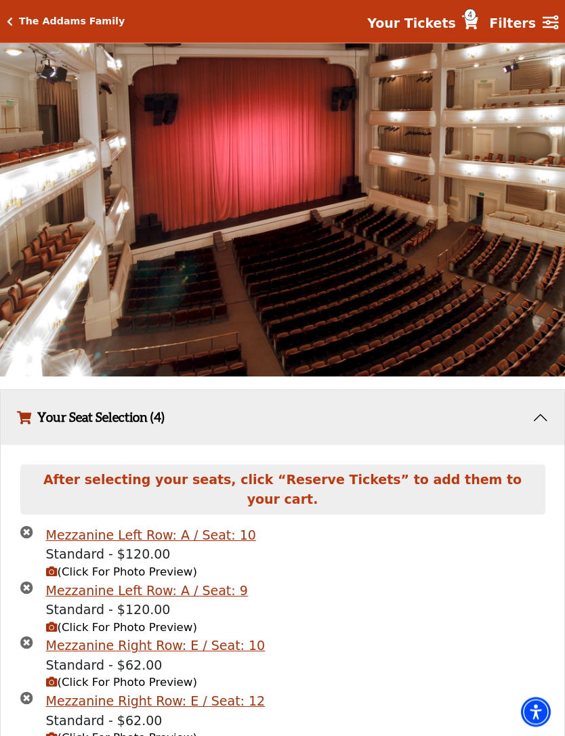
scroll to position [956, 0]
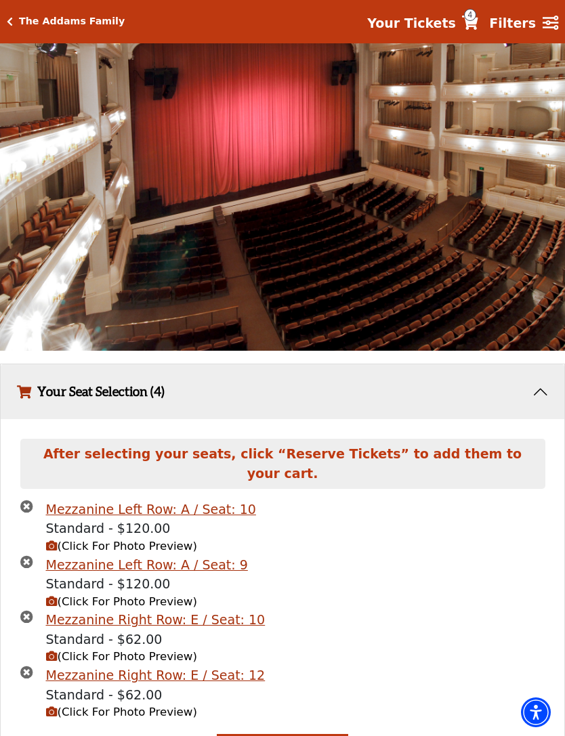
click at [143, 719] on span "(Click For Photo Preview)" at bounding box center [121, 712] width 151 height 13
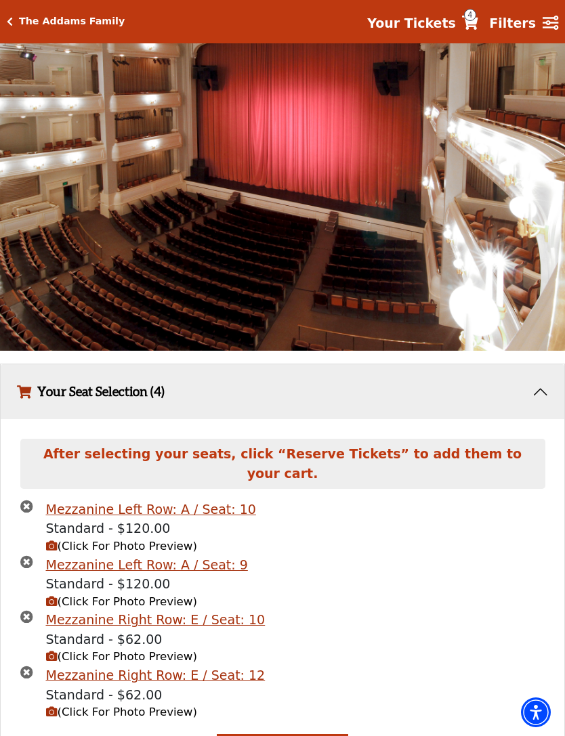
click at [157, 663] on span "(Click For Photo Preview)" at bounding box center [121, 656] width 151 height 13
click at [169, 663] on span "(Click For Photo Preview)" at bounding box center [121, 656] width 151 height 13
click at [160, 663] on span "(Click For Photo Preview)" at bounding box center [121, 656] width 151 height 13
click at [20, 568] on icon "times-circle" at bounding box center [26, 562] width 13 height 13
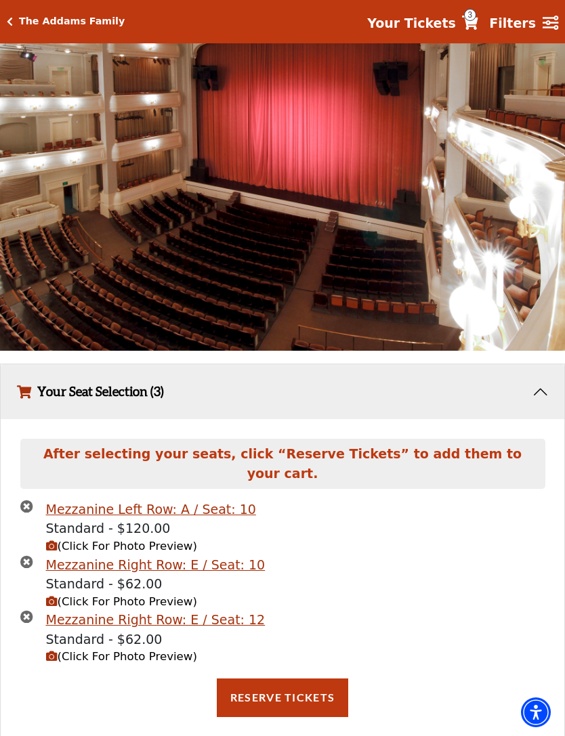
scroll to position [934, 0]
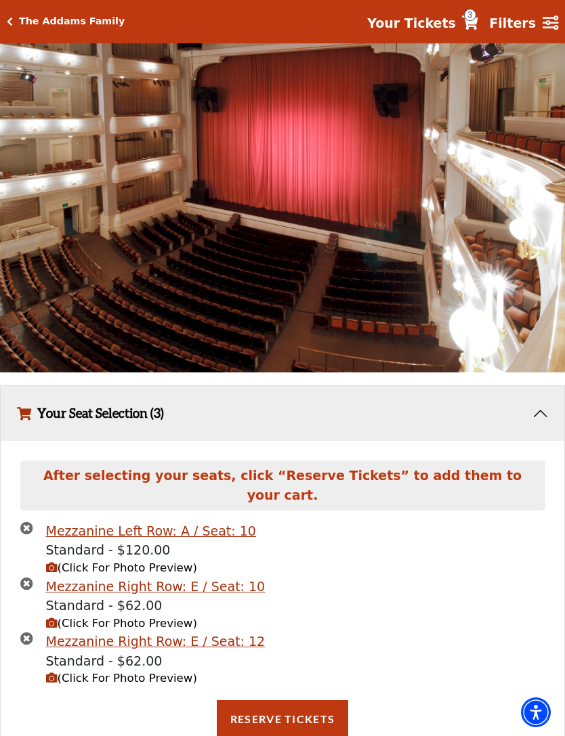
click at [26, 535] on icon "times-circle" at bounding box center [26, 528] width 13 height 13
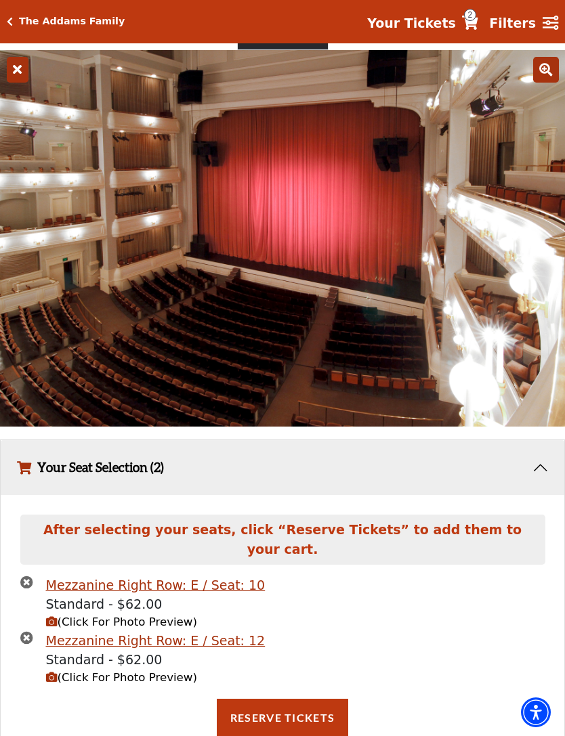
click at [163, 629] on span "(Click For Photo Preview)" at bounding box center [121, 622] width 151 height 13
click at [168, 629] on span "(Click For Photo Preview)" at bounding box center [121, 622] width 151 height 13
click at [141, 684] on span "(Click For Photo Preview)" at bounding box center [121, 677] width 151 height 13
click at [294, 728] on button "Reserve Tickets" at bounding box center [282, 718] width 131 height 38
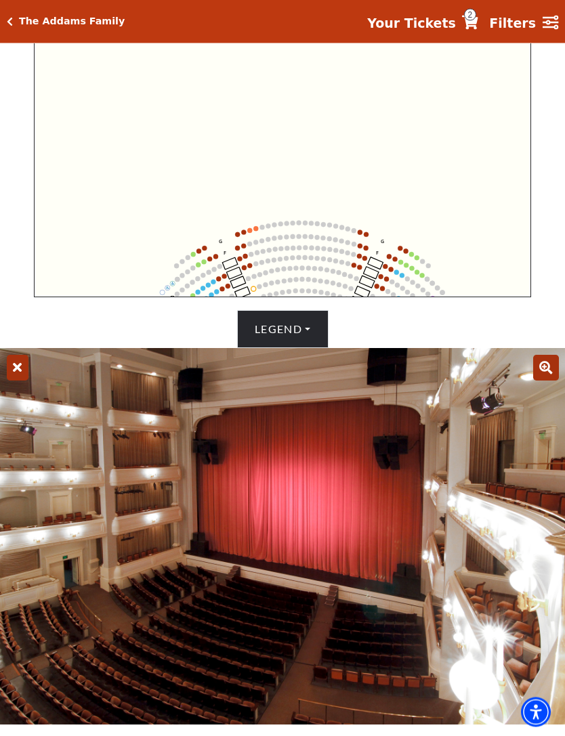
scroll to position [577, 0]
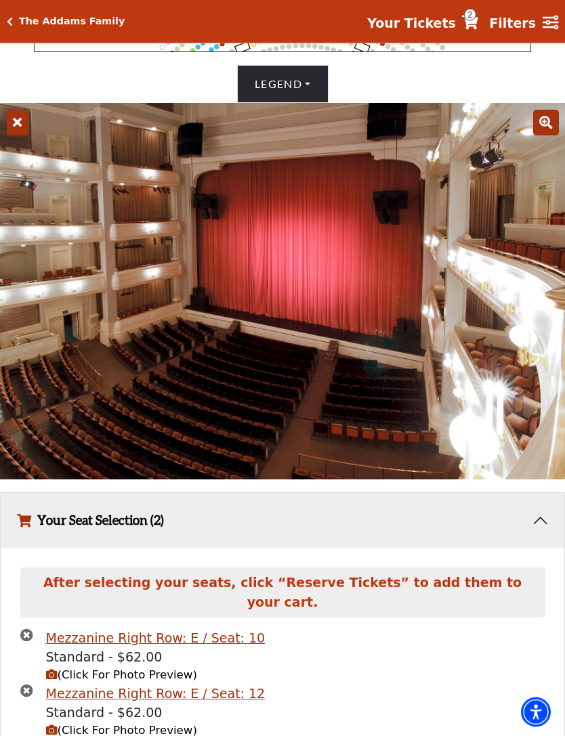
click at [24, 698] on icon "times-circle" at bounding box center [26, 691] width 13 height 13
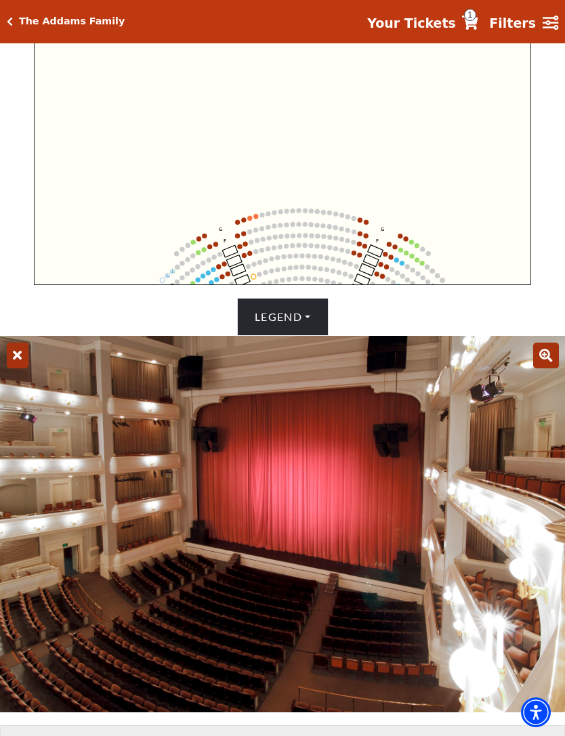
scroll to position [596, 0]
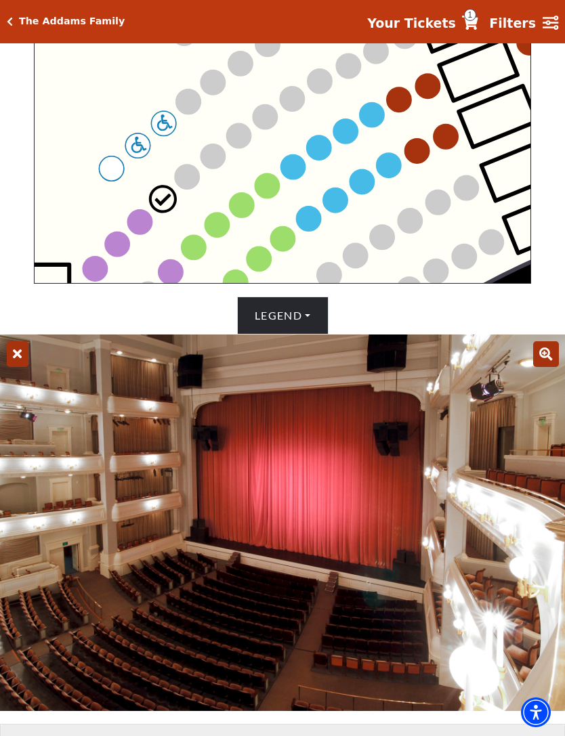
click at [163, 206] on circle at bounding box center [162, 199] width 24 height 24
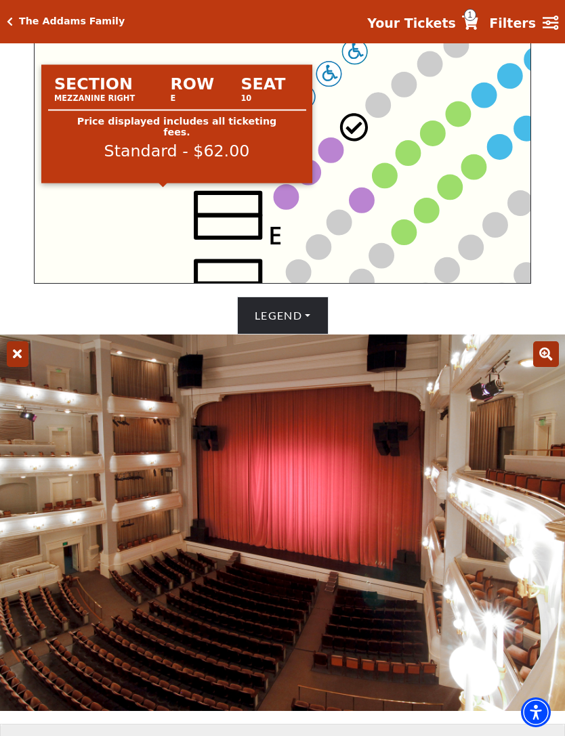
click at [287, 203] on circle at bounding box center [286, 197] width 24 height 24
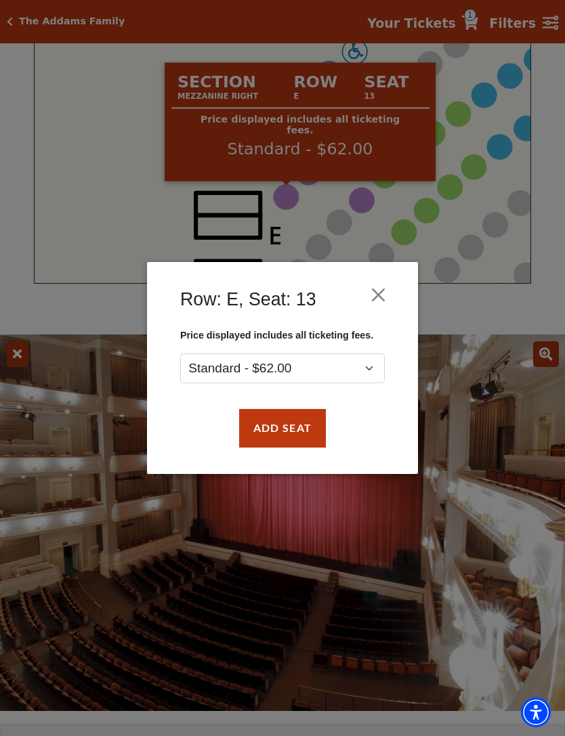
click at [291, 439] on button "Add Seat" at bounding box center [282, 428] width 87 height 38
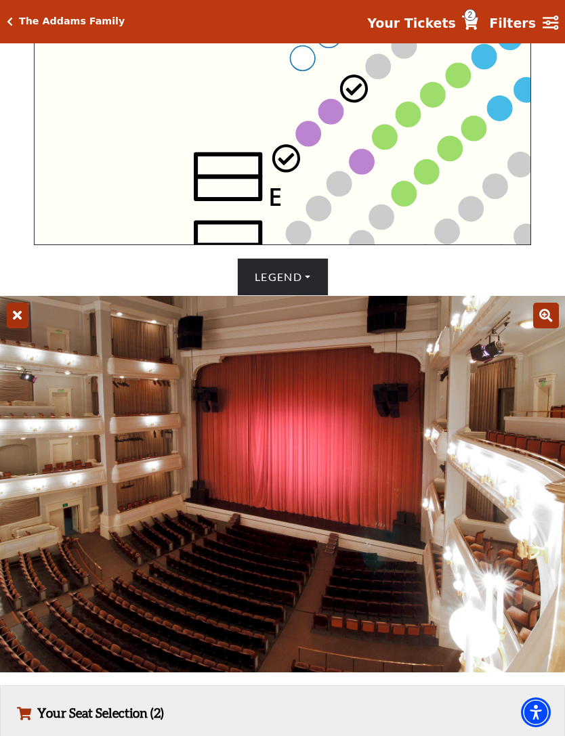
scroll to position [635, 0]
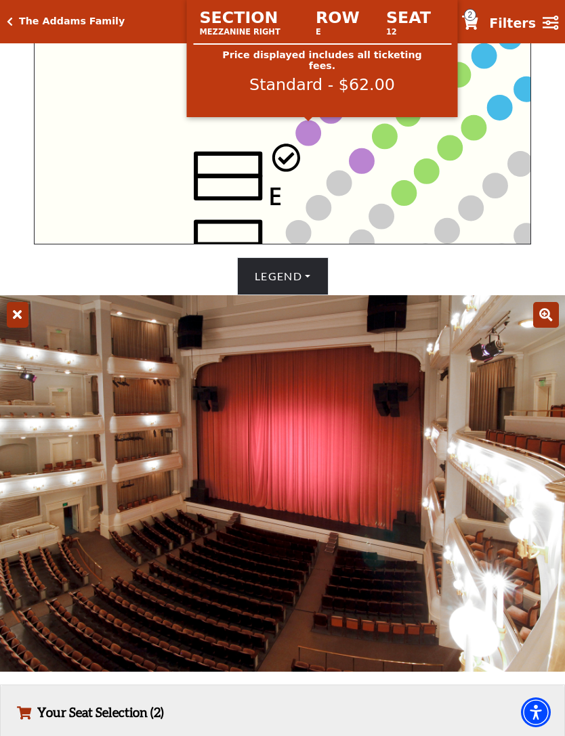
click at [315, 139] on circle at bounding box center [308, 133] width 24 height 24
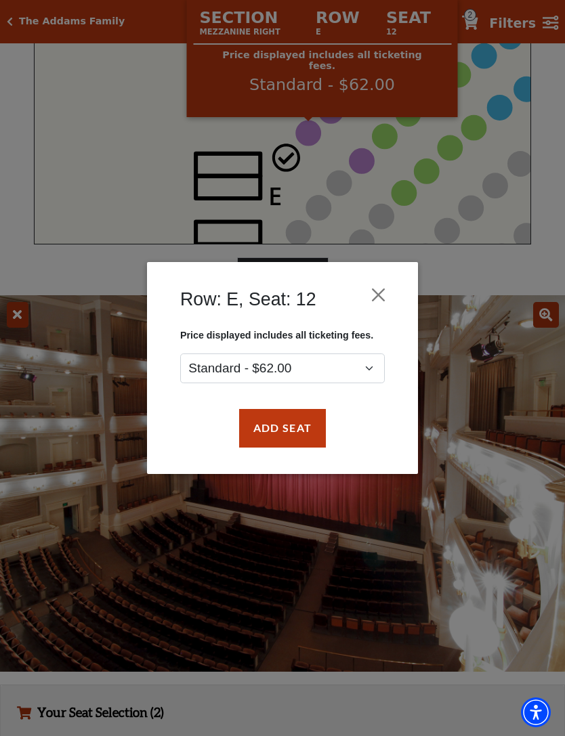
click at [287, 436] on button "Add Seat" at bounding box center [282, 428] width 87 height 38
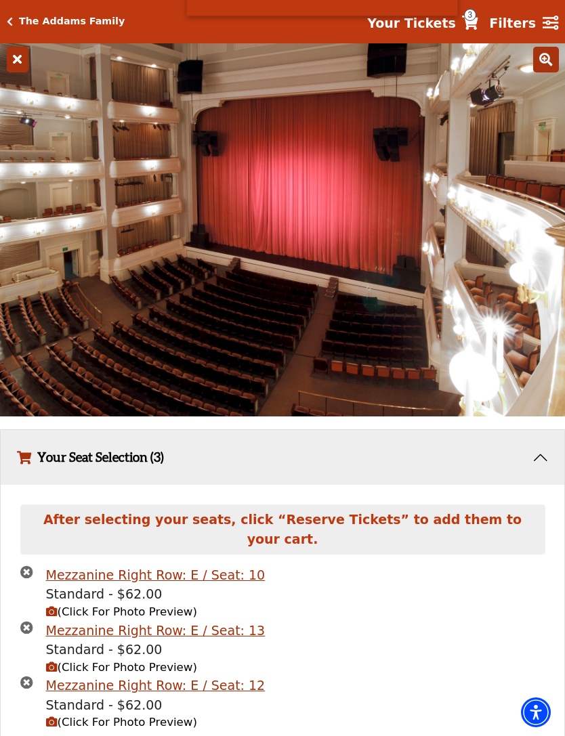
scroll to position [945, 0]
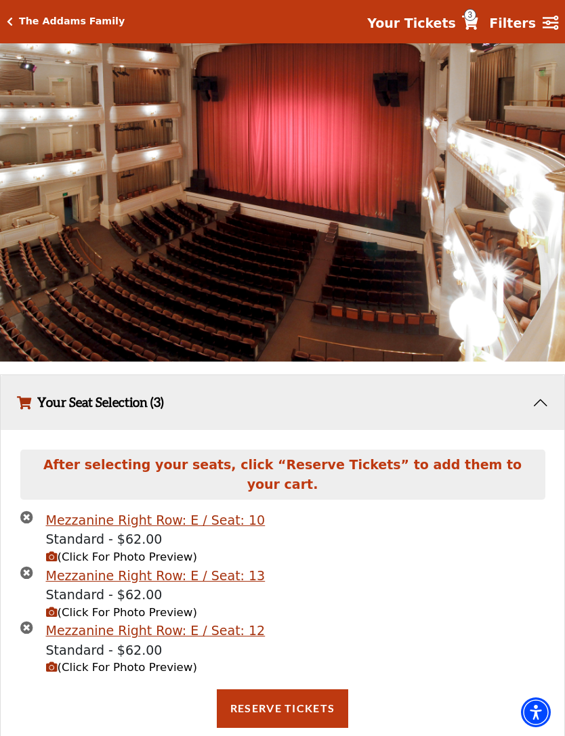
click at [29, 524] on icon "times-circle" at bounding box center [26, 517] width 13 height 13
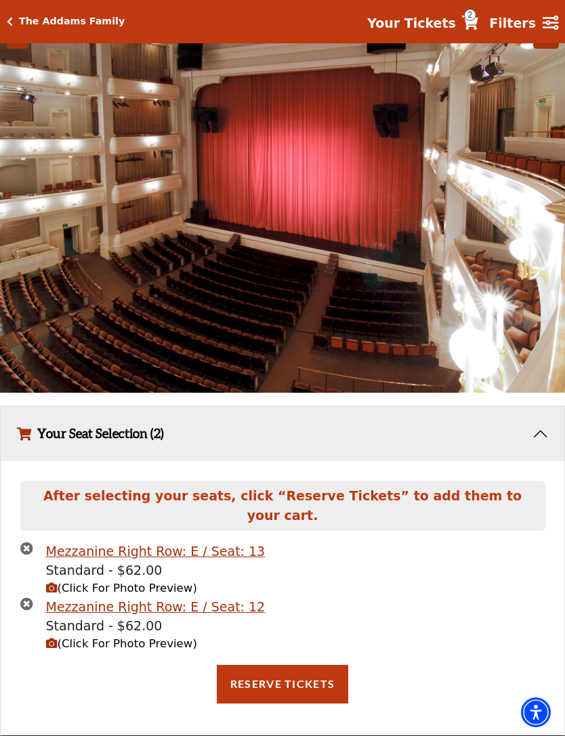
click at [153, 589] on span "(Click For Photo Preview)" at bounding box center [121, 588] width 151 height 13
click at [146, 644] on span "(Click For Photo Preview)" at bounding box center [121, 644] width 151 height 13
click at [150, 642] on span "(Click For Photo Preview)" at bounding box center [121, 644] width 151 height 13
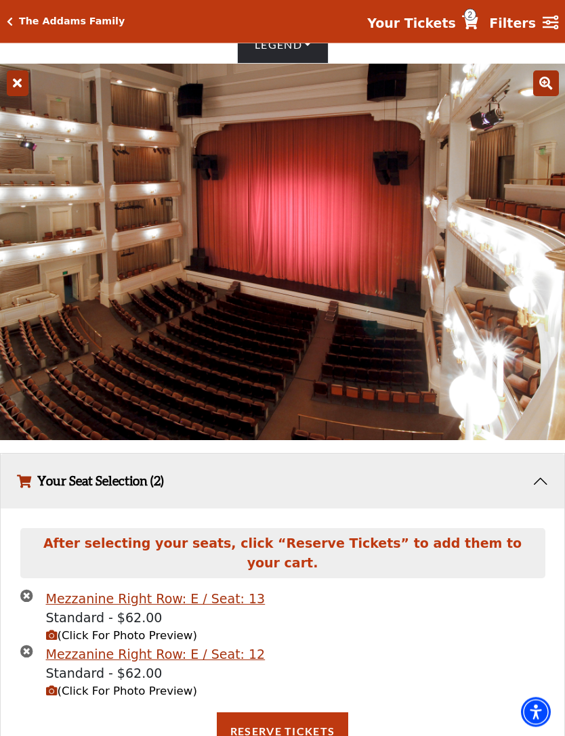
scroll to position [880, 0]
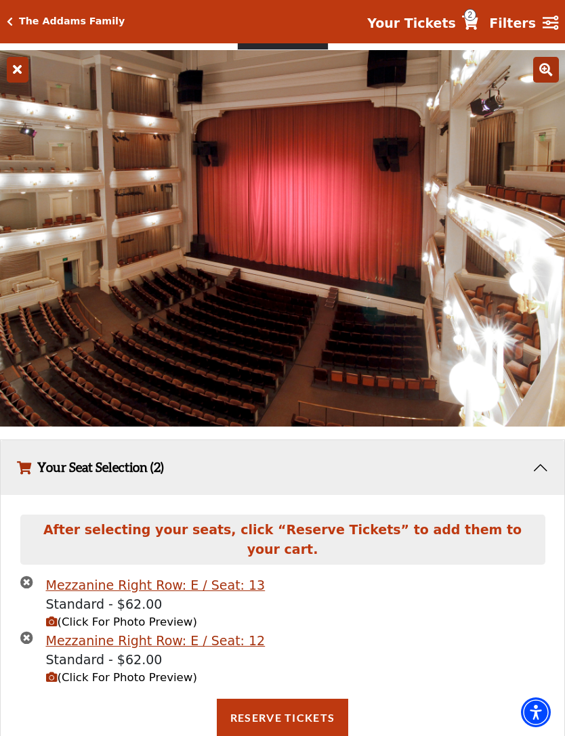
click at [323, 721] on button "Reserve Tickets" at bounding box center [282, 718] width 131 height 38
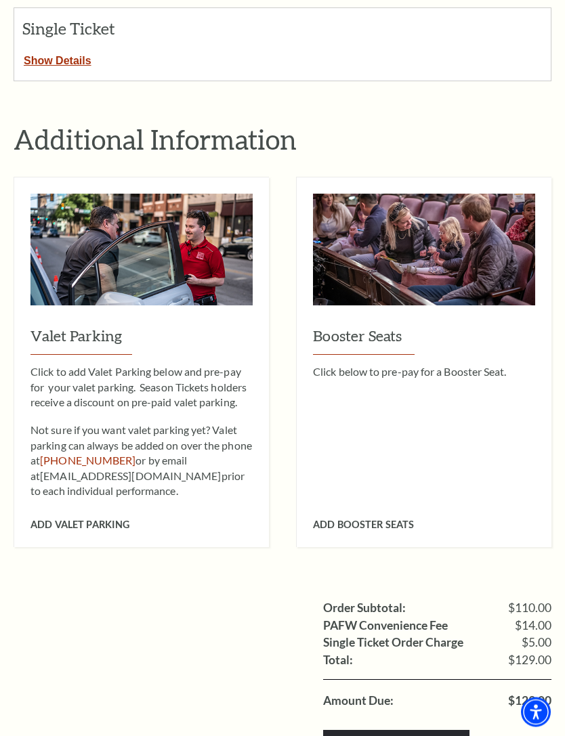
scroll to position [601, 0]
click at [59, 499] on div "Add Valet Parking" at bounding box center [141, 515] width 222 height 32
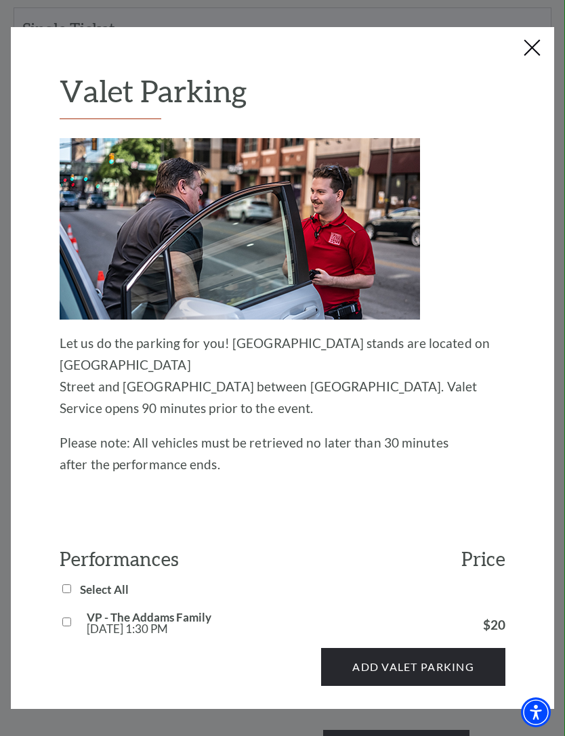
click at [72, 618] on div at bounding box center [70, 623] width 20 height 11
click at [64, 618] on input "VP - The Addams Family [DATE] 1:30 PM" at bounding box center [66, 622] width 9 height 9
checkbox input "true"
click at [484, 648] on button "Add Valet Parking" at bounding box center [413, 667] width 184 height 38
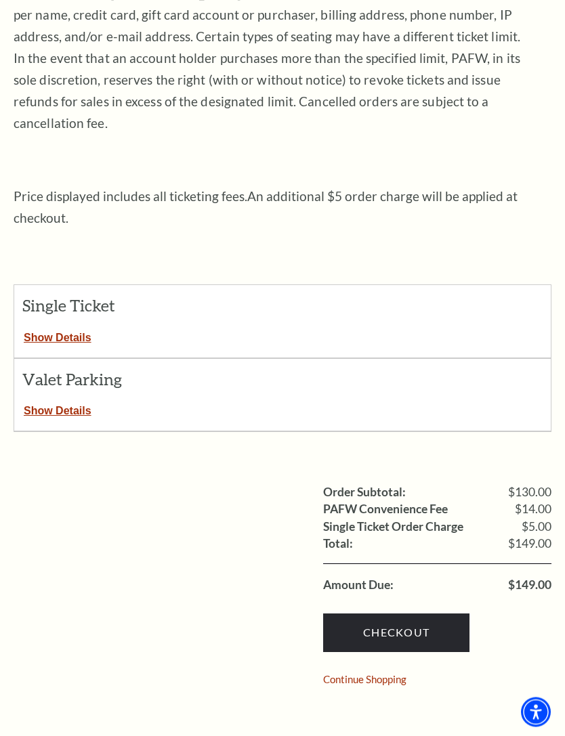
scroll to position [323, 0]
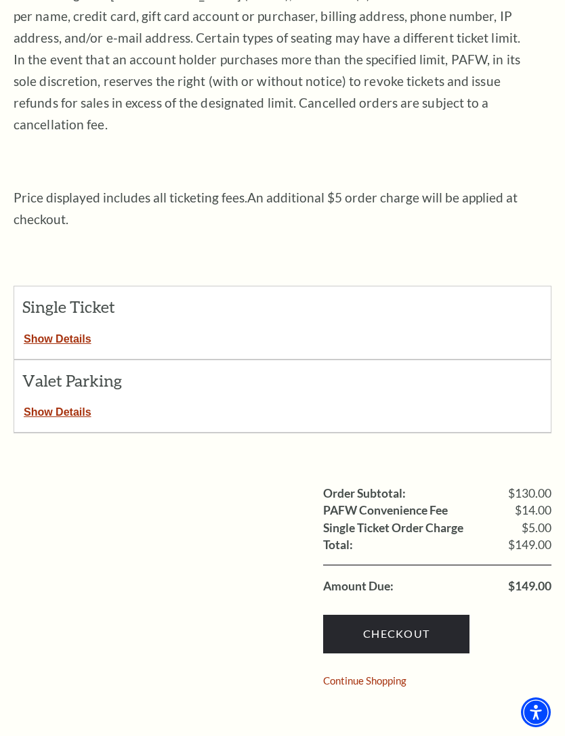
click at [51, 400] on div "Valet Parking Show Details" at bounding box center [283, 396] width 538 height 73
click at [50, 401] on button "Show Details" at bounding box center [57, 410] width 87 height 18
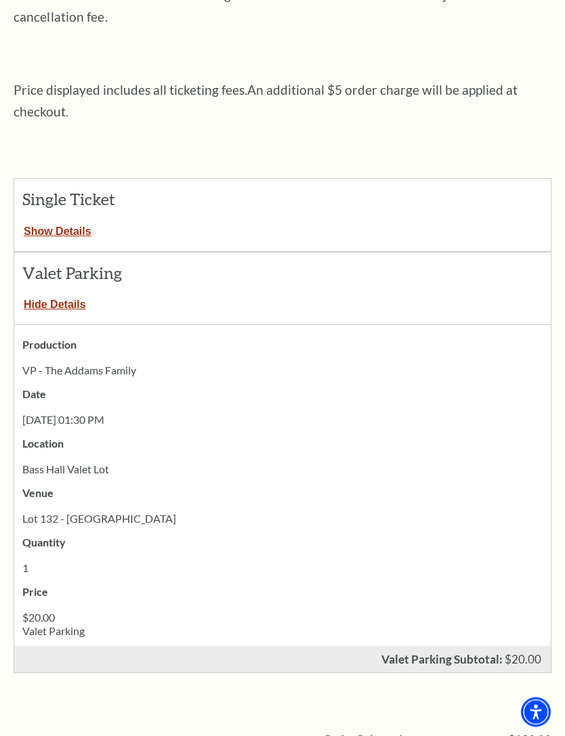
scroll to position [411, 0]
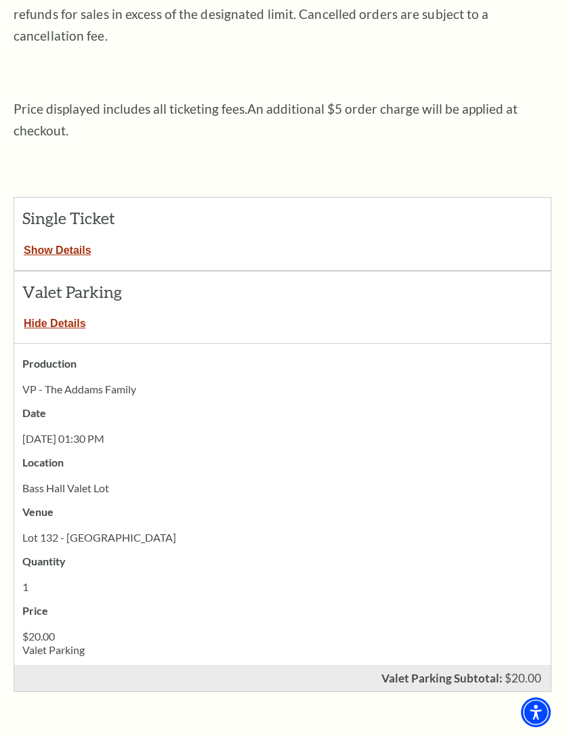
click at [47, 239] on button "Show Details" at bounding box center [57, 248] width 87 height 18
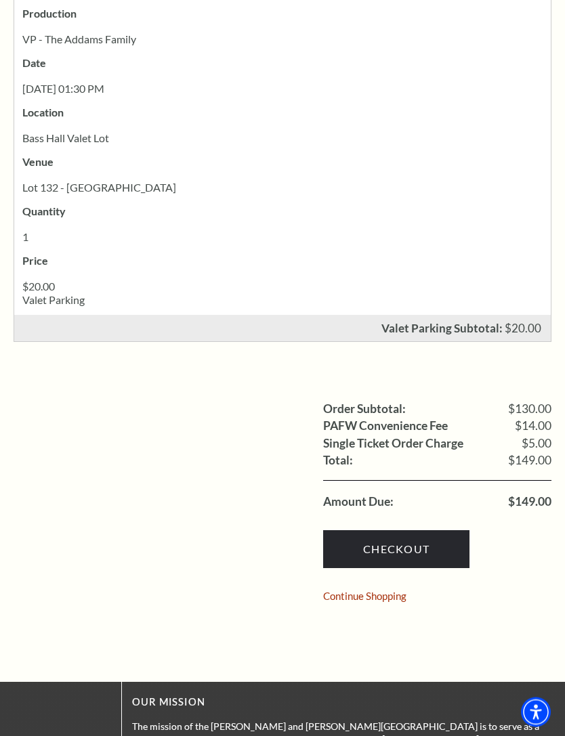
scroll to position [1218, 0]
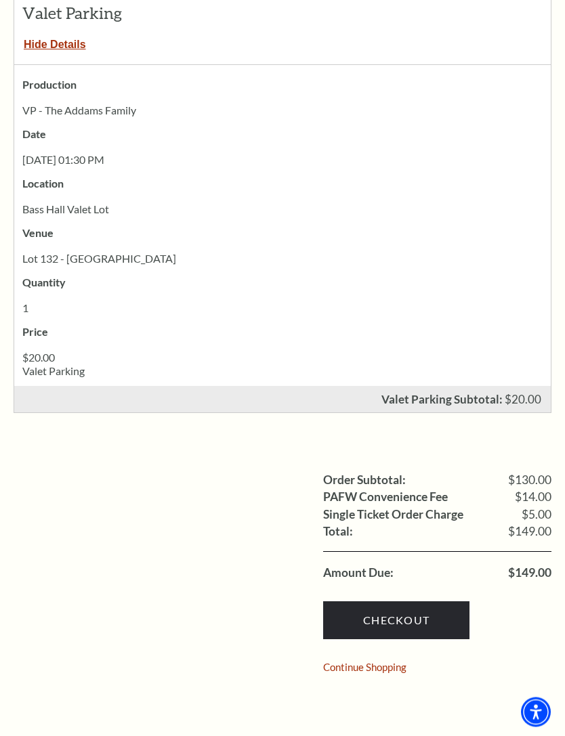
click at [444, 602] on link "Checkout" at bounding box center [396, 621] width 146 height 38
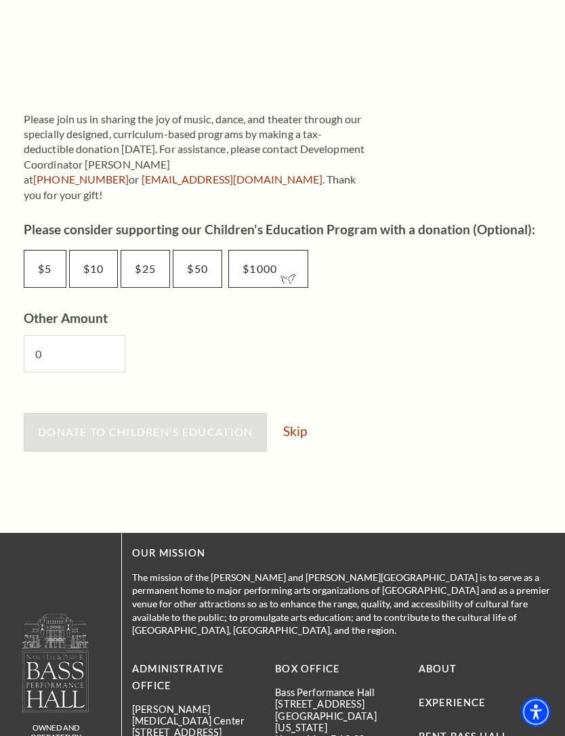
scroll to position [647, 0]
click at [300, 425] on link "Skip" at bounding box center [295, 431] width 24 height 13
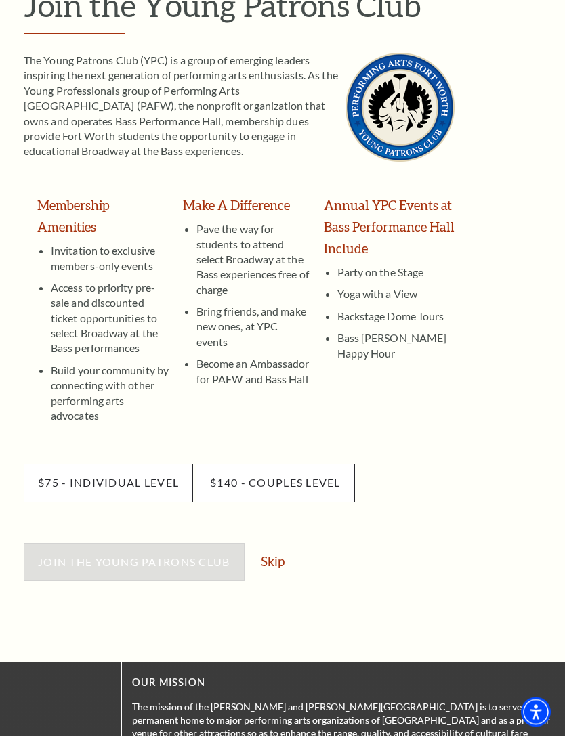
scroll to position [155, 0]
click at [281, 555] on link "Skip" at bounding box center [273, 561] width 24 height 13
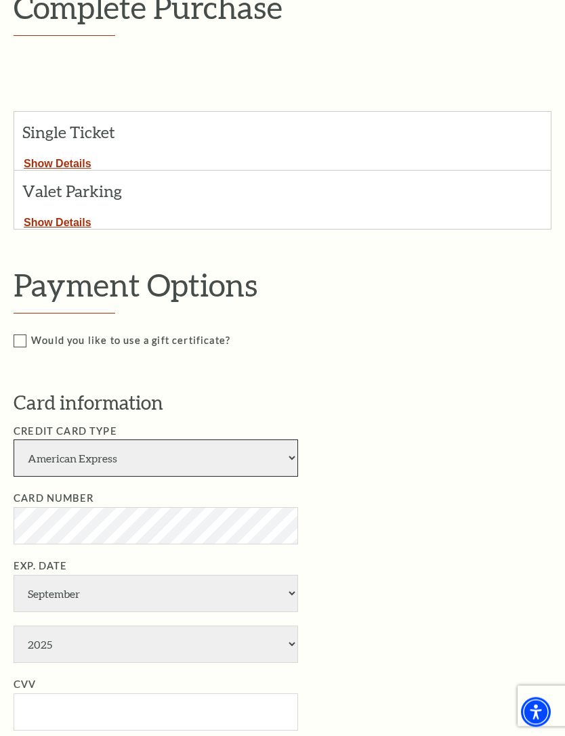
click at [35, 445] on select "American Express Visa Master Card Discover" at bounding box center [156, 458] width 285 height 37
select select "25"
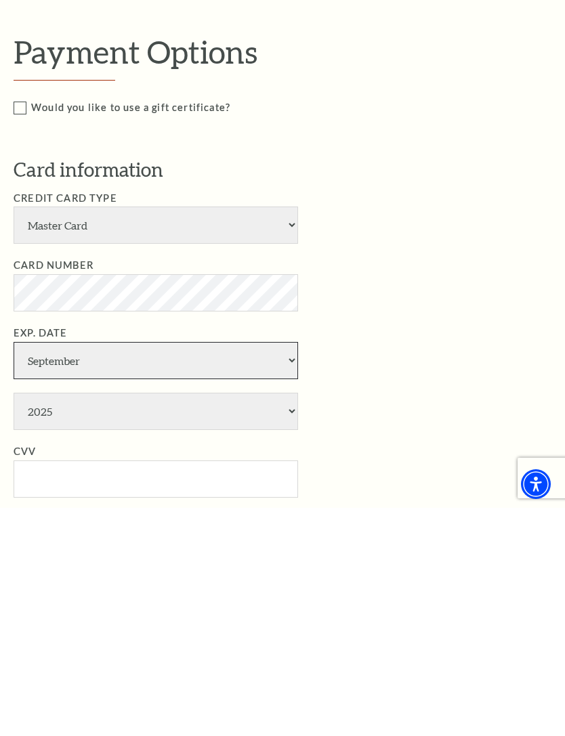
click at [285, 570] on select "January February March April May June July August September October November De…" at bounding box center [156, 588] width 285 height 37
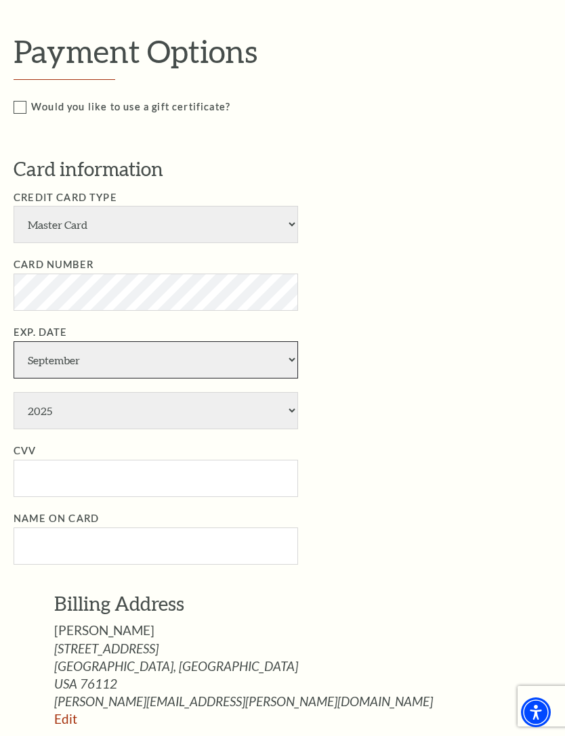
select select "12"
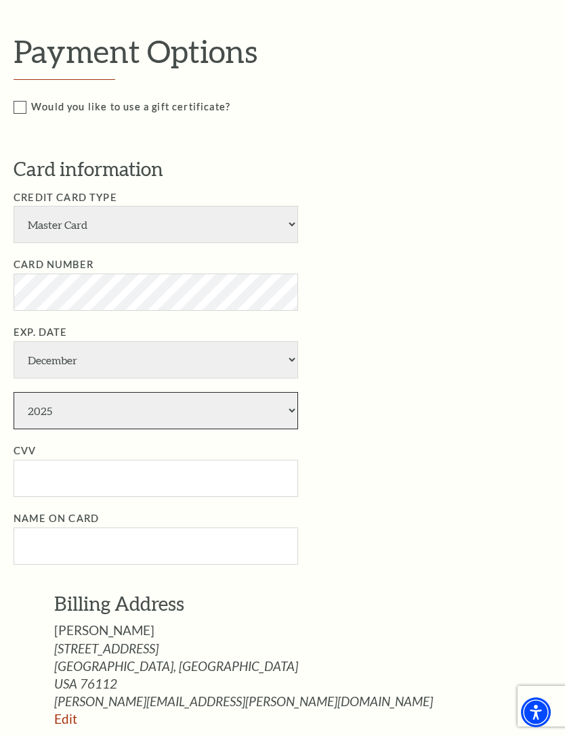
click at [264, 392] on select "2025 2026 2027 2028 2029 2030 2031 2032 2033 2034" at bounding box center [156, 410] width 285 height 37
select select "2029"
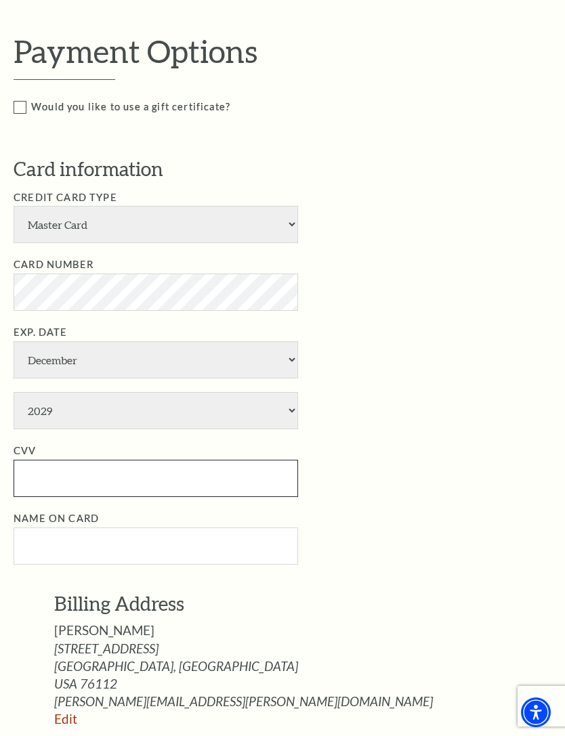
scroll to position [468, 0]
type input "934"
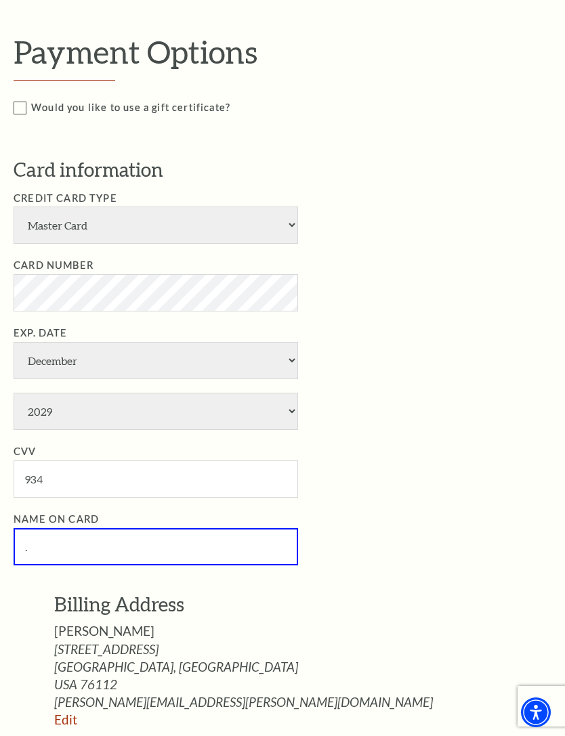
type input "."
click at [236, 528] on input "." at bounding box center [156, 546] width 285 height 37
click at [264, 528] on input "." at bounding box center [156, 546] width 285 height 37
click at [240, 528] on input "." at bounding box center [156, 546] width 285 height 37
click at [236, 528] on input "." at bounding box center [156, 546] width 285 height 37
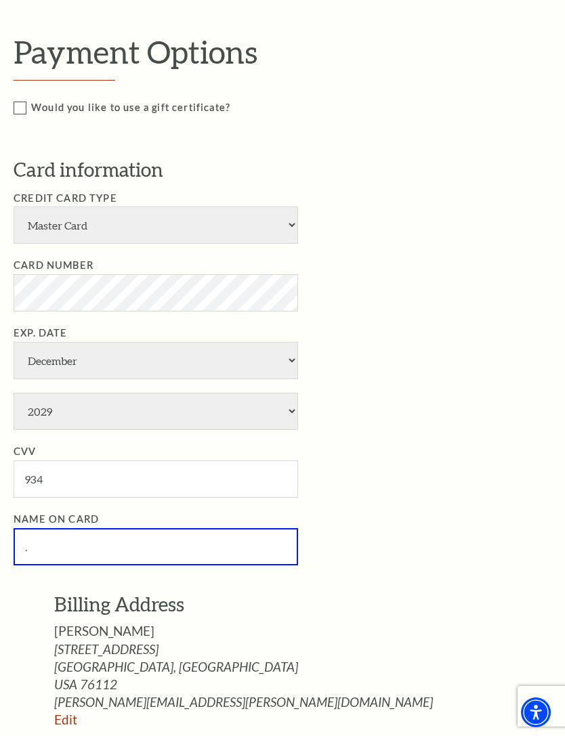
click at [222, 528] on input "." at bounding box center [156, 546] width 285 height 37
click at [224, 528] on input "." at bounding box center [156, 546] width 285 height 37
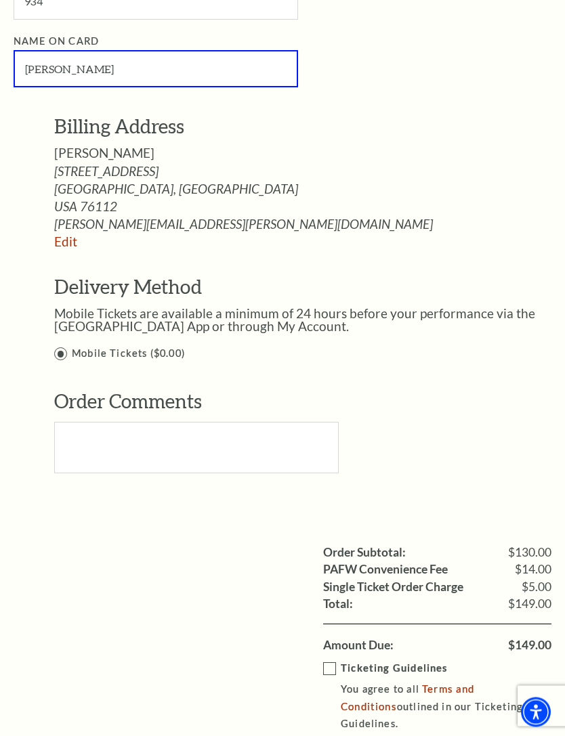
scroll to position [946, 0]
type input "Jonathan Quinonez"
click at [329, 661] on label "Ticketing Guidelines You agree to all Terms and Conditions outlined in our Tick…" at bounding box center [447, 697] width 248 height 72
click at [0, 0] on input "Ticketing Guidelines You agree to all Terms and Conditions outlined in our Tick…" at bounding box center [0, 0] width 0 height 0
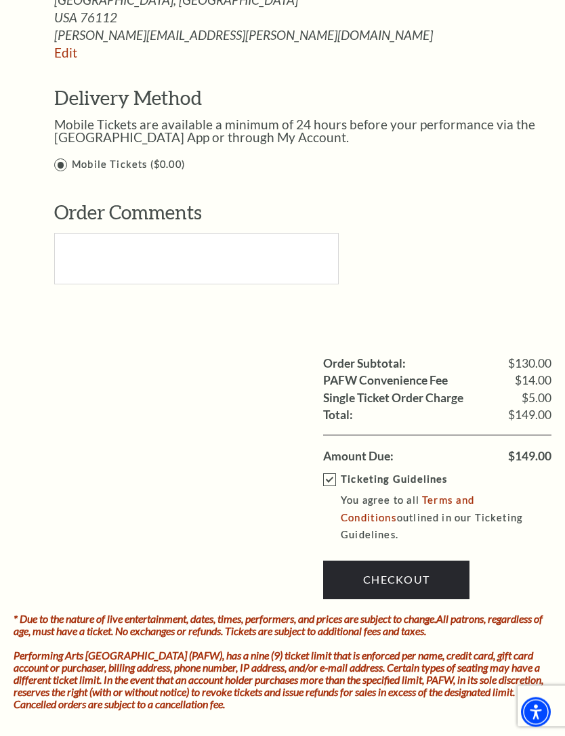
scroll to position [1135, 0]
click at [398, 561] on link "Checkout" at bounding box center [396, 580] width 146 height 38
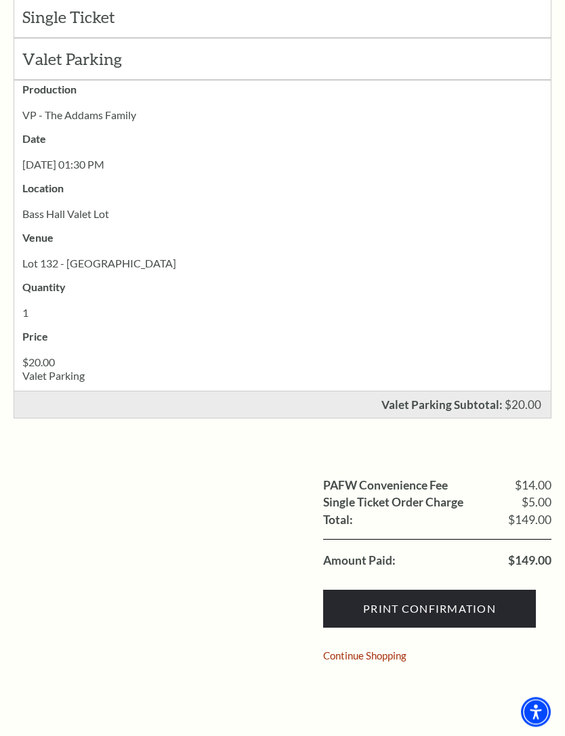
scroll to position [264, 0]
click at [503, 610] on input "Print Confirmation" at bounding box center [429, 608] width 213 height 38
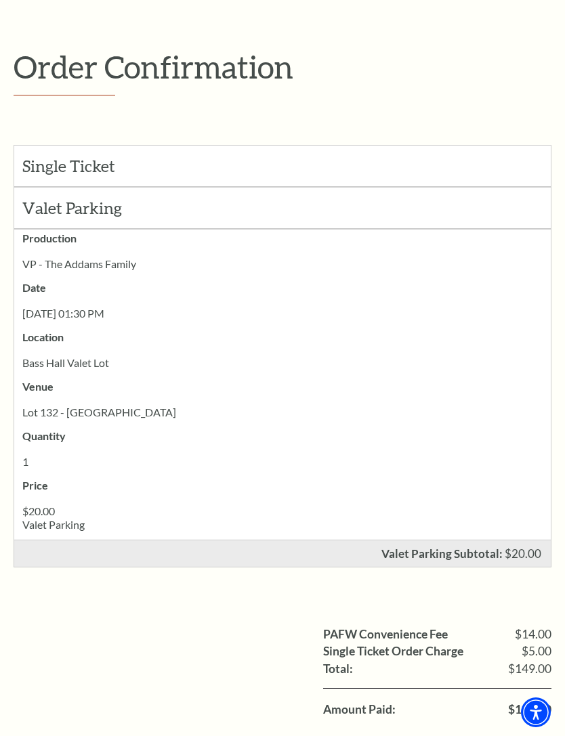
click at [460, 533] on div "$20.00 [GEOGRAPHIC_DATA]" at bounding box center [282, 522] width 537 height 35
click at [60, 166] on h2 "Single Ticket" at bounding box center [88, 166] width 133 height 18
click at [46, 167] on h2 "Single Ticket" at bounding box center [88, 166] width 133 height 18
click at [45, 167] on h2 "Single Ticket" at bounding box center [88, 166] width 133 height 18
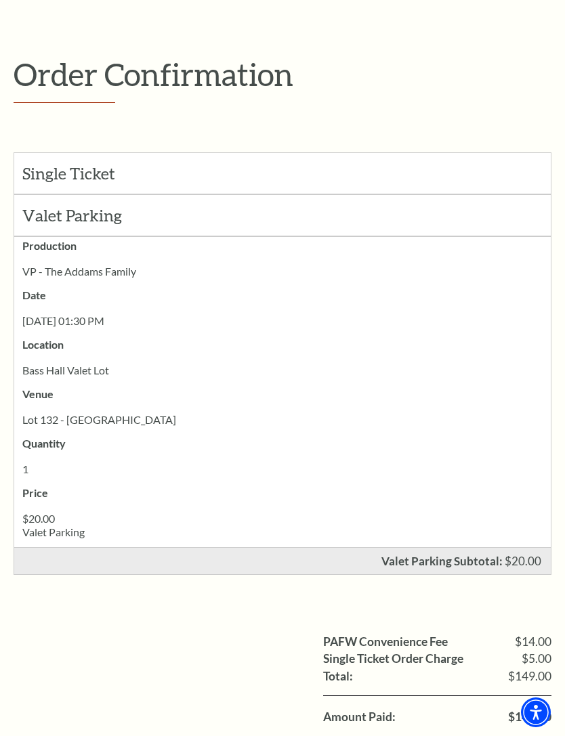
scroll to position [0, 0]
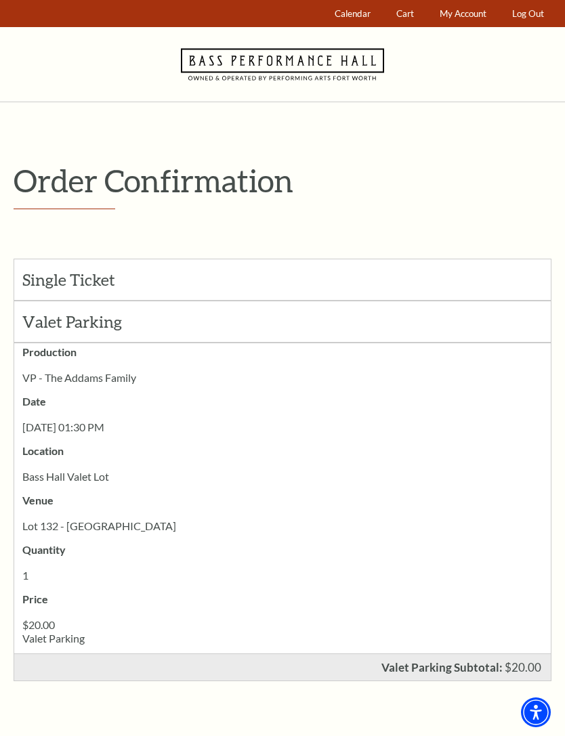
click at [48, 274] on h2 "Single Ticket" at bounding box center [88, 280] width 133 height 18
click at [41, 278] on h2 "Single Ticket" at bounding box center [88, 280] width 133 height 18
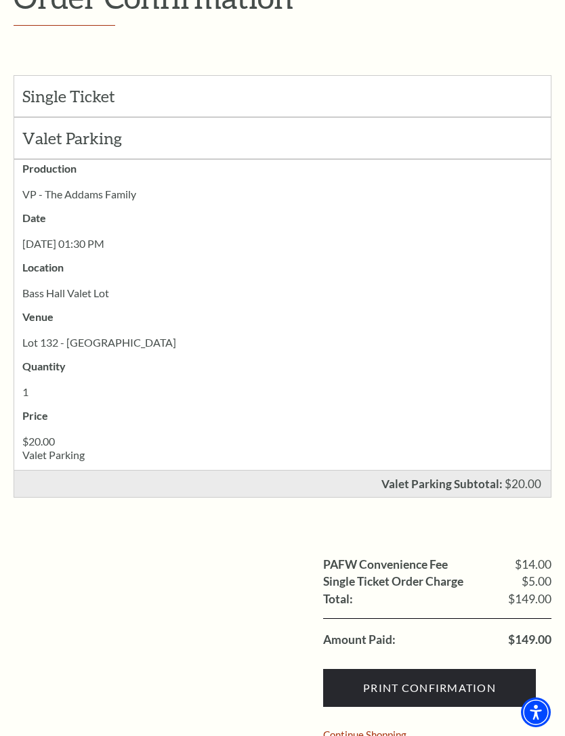
scroll to position [194, 0]
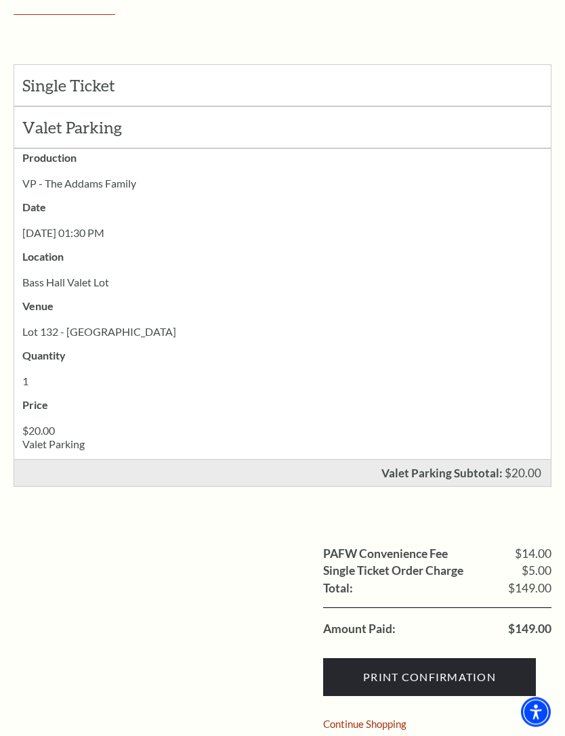
click at [399, 723] on link "Continue Shopping" at bounding box center [364, 725] width 83 height 10
